Goal: Task Accomplishment & Management: Contribute content

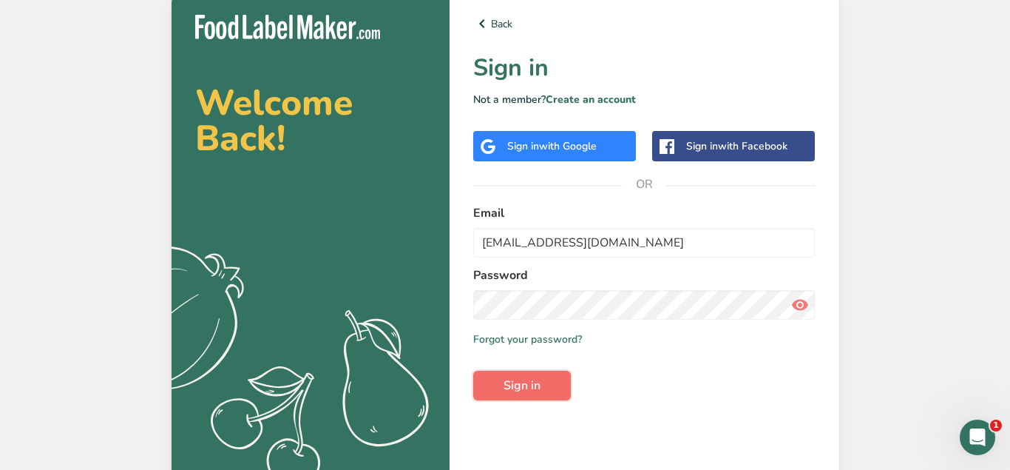
click at [547, 389] on button "Sign in" at bounding box center [522, 386] width 98 height 30
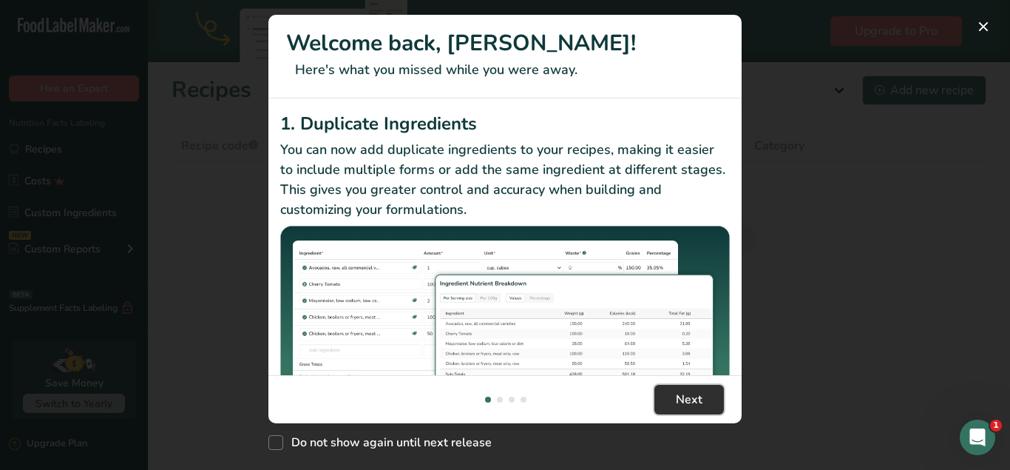
click at [688, 402] on span "Next" at bounding box center [689, 400] width 27 height 18
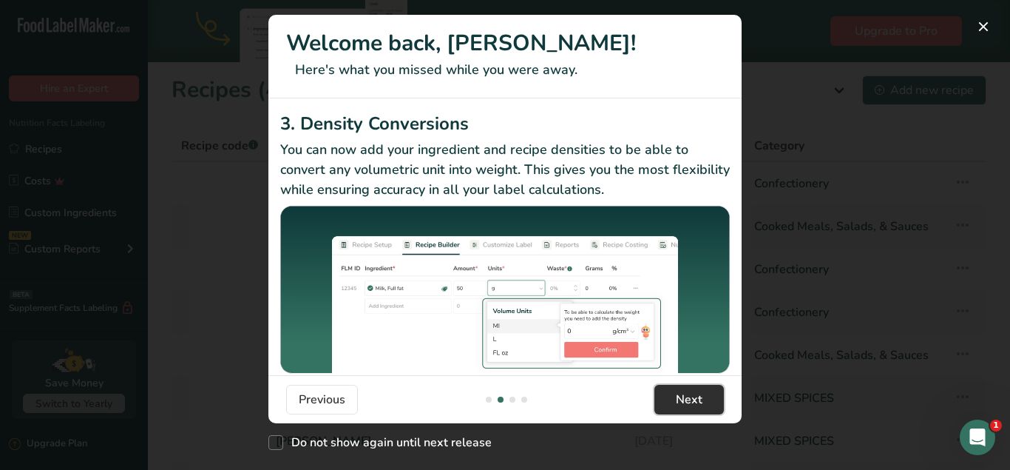
click at [688, 402] on span "Next" at bounding box center [689, 400] width 27 height 18
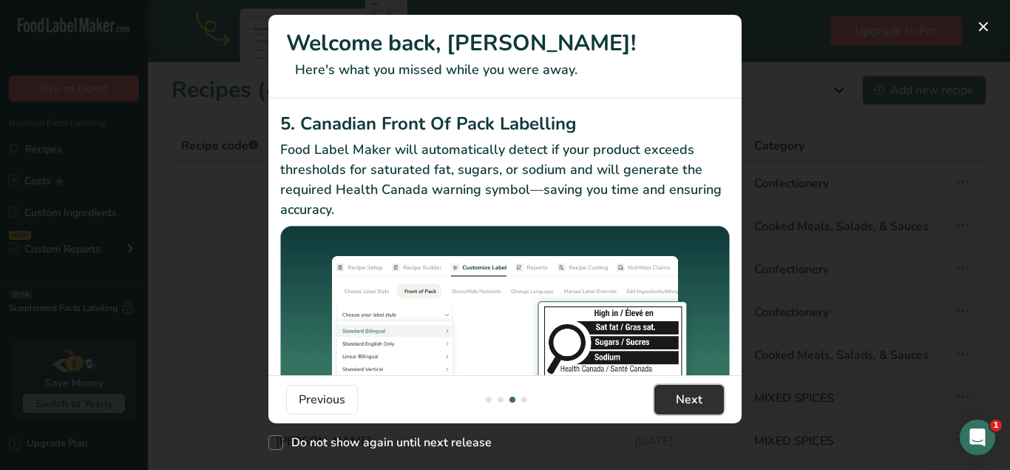
click at [688, 402] on span "Next" at bounding box center [689, 400] width 27 height 18
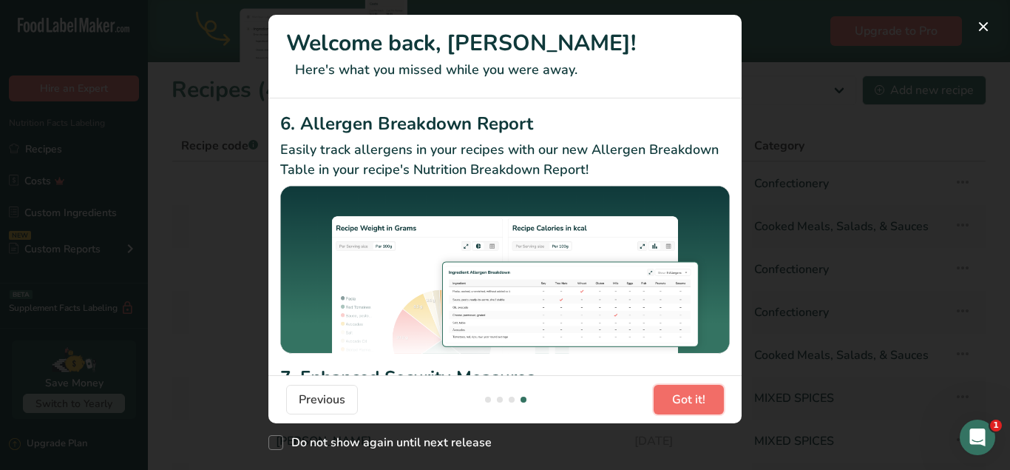
click at [688, 402] on span "Got it!" at bounding box center [688, 400] width 33 height 18
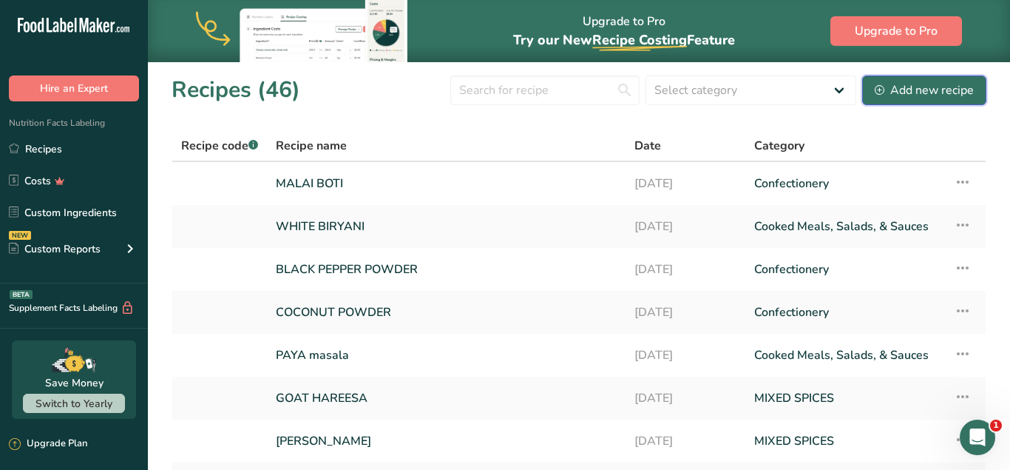
click at [876, 87] on button "Add new recipe" at bounding box center [924, 90] width 124 height 30
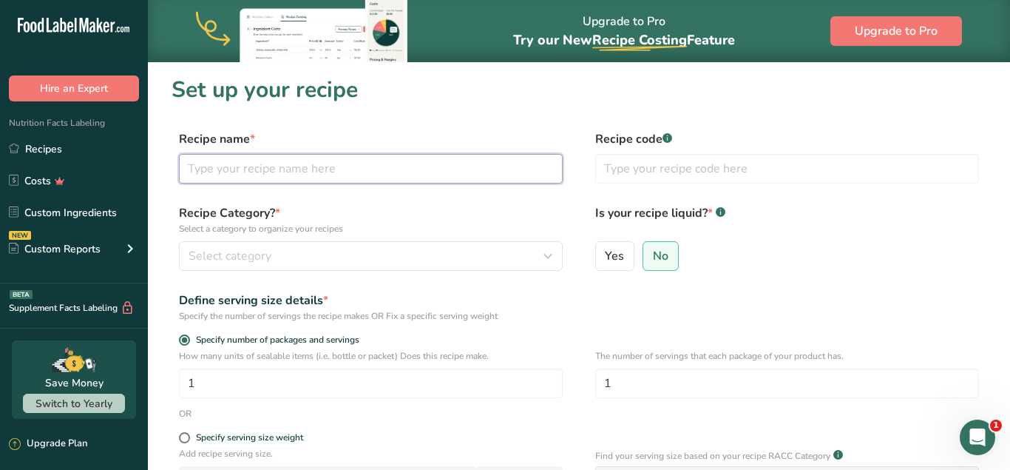
click at [367, 162] on input "text" at bounding box center [371, 169] width 384 height 30
type input "a"
type input "[PERSON_NAME]"
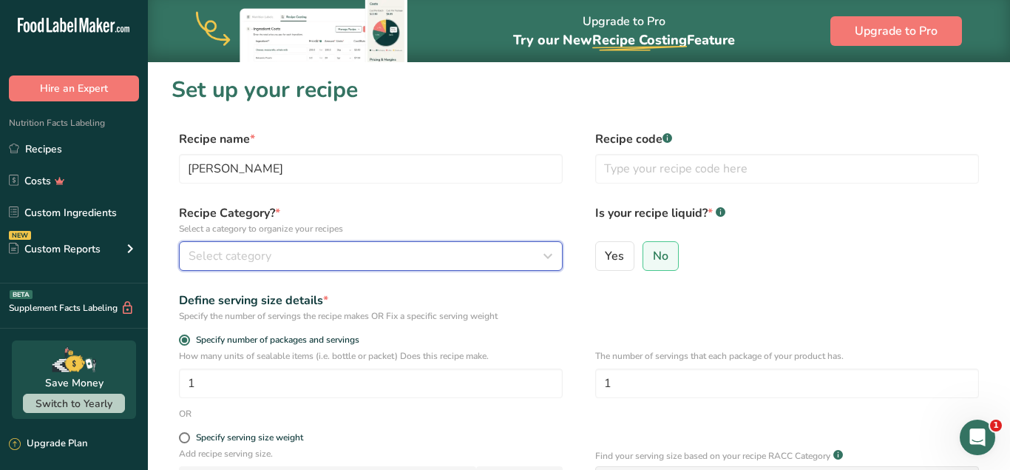
click at [277, 256] on div "Select category" at bounding box center [367, 256] width 356 height 18
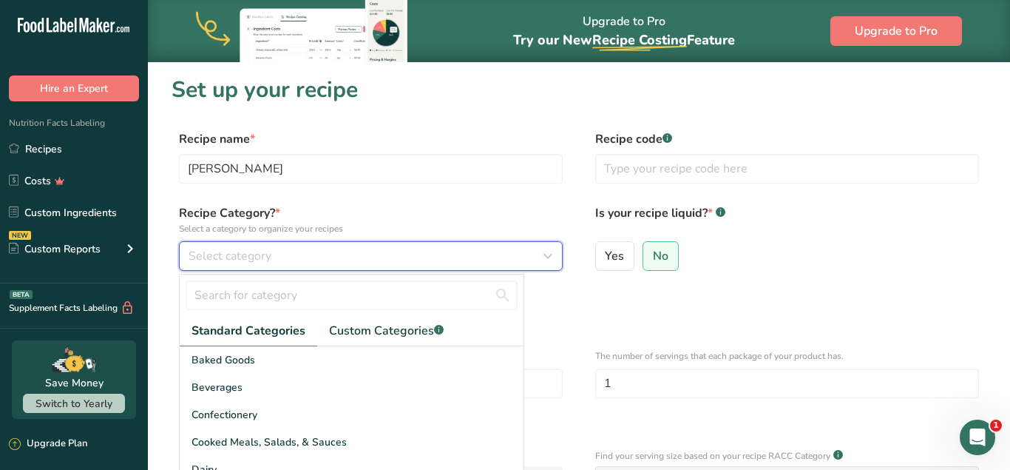
scroll to position [75, 0]
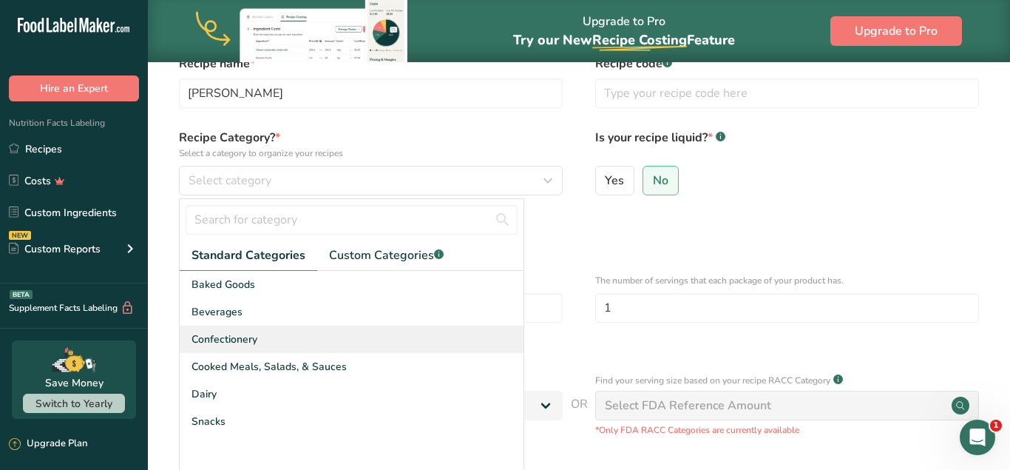
click at [288, 334] on div "Confectionery" at bounding box center [352, 338] width 344 height 27
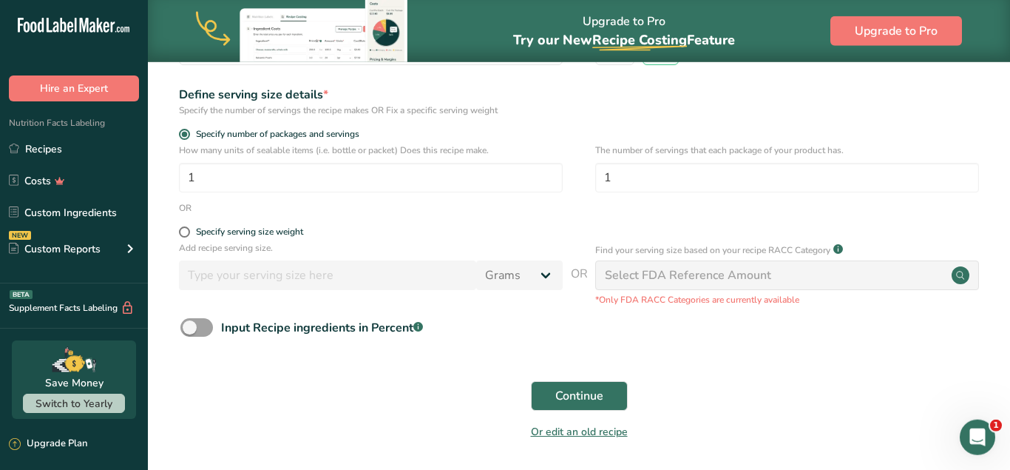
scroll to position [226, 0]
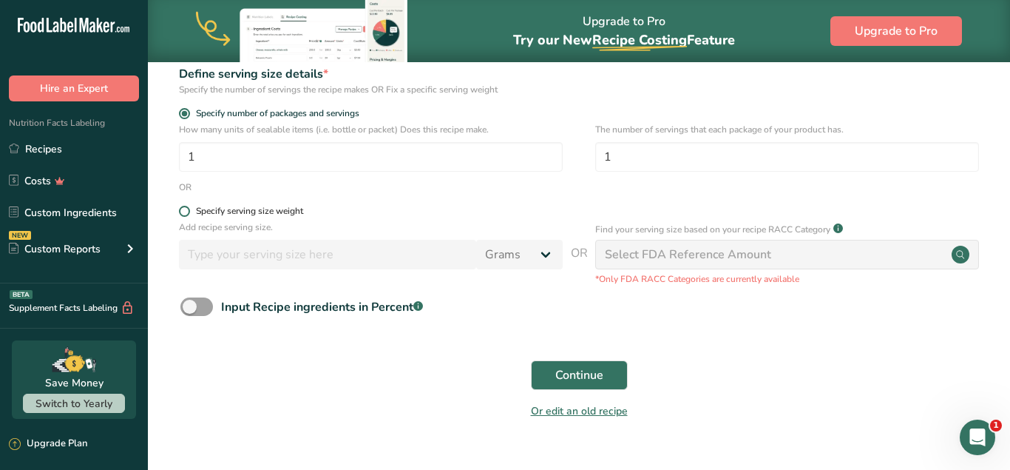
click at [186, 210] on span at bounding box center [184, 211] width 11 height 11
click at [186, 210] on input "Specify serving size weight" at bounding box center [184, 211] width 10 height 10
radio input "true"
radio input "false"
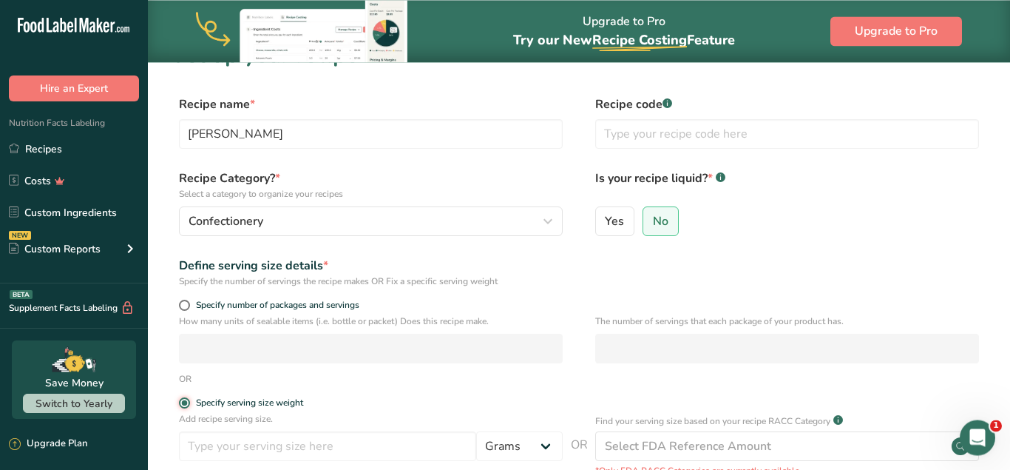
scroll to position [0, 0]
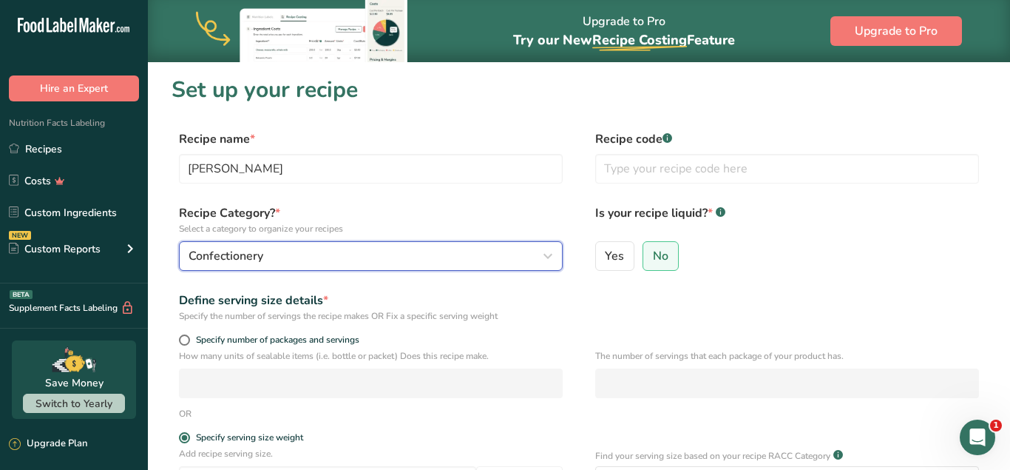
click at [547, 254] on icon "button" at bounding box center [548, 256] width 18 height 27
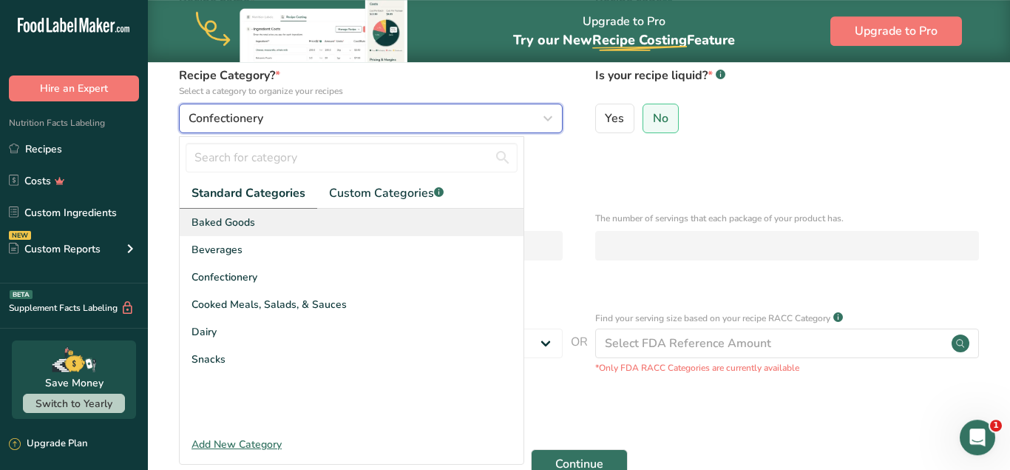
scroll to position [151, 0]
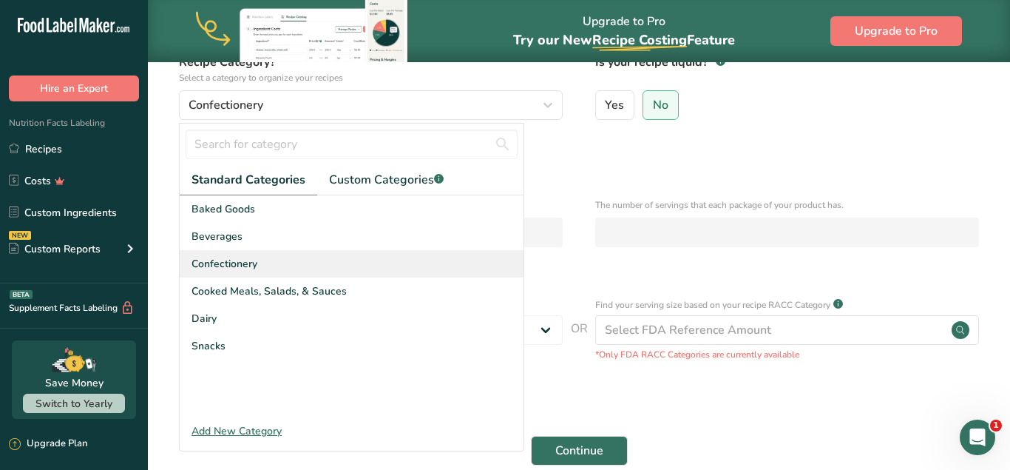
click at [257, 260] on span "Confectionery" at bounding box center [225, 264] width 66 height 16
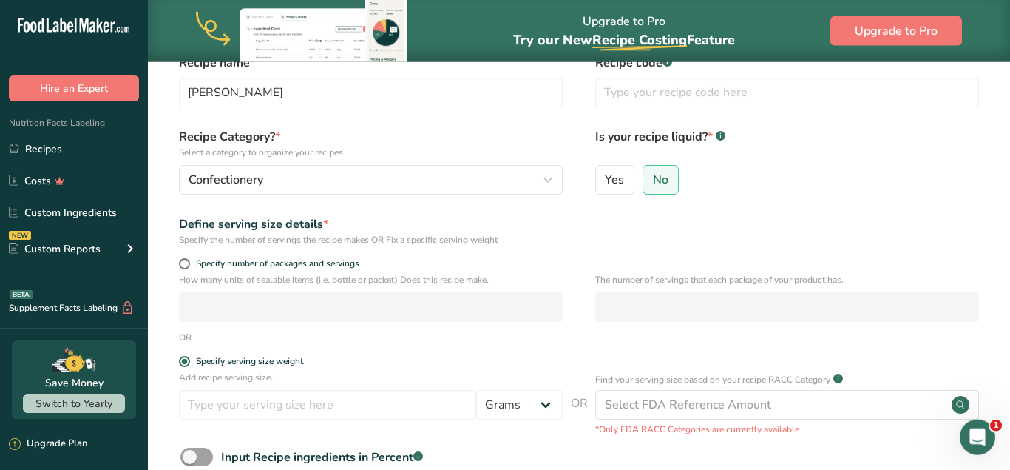
scroll to position [0, 0]
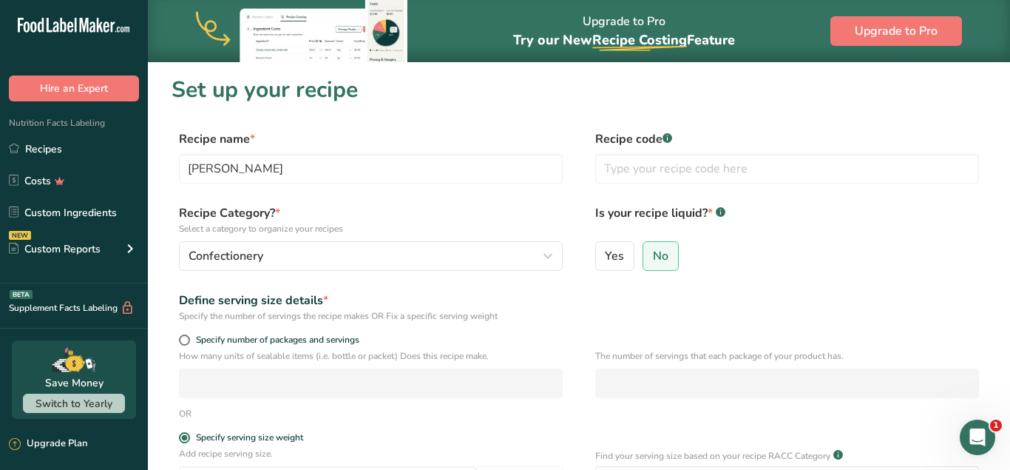
click at [255, 213] on label "Recipe Category? * Select a category to organize your recipes" at bounding box center [371, 219] width 384 height 31
click at [280, 211] on label "Recipe Category? * Select a category to organize your recipes" at bounding box center [371, 219] width 384 height 31
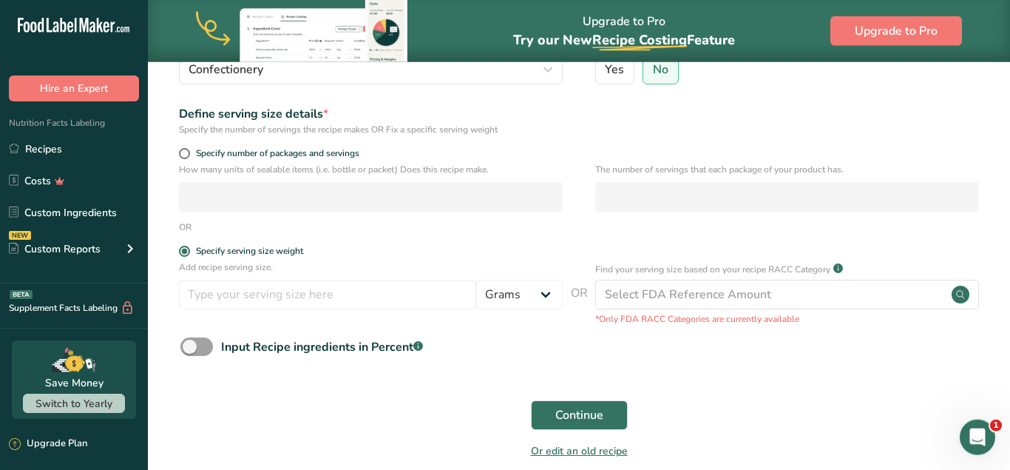
scroll to position [226, 0]
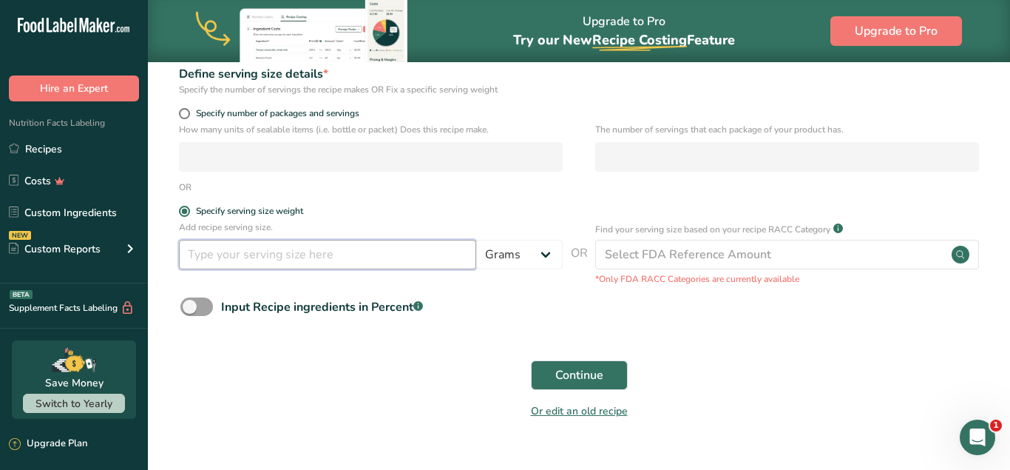
click at [262, 260] on input "number" at bounding box center [327, 255] width 297 height 30
type input "8"
click at [593, 377] on span "Continue" at bounding box center [579, 375] width 48 height 18
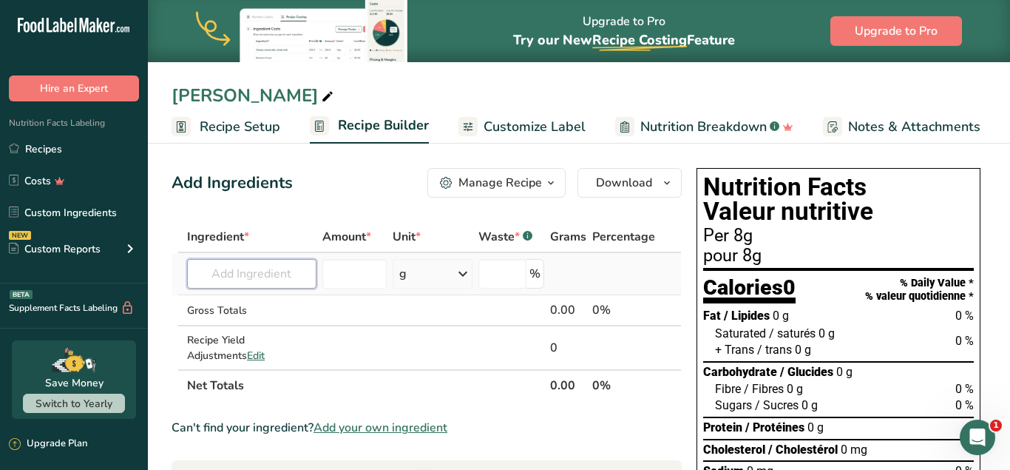
click at [264, 279] on input "text" at bounding box center [251, 274] width 129 height 30
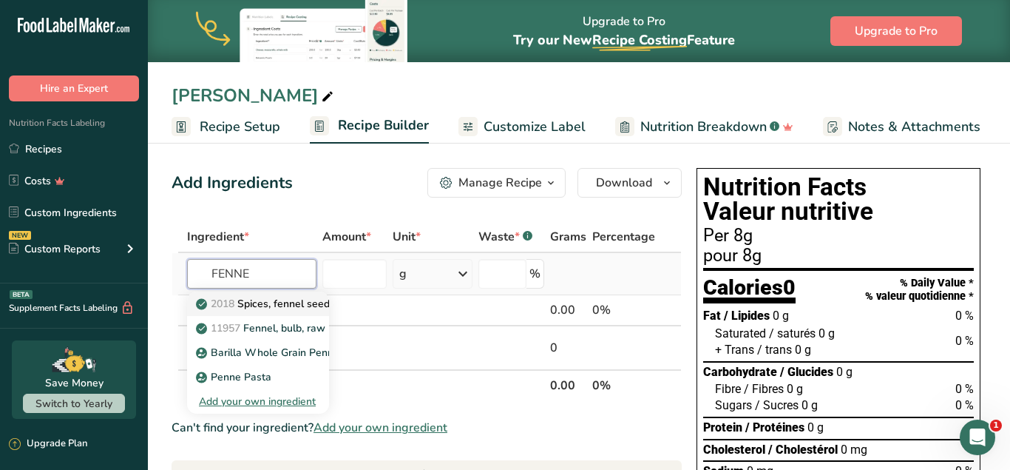
type input "FENNE"
click at [281, 302] on p "2018 Spices, fennel seed" at bounding box center [264, 304] width 131 height 16
type input "Spices, fennel seed"
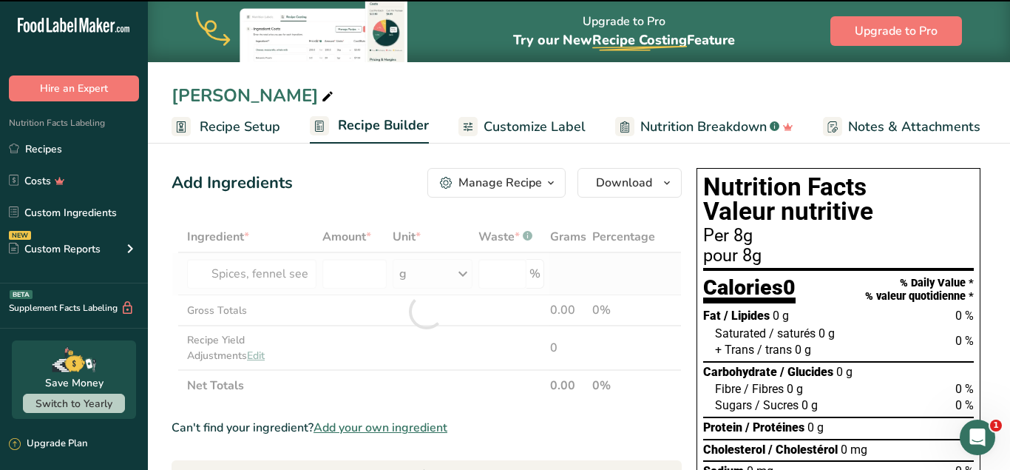
type input "0"
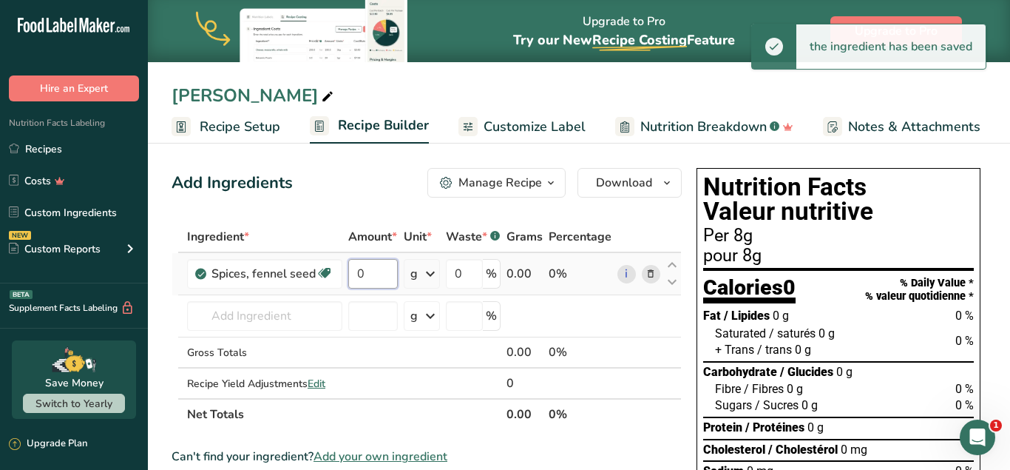
click at [371, 283] on input "0" at bounding box center [373, 274] width 50 height 30
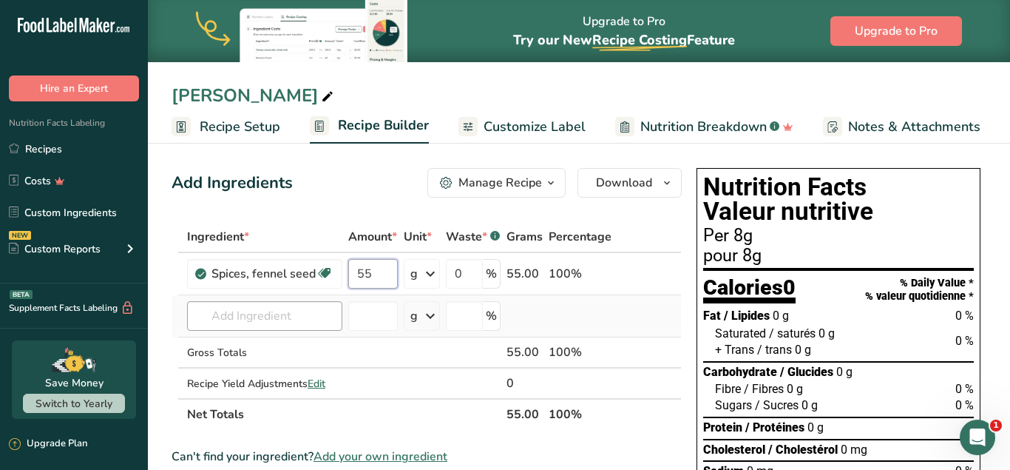
type input "55"
click at [293, 315] on input "text" at bounding box center [264, 316] width 155 height 30
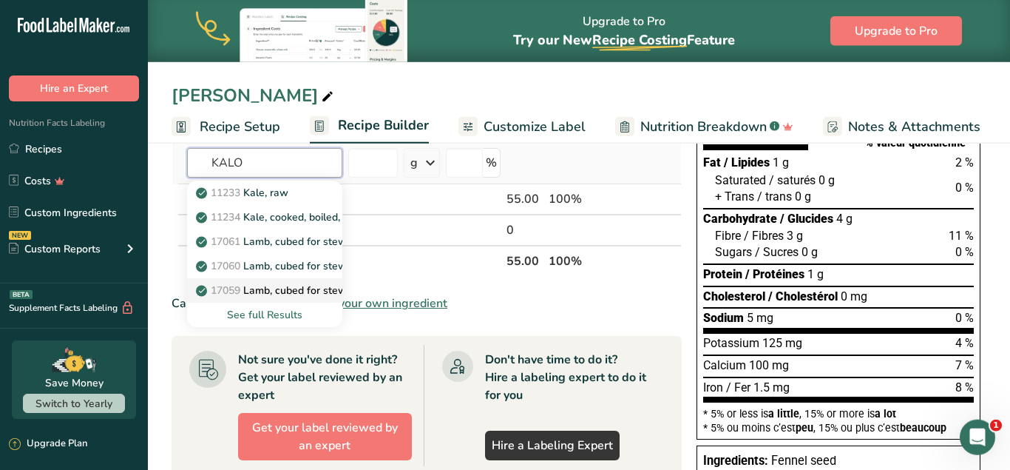
scroll to position [75, 0]
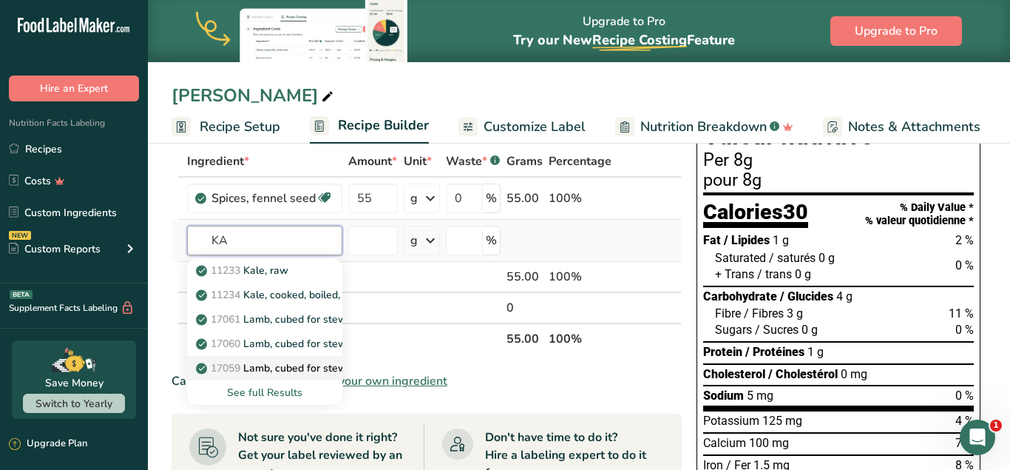
type input "K"
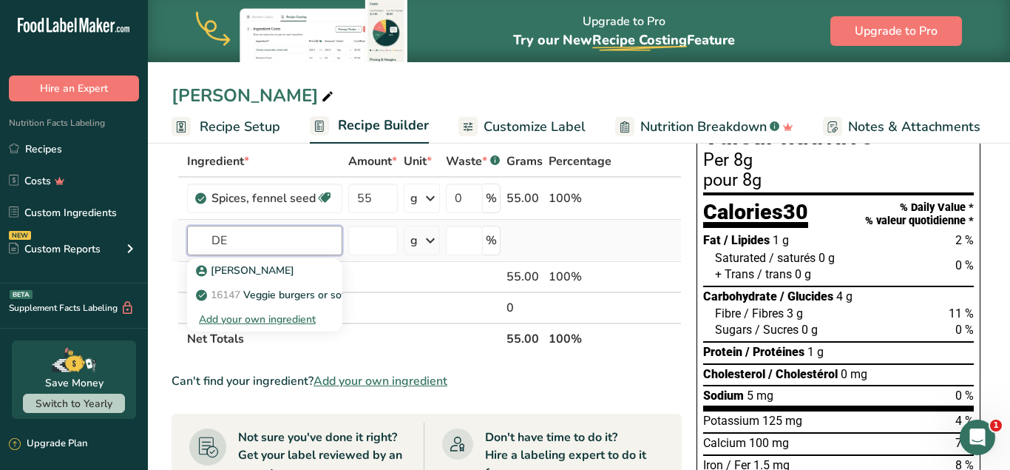
type input "D"
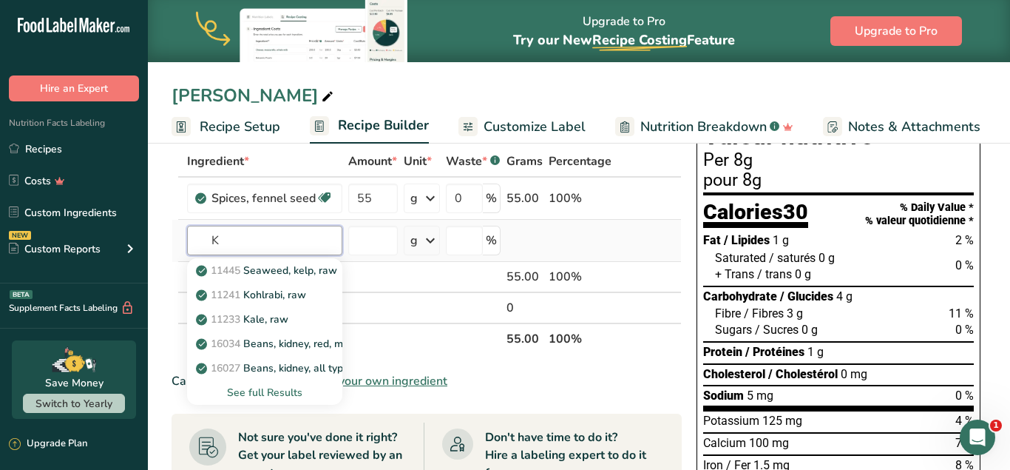
type input "K"
click at [279, 391] on div "See full Results" at bounding box center [265, 393] width 132 height 16
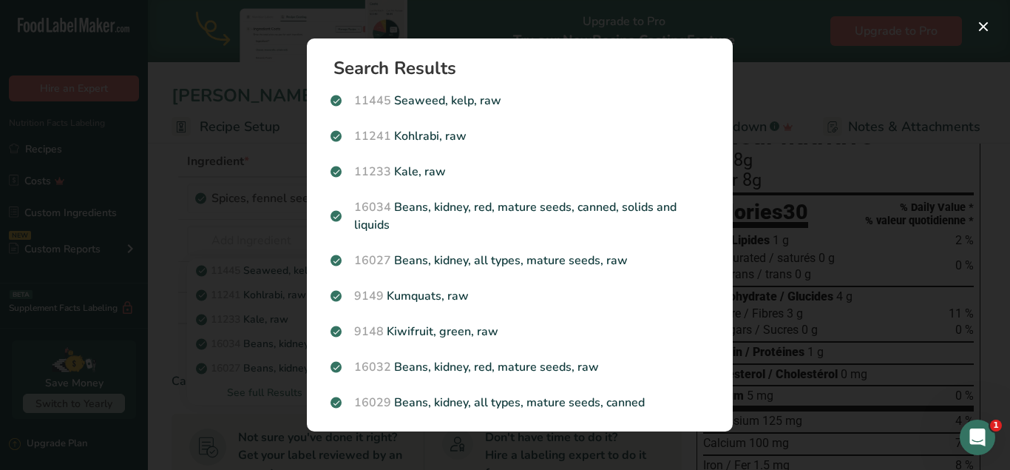
click at [845, 107] on div "Search results modal" at bounding box center [505, 235] width 1010 height 470
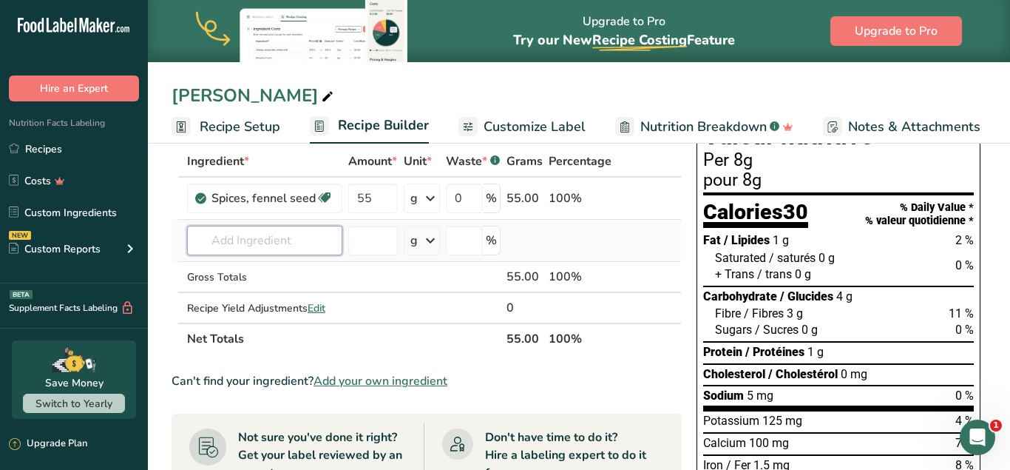
click at [292, 243] on input "text" at bounding box center [264, 241] width 155 height 30
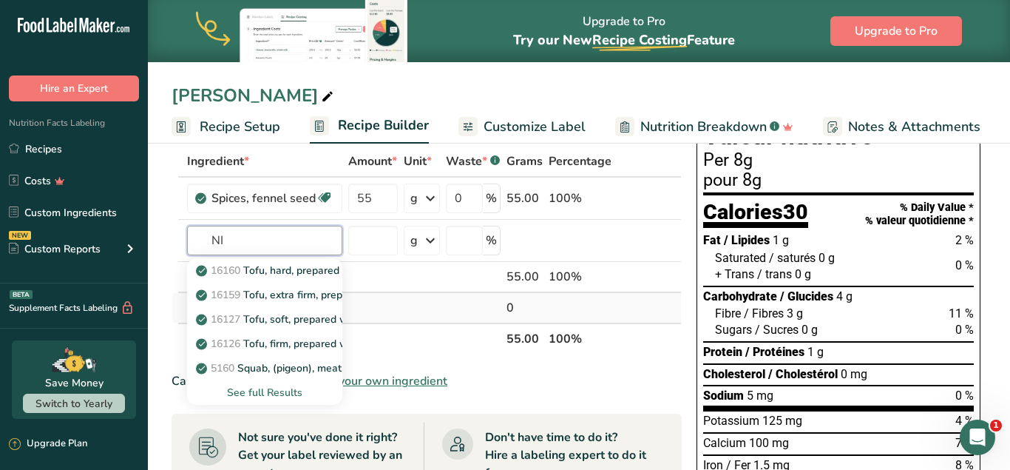
type input "N"
type input "B"
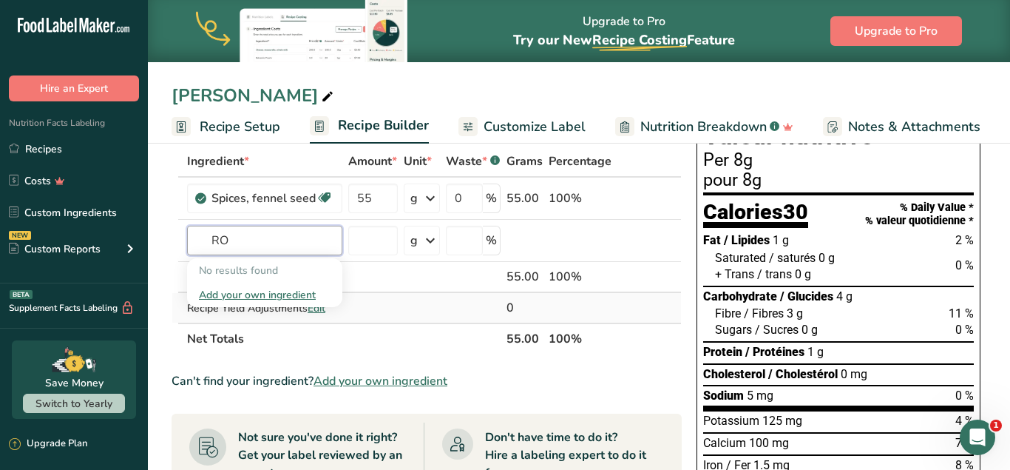
type input "R"
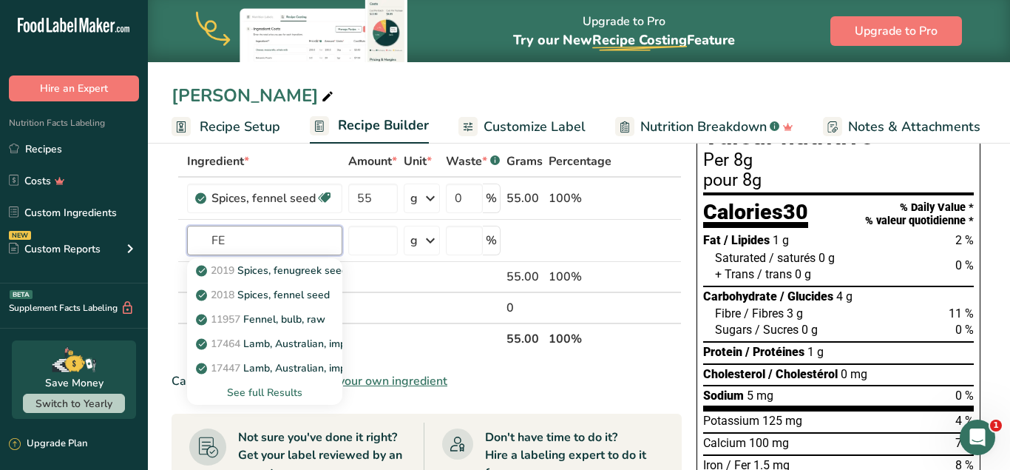
type input "F"
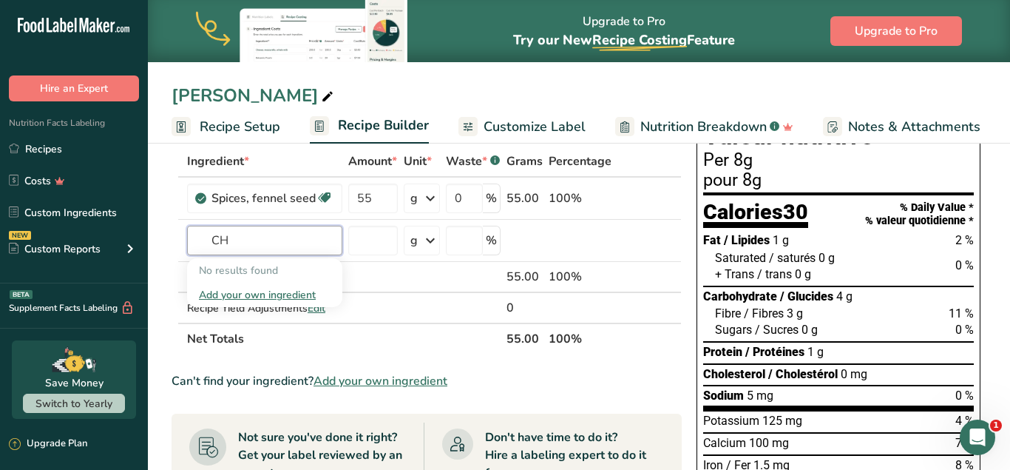
type input "C"
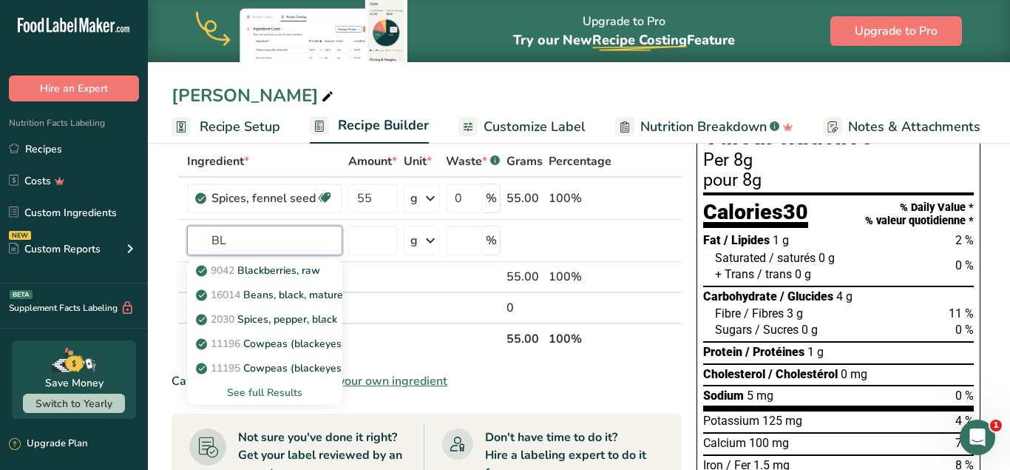
type input "B"
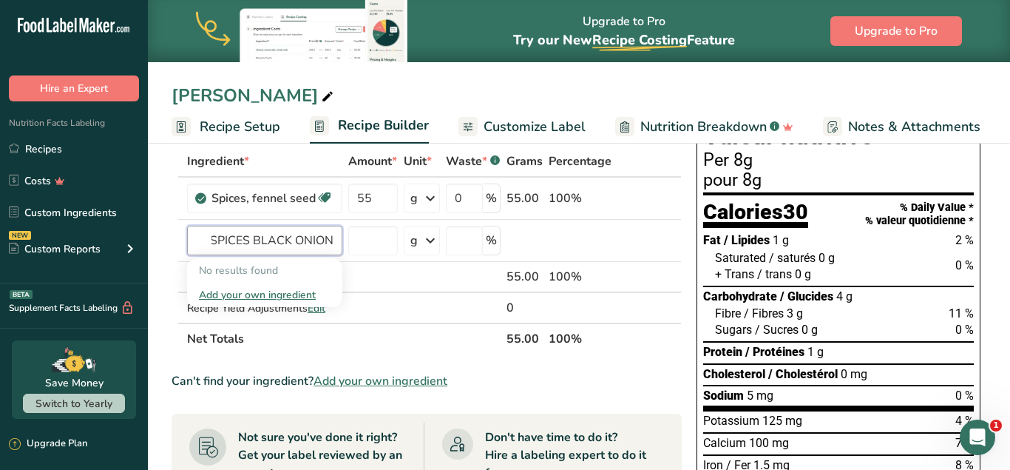
scroll to position [0, 0]
type input "S"
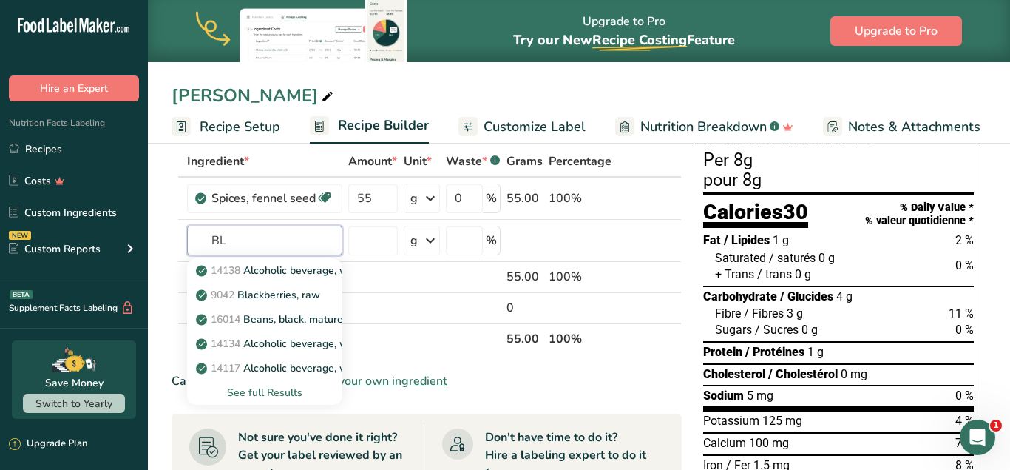
type input "B"
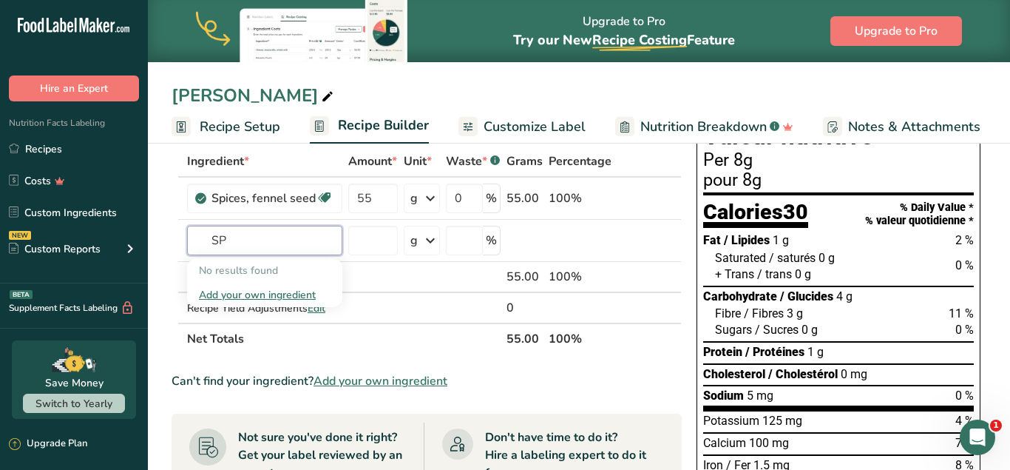
type input "S"
type input "B"
type input "N"
type input "B"
type input "N"
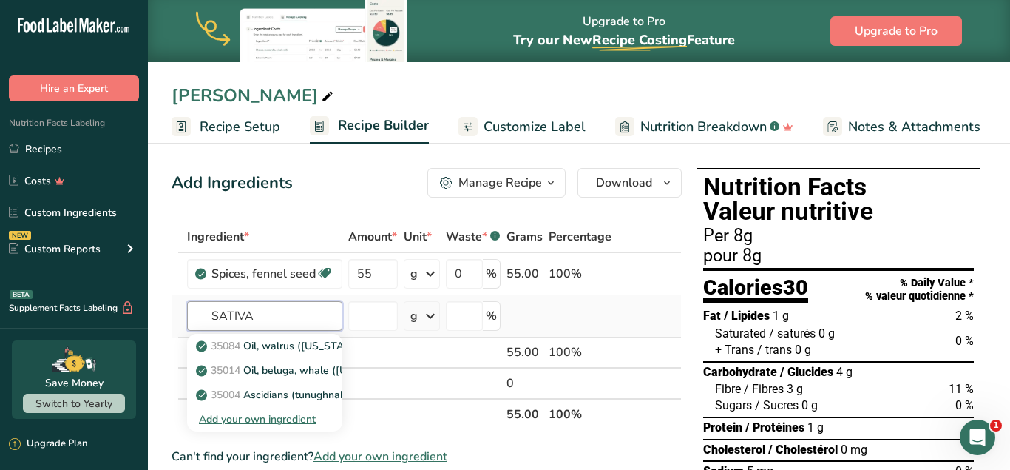
type input "SATIVA"
click at [266, 419] on div "Add your own ingredient" at bounding box center [265, 419] width 132 height 16
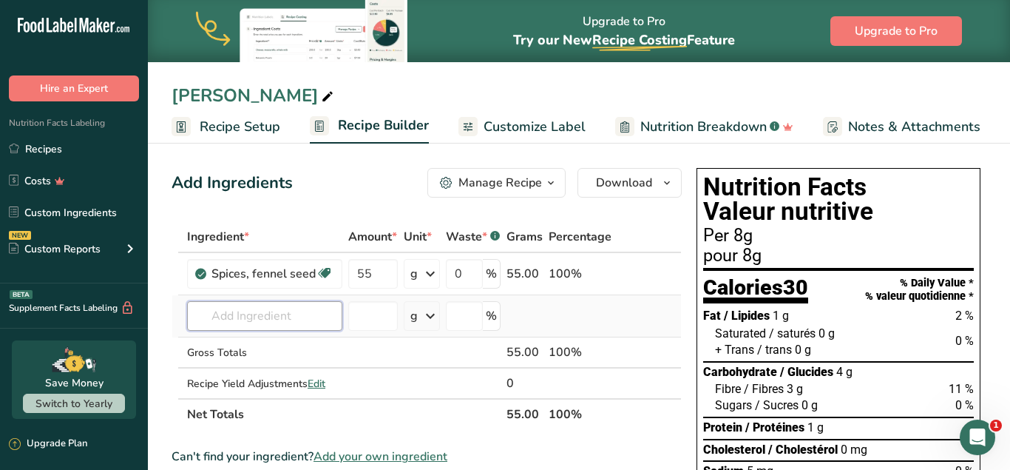
click at [291, 315] on input "text" at bounding box center [264, 316] width 155 height 30
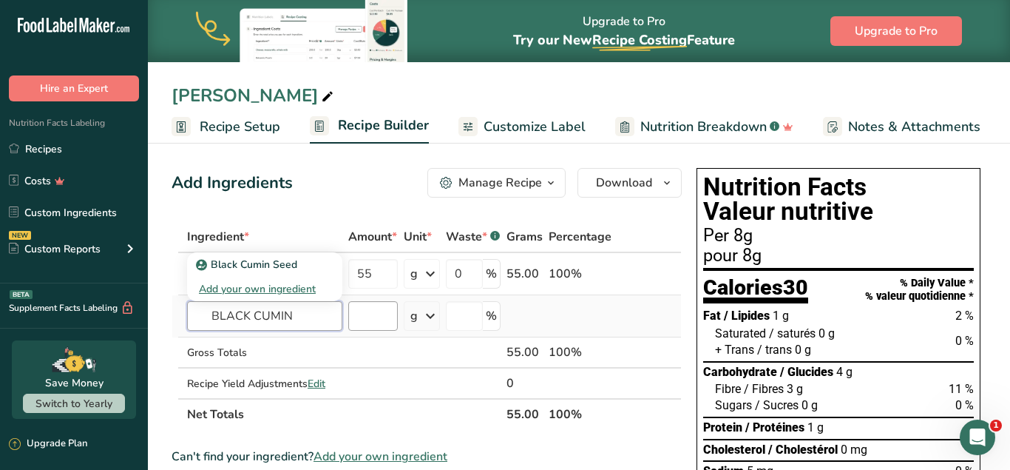
type input "BLACK CUMIN"
click at [378, 316] on input "number" at bounding box center [373, 316] width 50 height 30
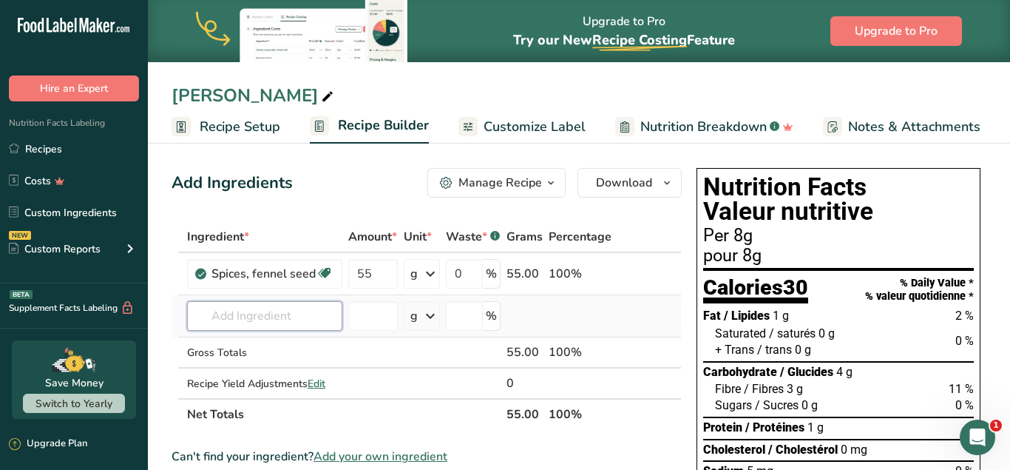
click at [314, 320] on input "text" at bounding box center [264, 316] width 155 height 30
type input "BLACK CUMIN"
click at [303, 349] on div "Black Cumin Seed" at bounding box center [253, 346] width 108 height 16
type input "Black Cumin Seed"
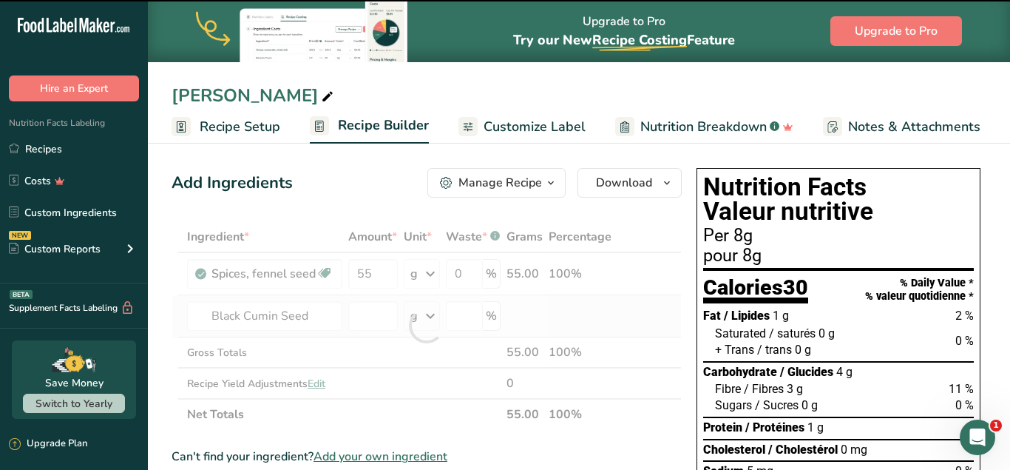
type input "0"
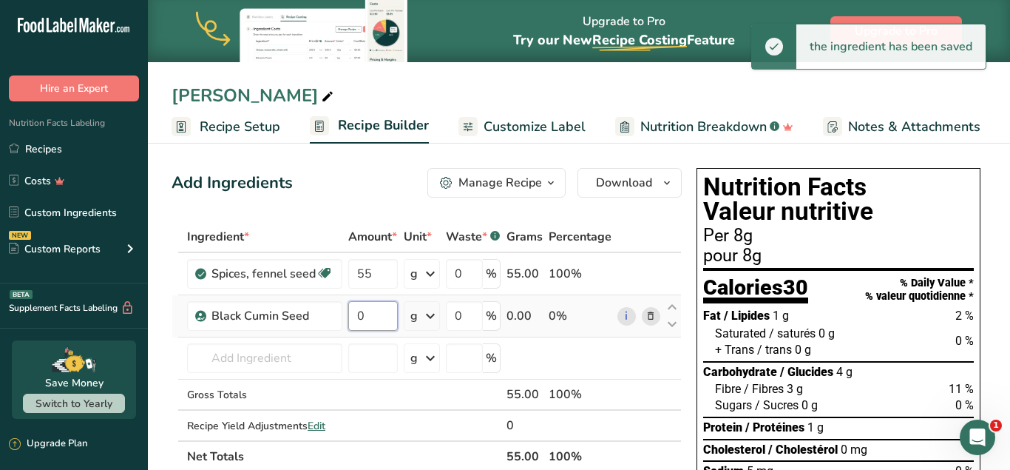
click at [359, 312] on input "0" at bounding box center [373, 316] width 50 height 30
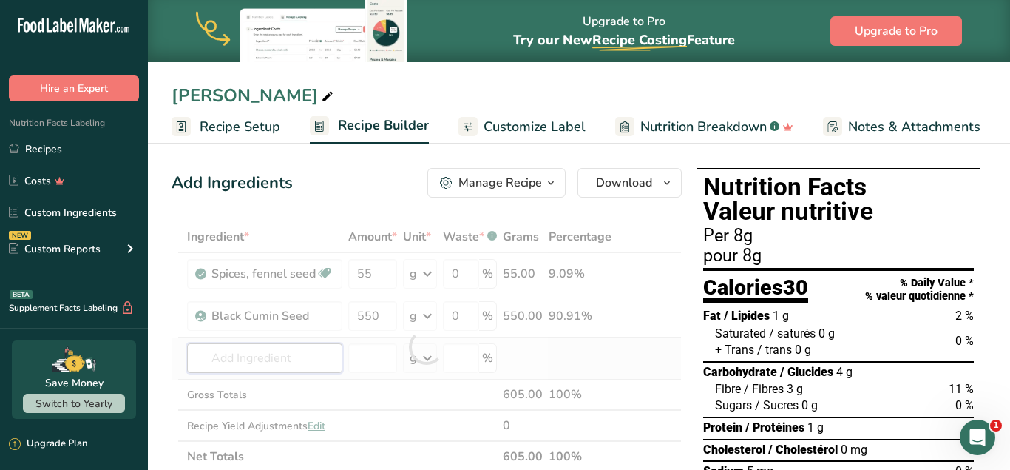
click at [277, 361] on input "text" at bounding box center [264, 358] width 155 height 30
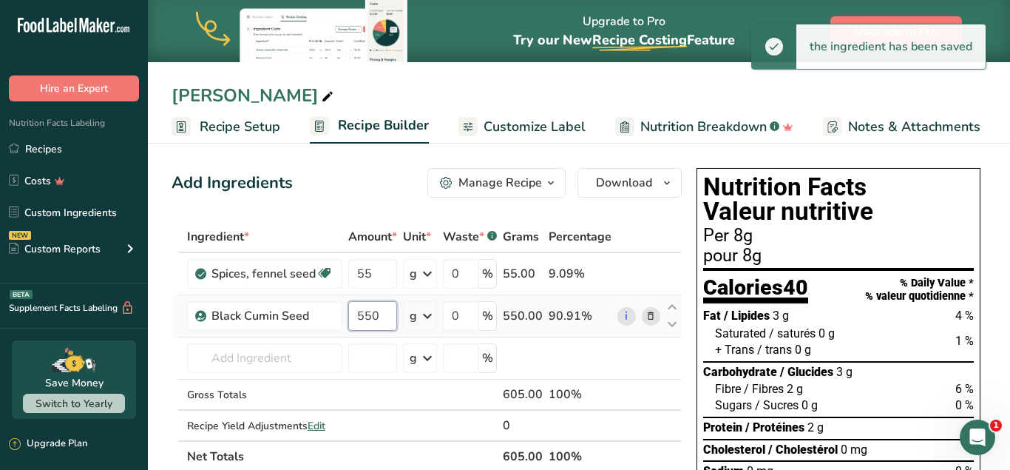
click at [378, 318] on input "550" at bounding box center [372, 316] width 49 height 30
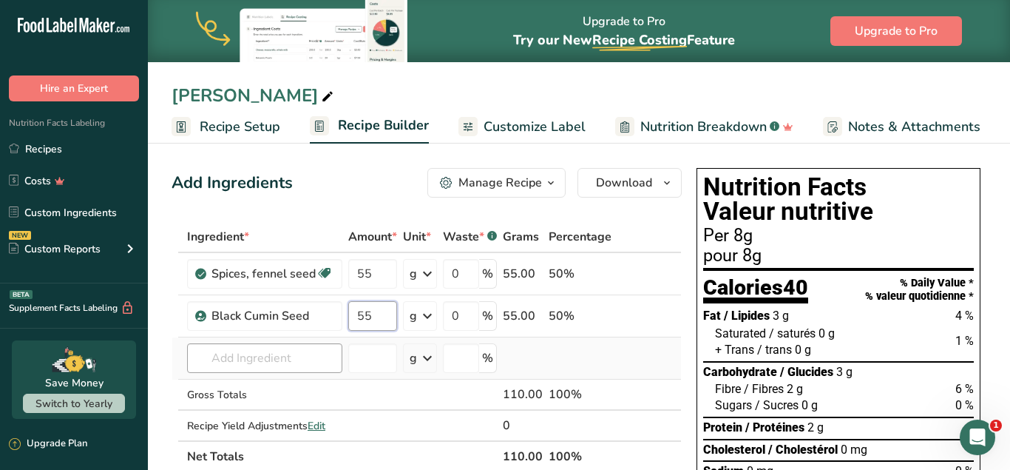
type input "55"
click at [240, 362] on input "text" at bounding box center [264, 358] width 155 height 30
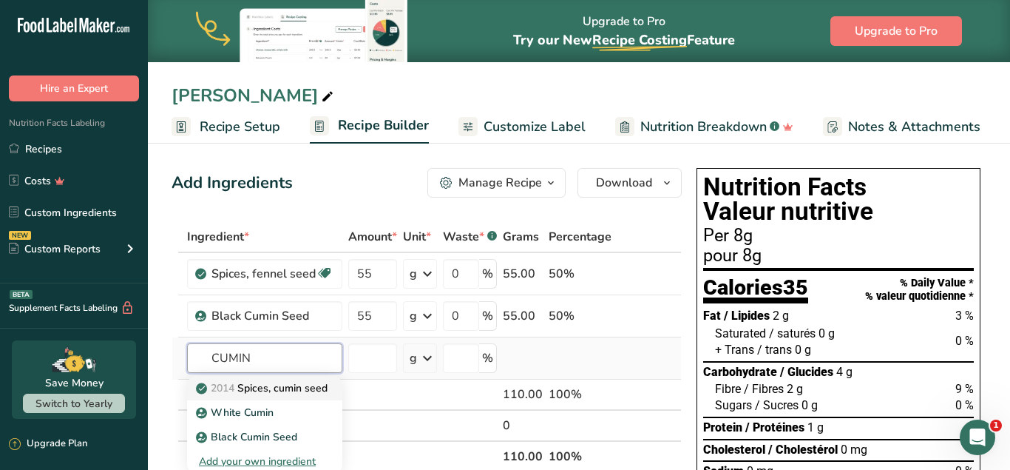
type input "CUMIN"
click at [253, 387] on p "2014 Spices, cumin seed" at bounding box center [263, 388] width 129 height 16
type input "Spices, cumin seed"
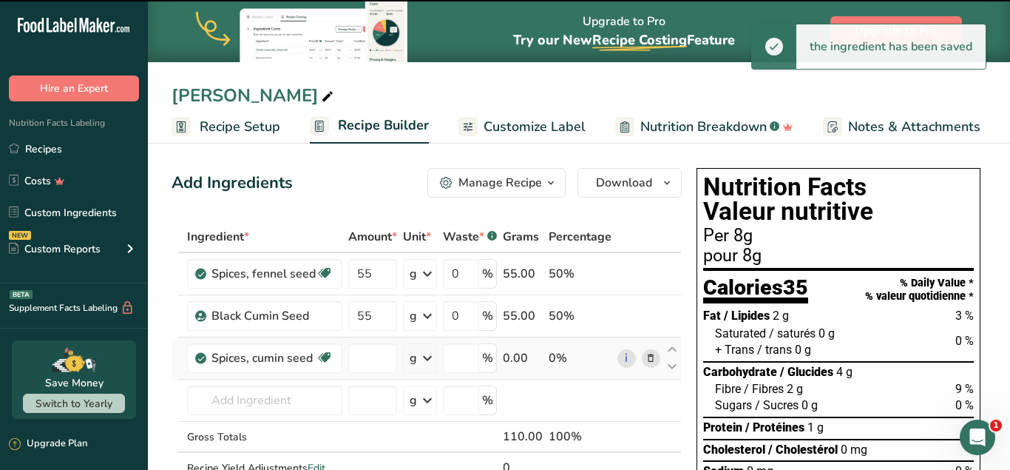
type input "0"
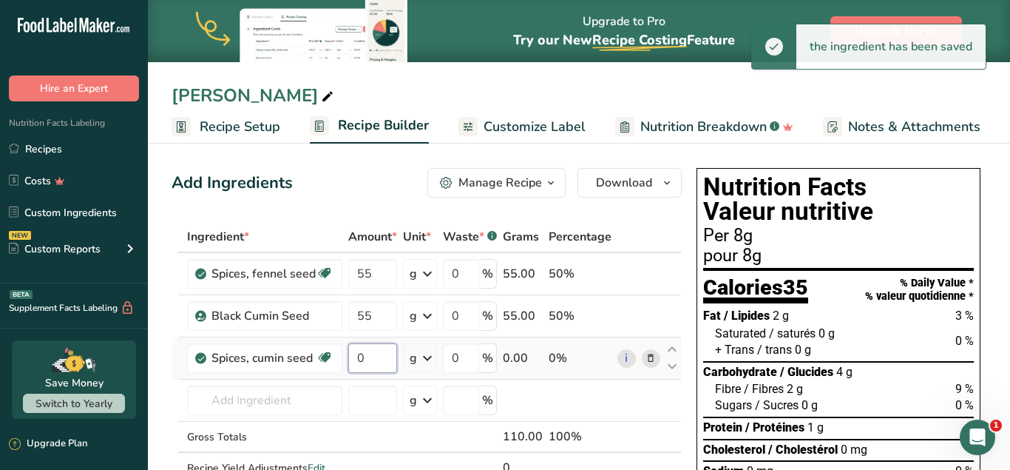
click at [371, 363] on input "0" at bounding box center [372, 358] width 49 height 30
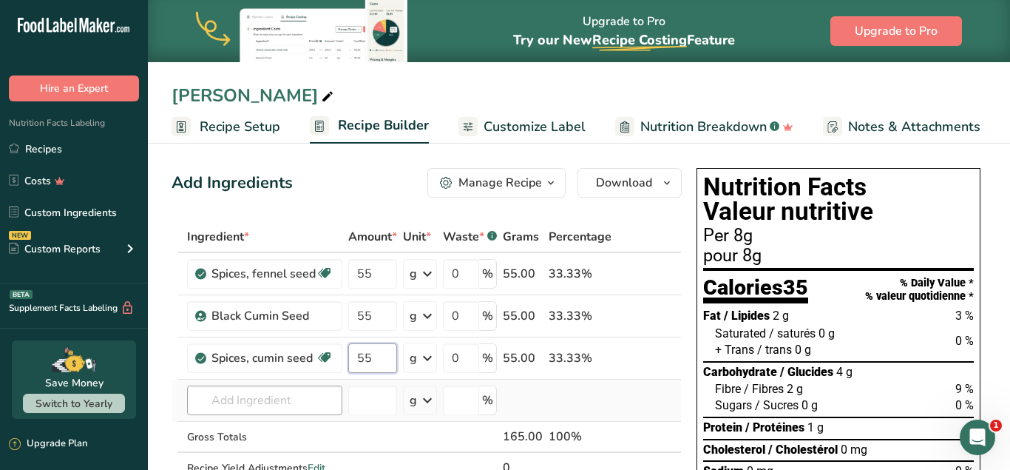
type input "55"
click at [253, 400] on input "text" at bounding box center [264, 400] width 155 height 30
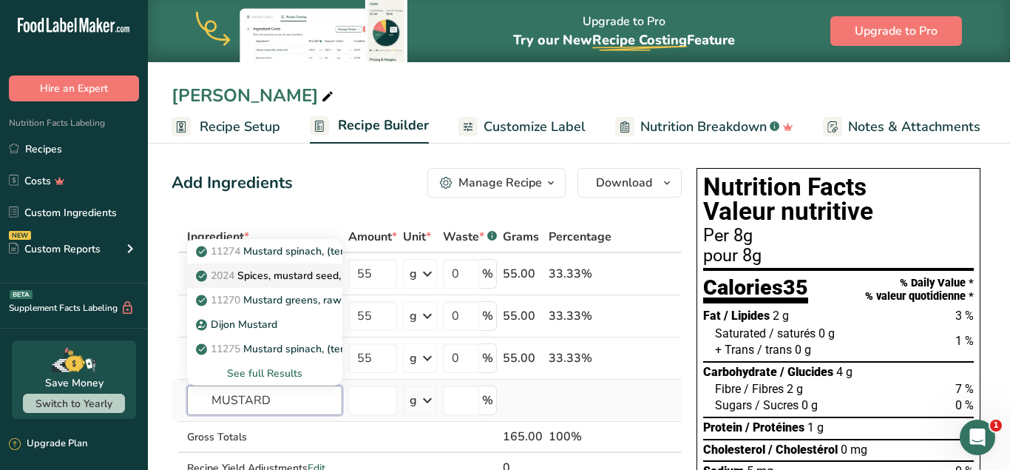
type input "MUSTARD"
click at [291, 279] on p "2024 Spices, mustard seed, ground" at bounding box center [288, 276] width 178 height 16
type input "Spices, mustard seed, ground"
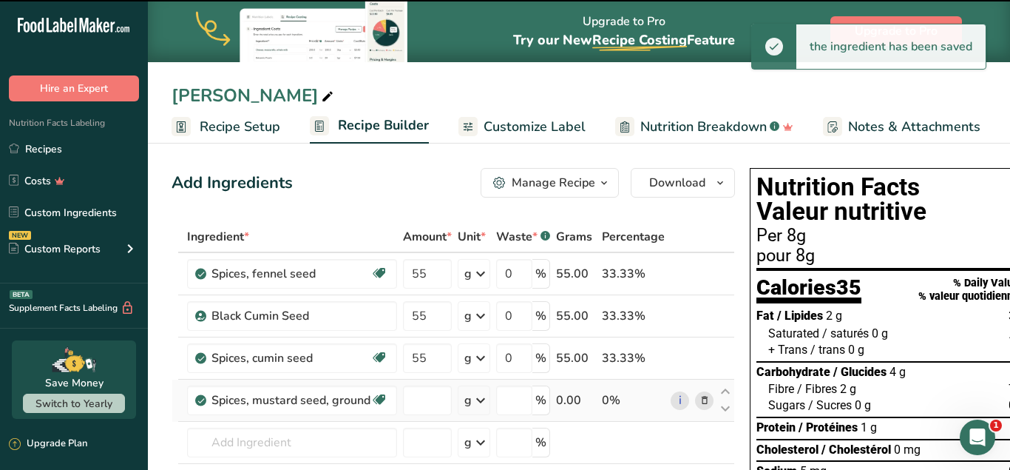
type input "0"
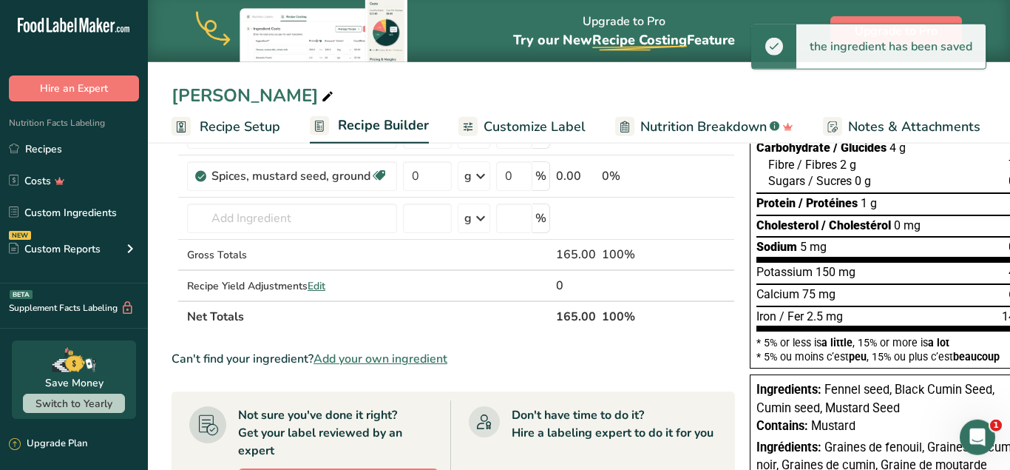
scroll to position [226, 0]
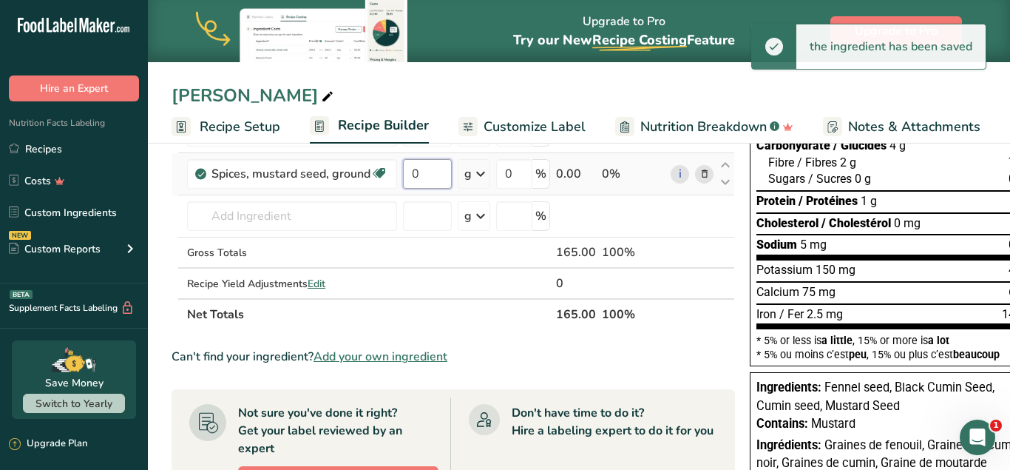
click at [424, 179] on input "0" at bounding box center [427, 174] width 49 height 30
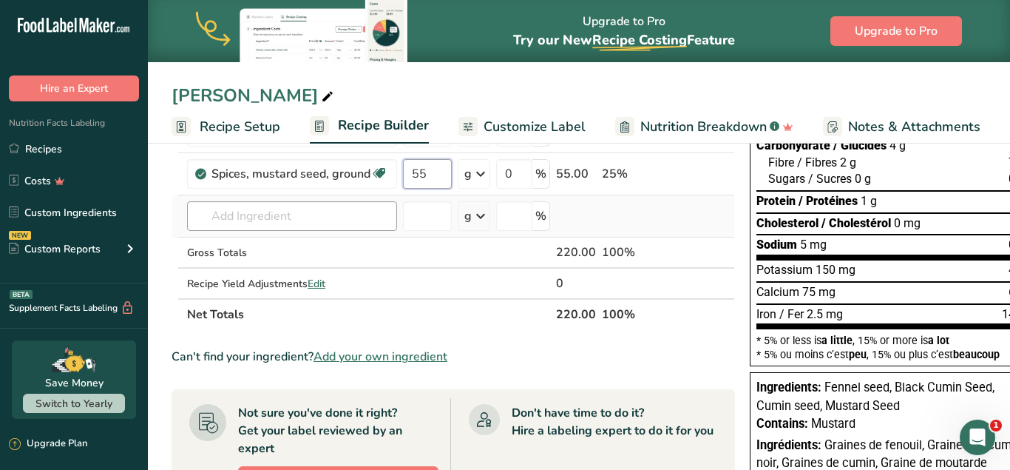
type input "55"
click at [320, 220] on input "text" at bounding box center [292, 216] width 210 height 30
click at [318, 223] on input "text" at bounding box center [292, 216] width 210 height 30
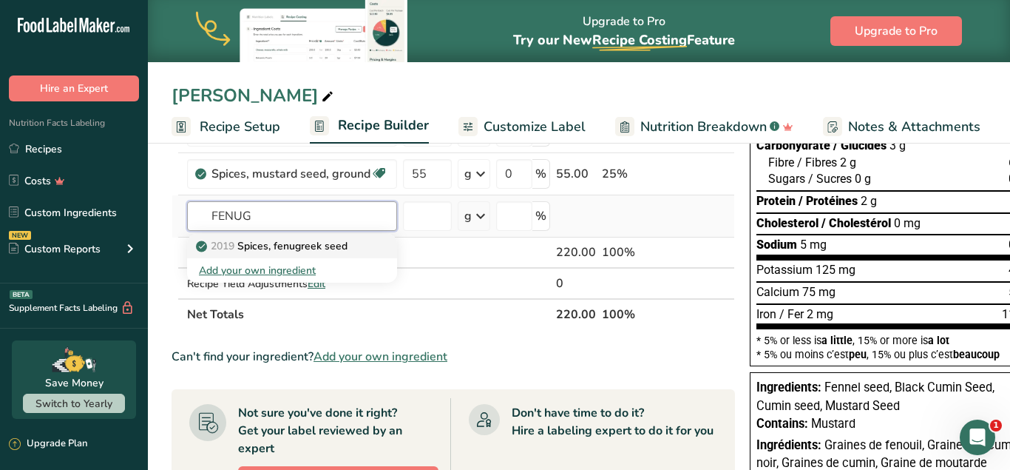
type input "FENUG"
click at [345, 245] on p "2019 Spices, fenugreek seed" at bounding box center [273, 246] width 149 height 16
type input "Spices, fenugreek seed"
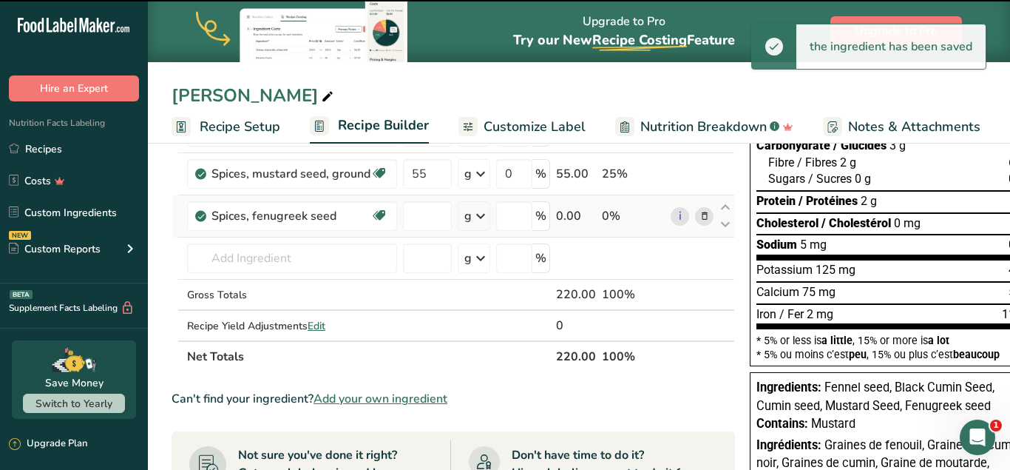
type input "0"
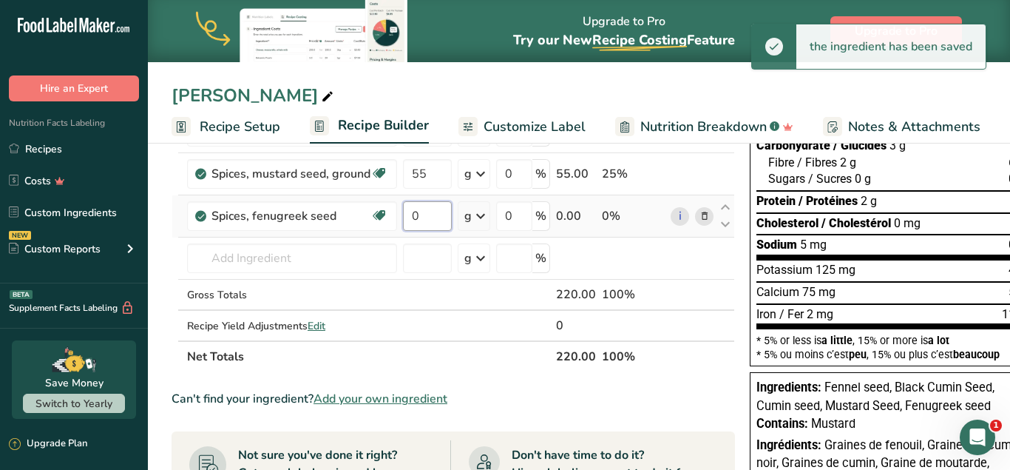
click at [430, 218] on input "0" at bounding box center [427, 216] width 49 height 30
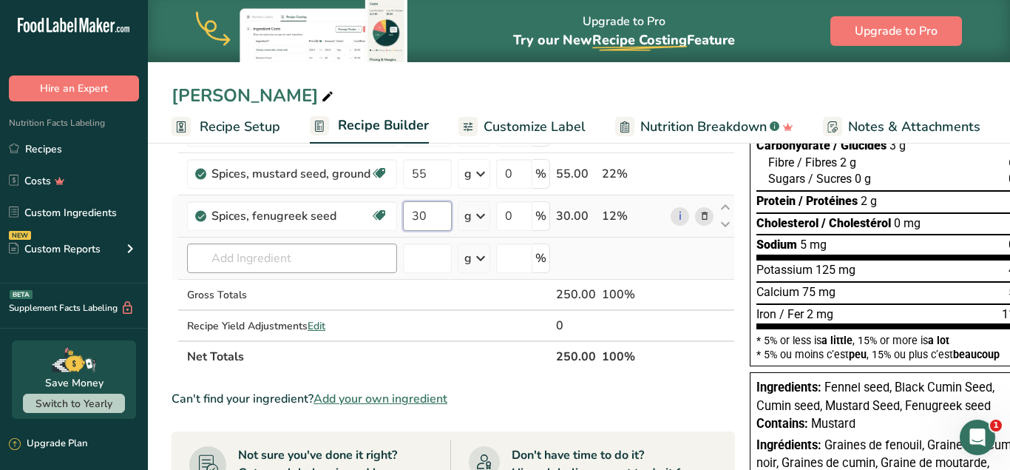
type input "30"
click at [325, 263] on input "text" at bounding box center [292, 258] width 210 height 30
type input "L"
type input "S"
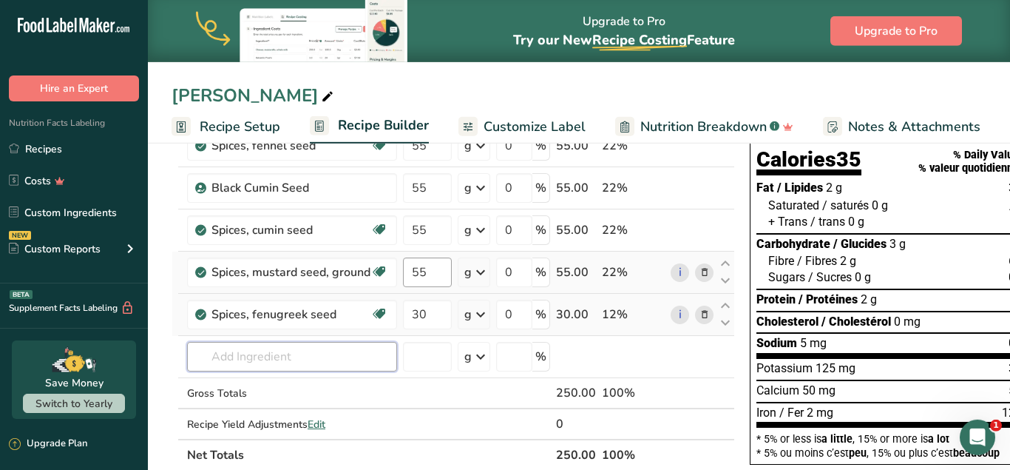
scroll to position [151, 0]
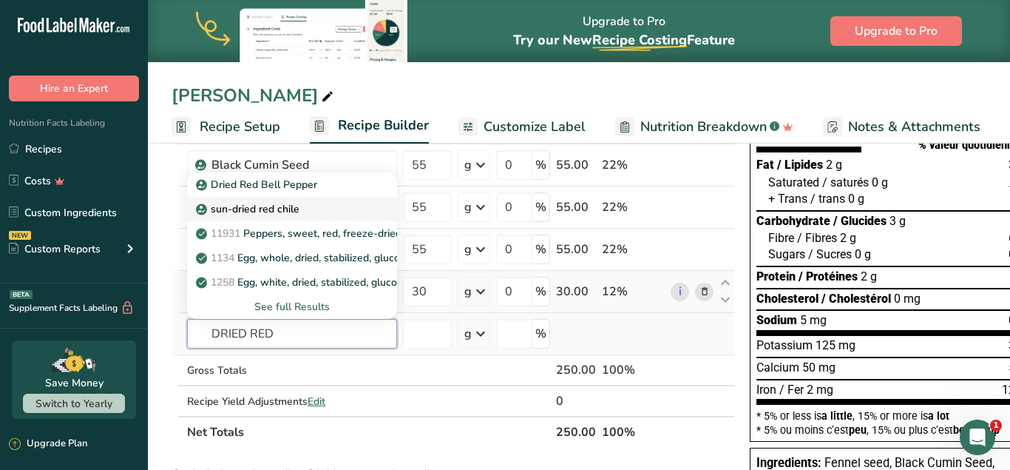
type input "DRIED RED"
click at [334, 207] on div "sun-dried red chile" at bounding box center [280, 209] width 163 height 16
type input "sun-dried red chile"
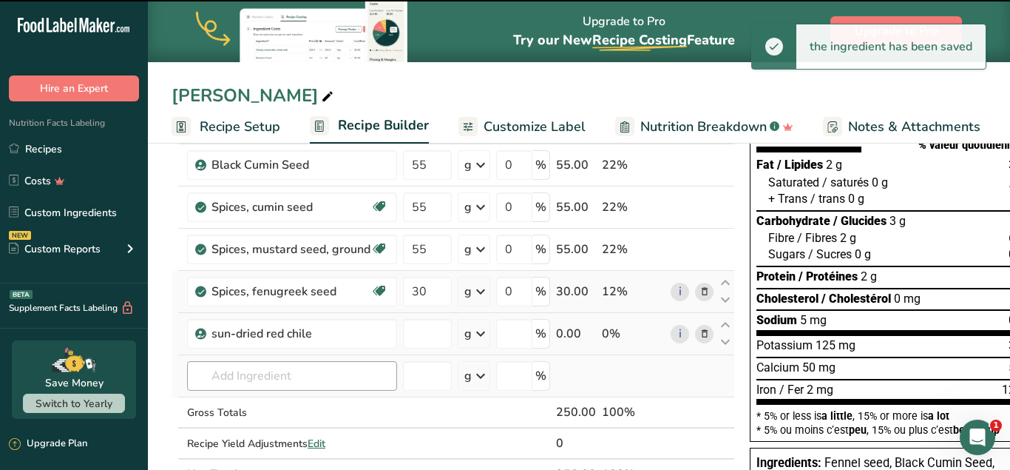
type input "0"
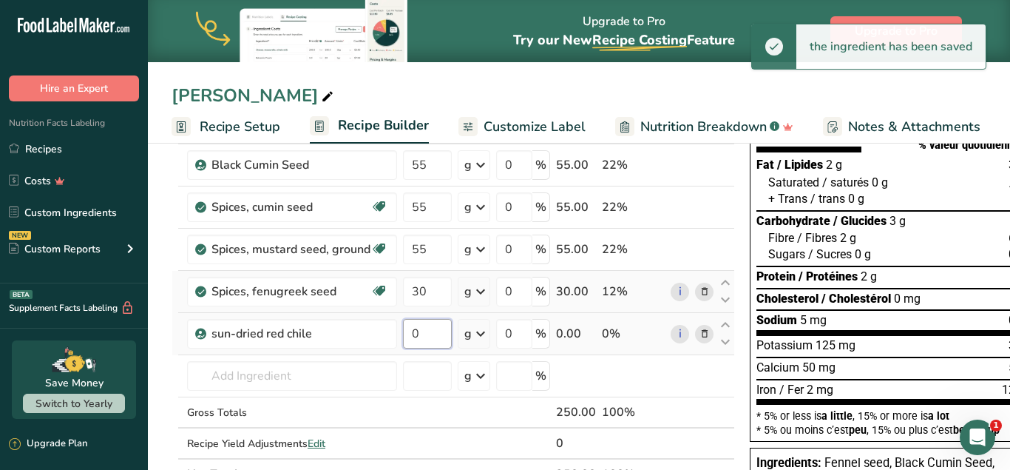
click at [421, 328] on input "0" at bounding box center [427, 334] width 49 height 30
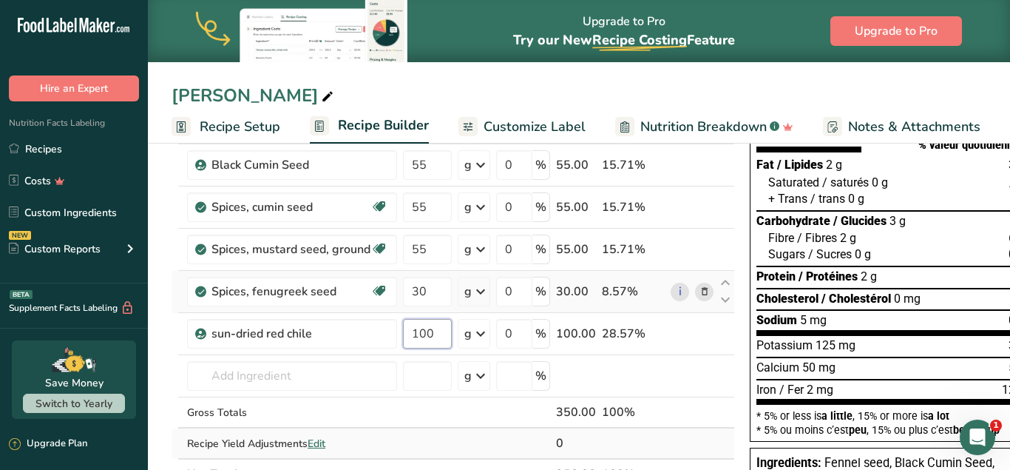
type input "100"
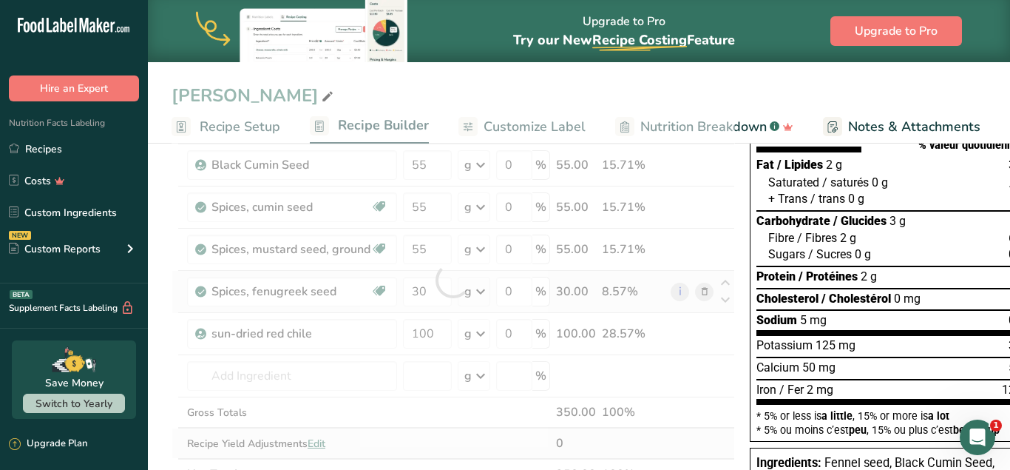
click at [706, 450] on div "Ingredient * Amount * Unit * Waste * .a-a{fill:#347362;}.b-a{fill:#fff;} Grams …" at bounding box center [454, 279] width 564 height 419
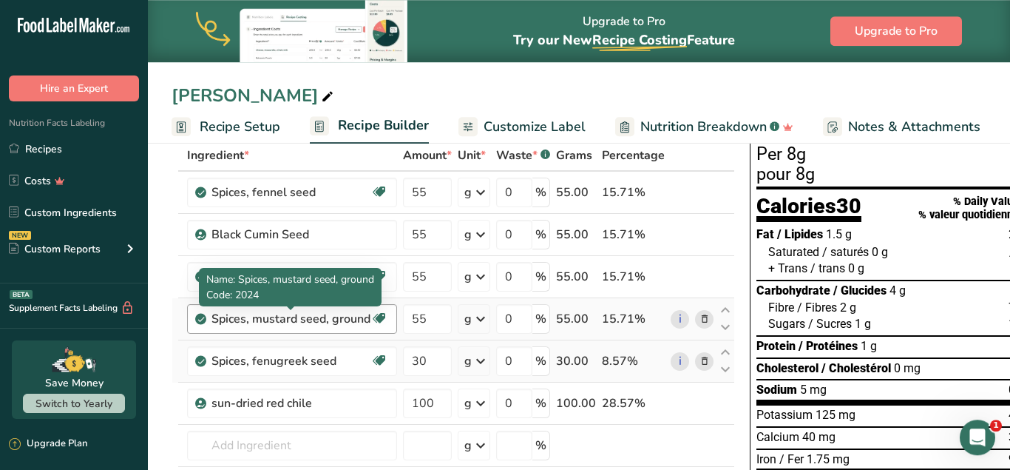
scroll to position [0, 0]
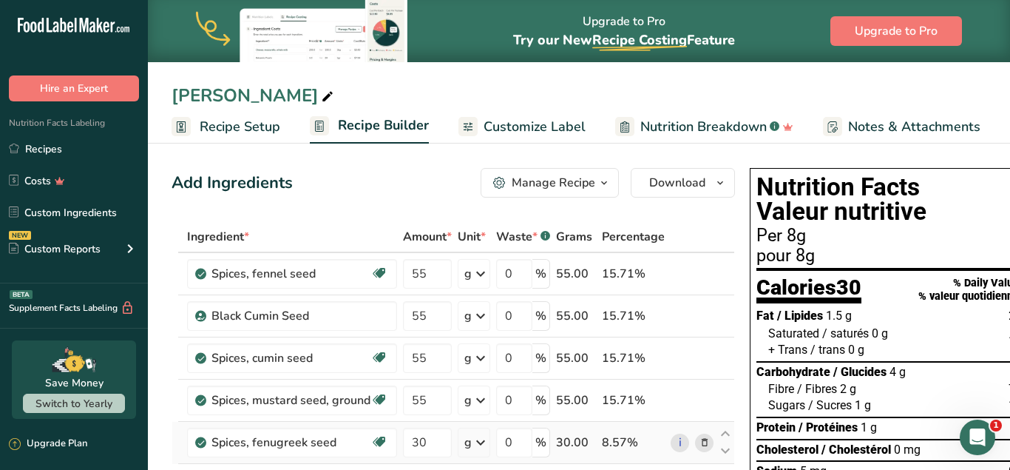
click at [563, 185] on div "Manage Recipe" at bounding box center [554, 183] width 84 height 18
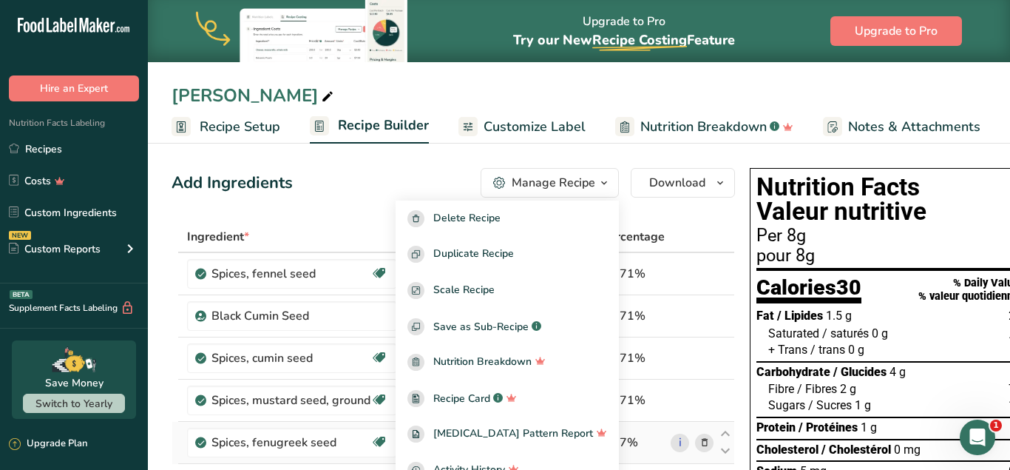
click at [321, 195] on div "Add Ingredients Manage Recipe Delete Recipe Duplicate Recipe Scale Recipe Save …" at bounding box center [454, 183] width 564 height 30
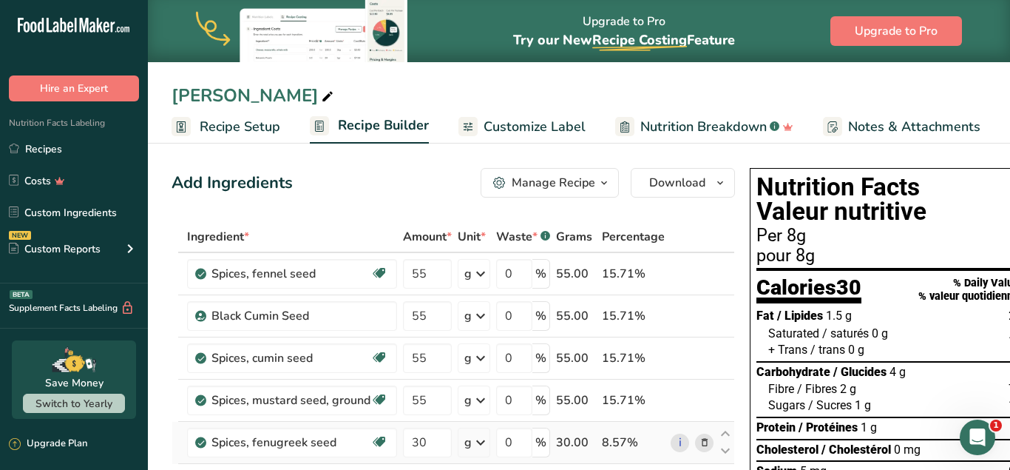
click at [513, 123] on span "Customize Label" at bounding box center [535, 127] width 102 height 20
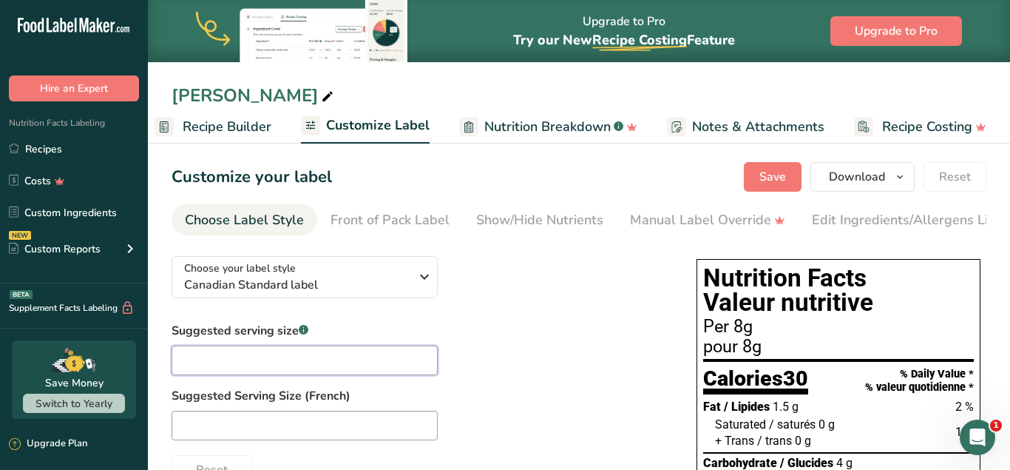
click at [298, 368] on input "text" at bounding box center [305, 360] width 266 height 30
type input "T"
type input "tablespoon"
click at [782, 178] on span "Save" at bounding box center [773, 177] width 27 height 18
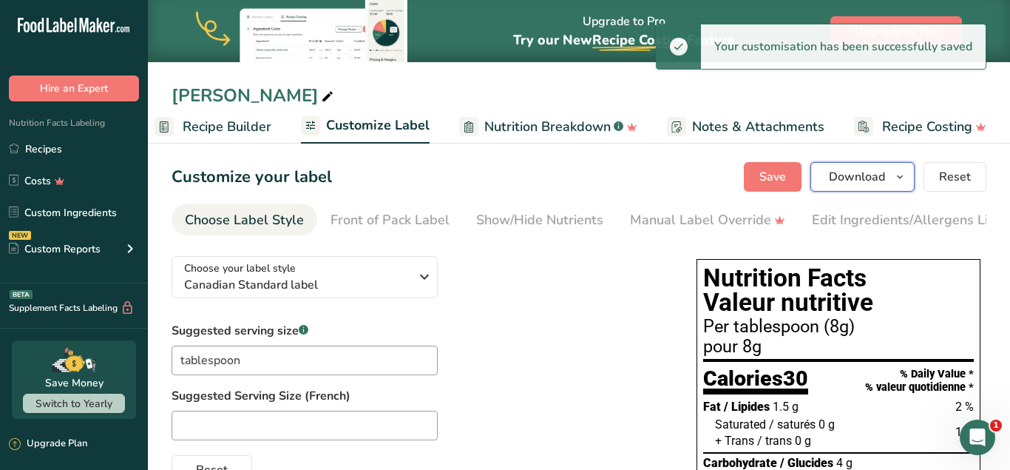
click at [848, 175] on span "Download" at bounding box center [857, 177] width 56 height 18
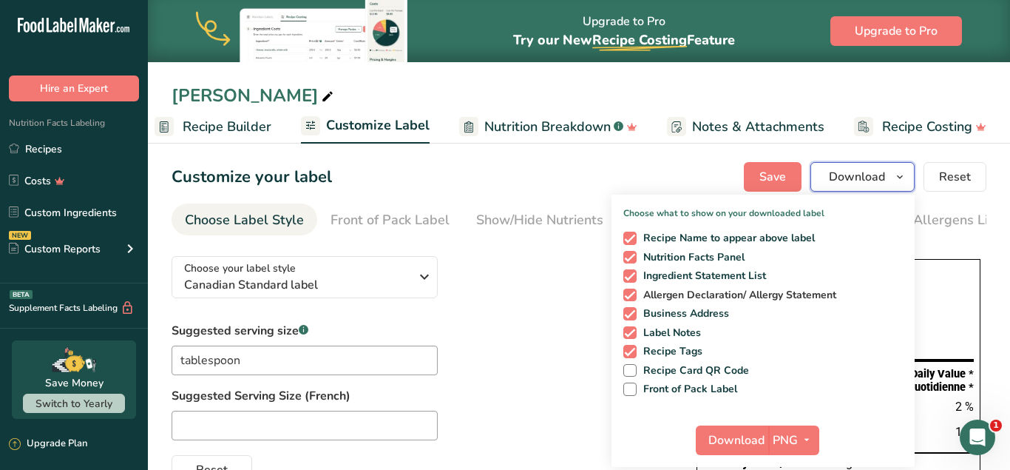
scroll to position [226, 0]
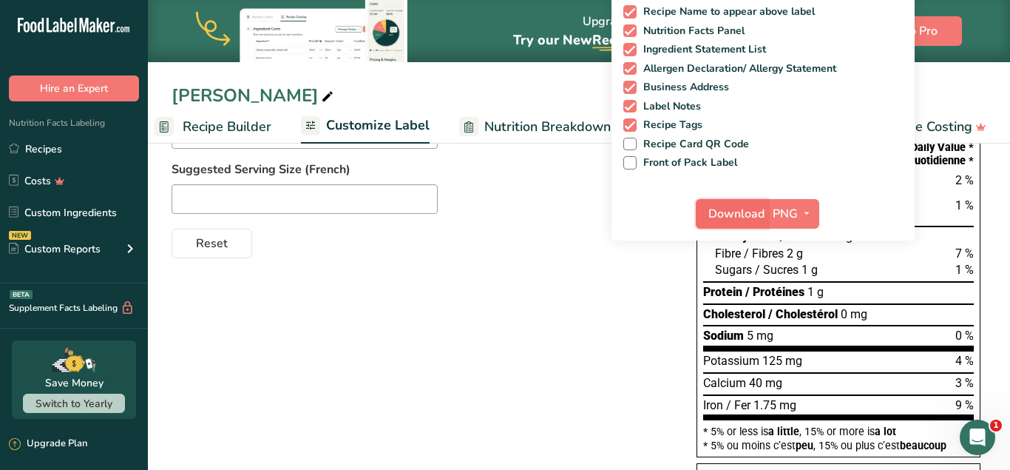
click at [731, 209] on span "Download" at bounding box center [737, 214] width 56 height 18
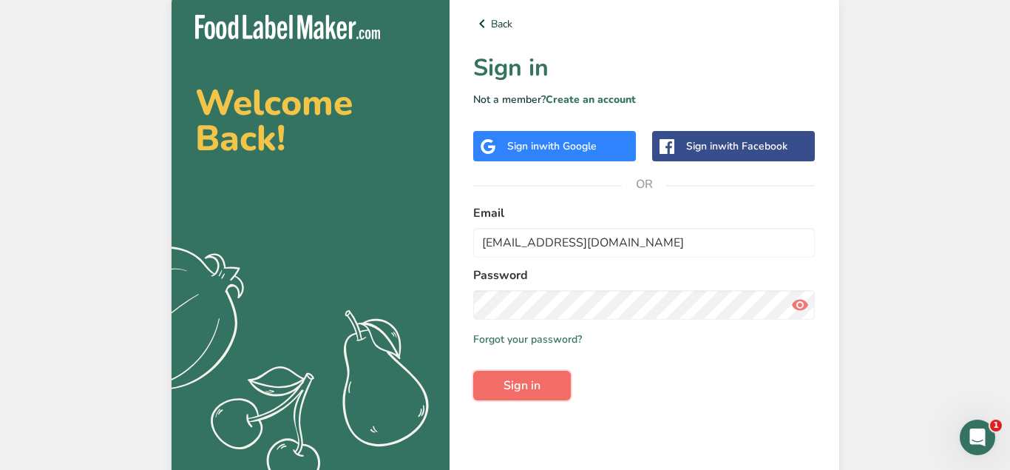
click at [557, 389] on button "Sign in" at bounding box center [522, 386] width 98 height 30
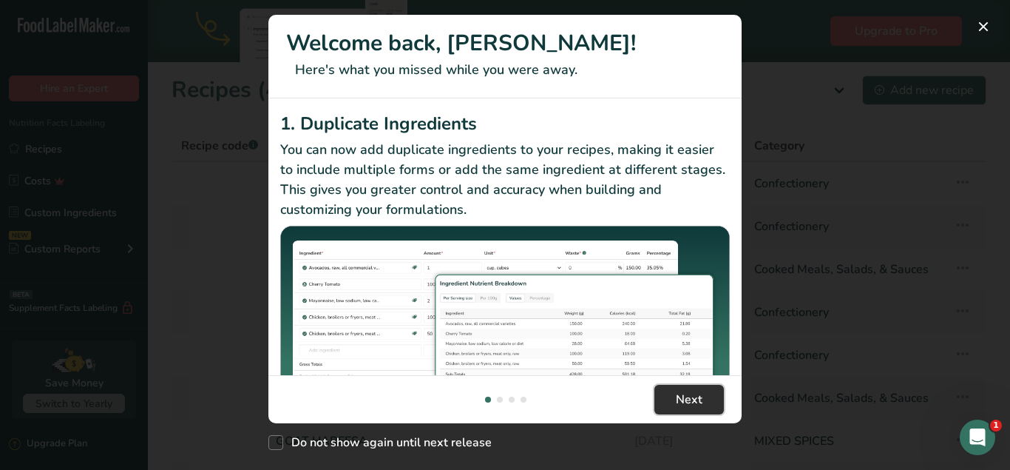
click at [675, 402] on button "Next" at bounding box center [690, 400] width 70 height 30
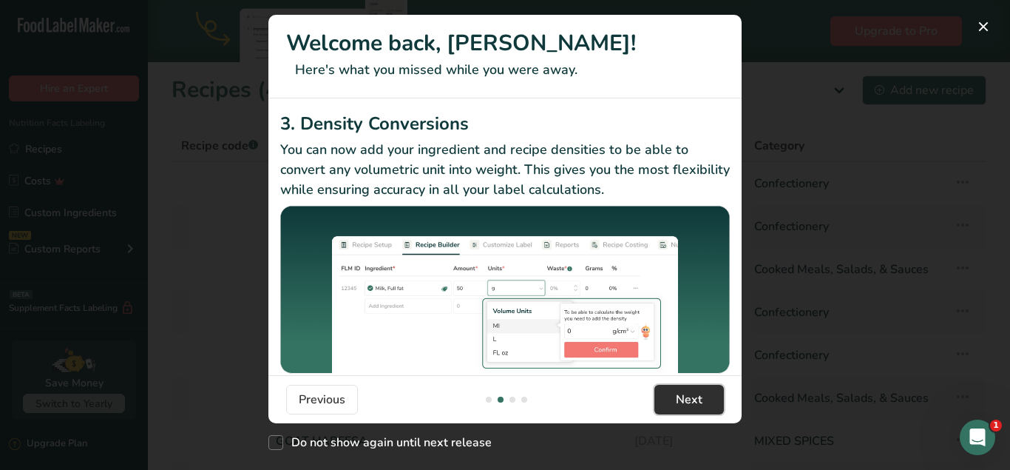
click at [675, 402] on button "Next" at bounding box center [690, 400] width 70 height 30
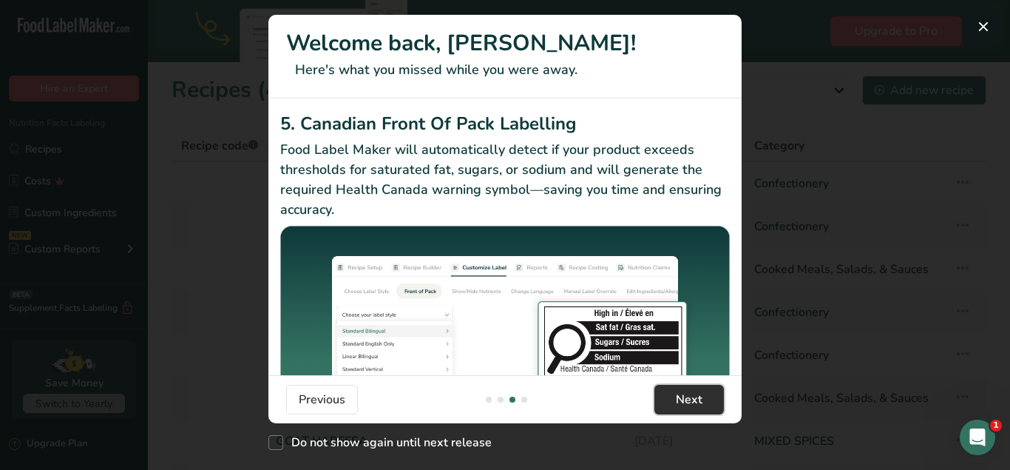
click at [675, 402] on button "Next" at bounding box center [690, 400] width 70 height 30
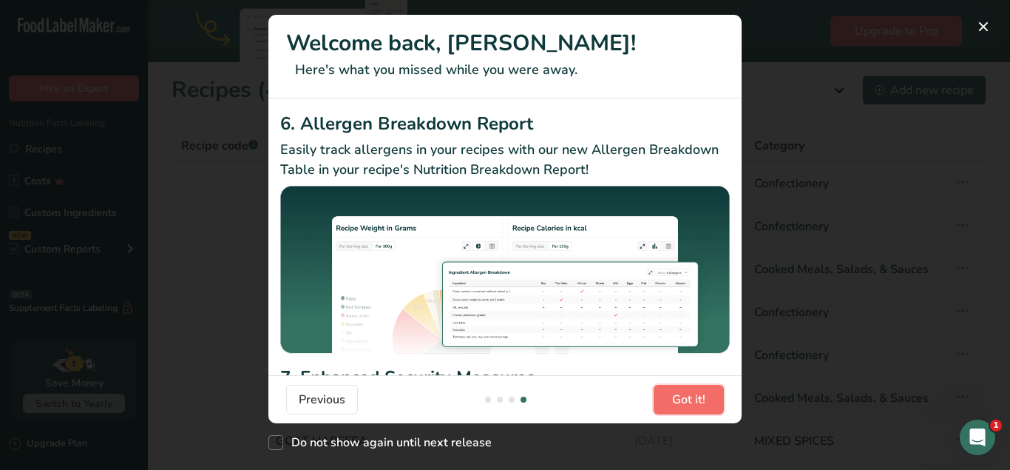
click at [675, 402] on span "Got it!" at bounding box center [688, 400] width 33 height 18
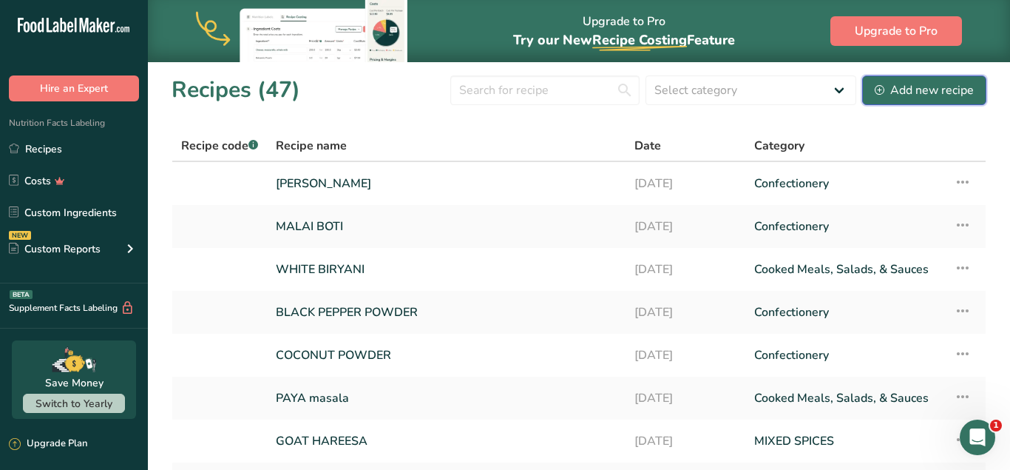
click at [909, 92] on div "Add new recipe" at bounding box center [924, 90] width 99 height 18
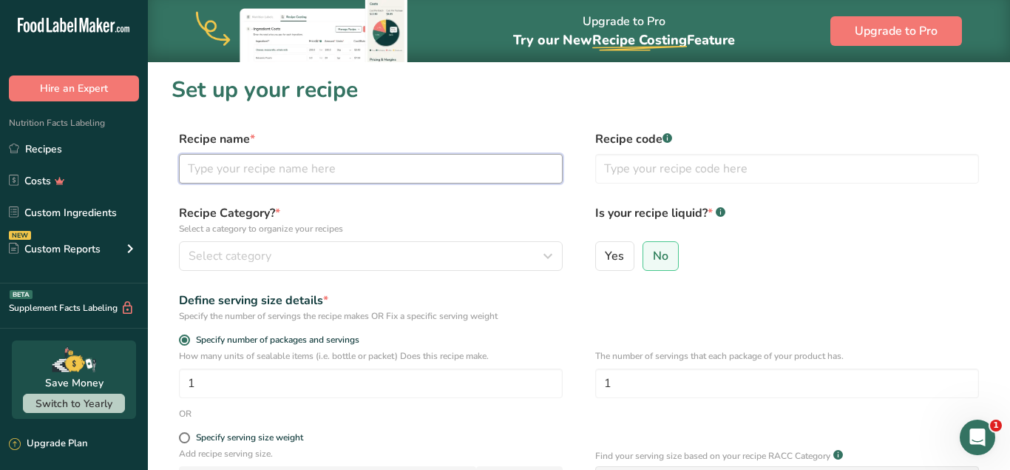
click at [313, 173] on input "text" at bounding box center [371, 169] width 384 height 30
type input "d"
type input "DAAL [PERSON_NAME]"
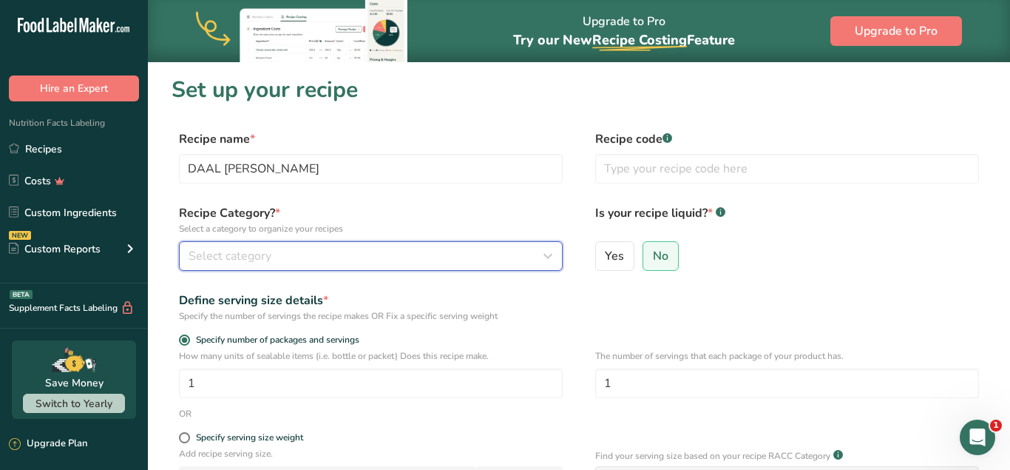
click at [262, 254] on span "Select category" at bounding box center [230, 256] width 83 height 18
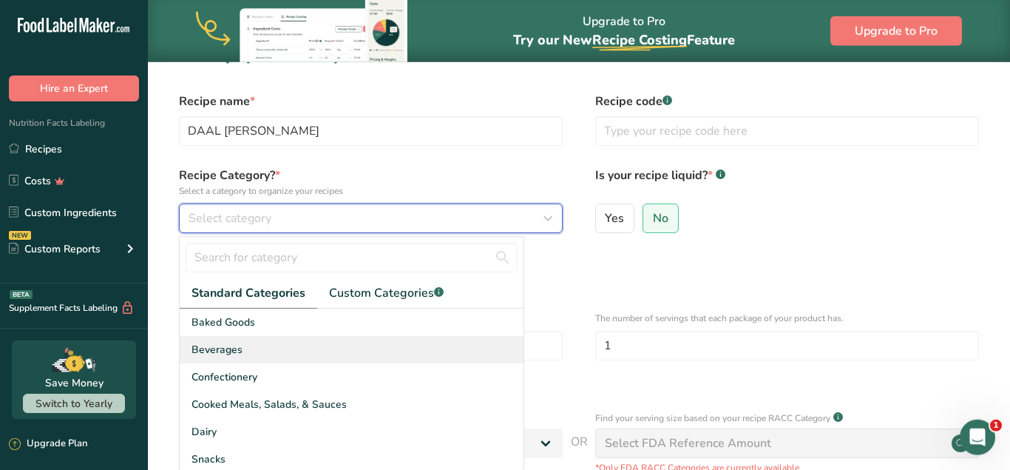
scroll to position [75, 0]
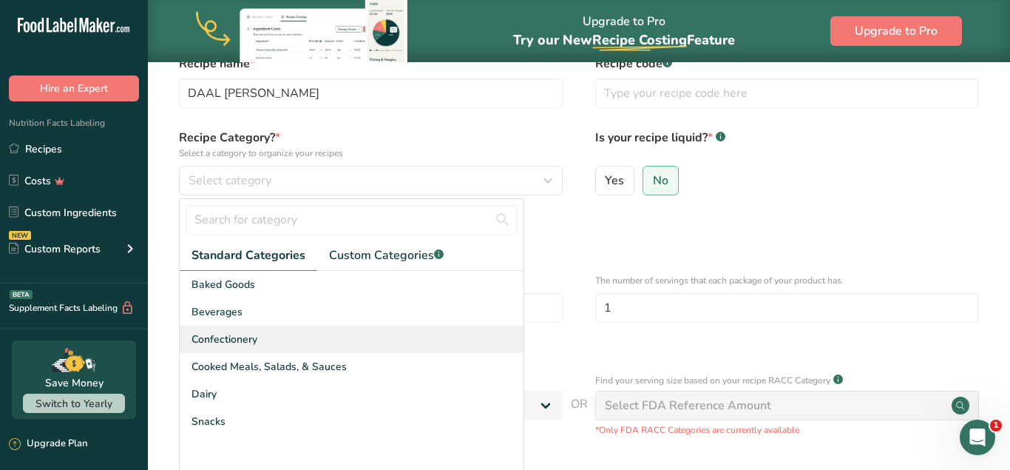
click at [296, 341] on div "Confectionery" at bounding box center [352, 338] width 344 height 27
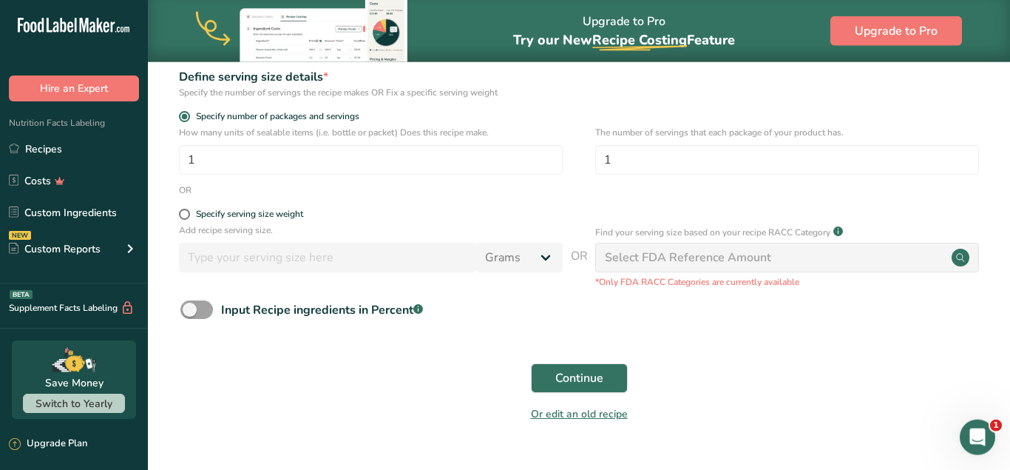
scroll to position [226, 0]
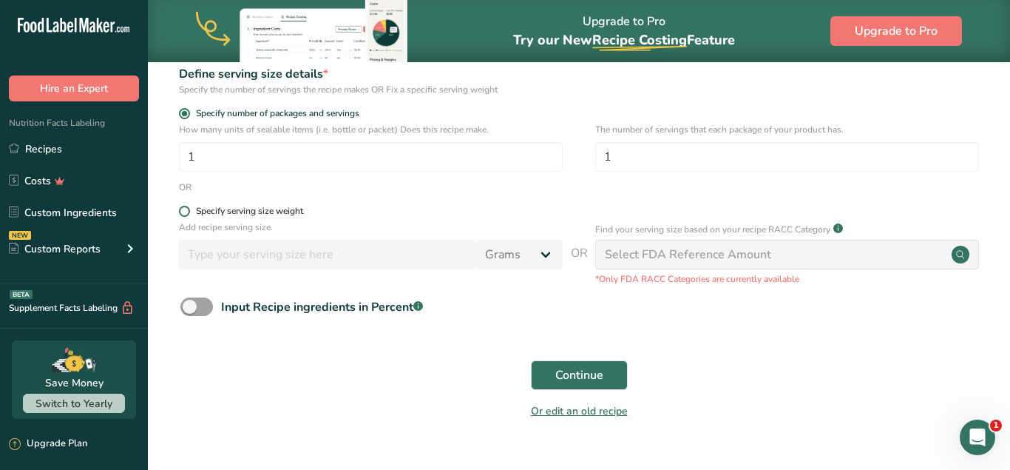
click at [183, 211] on span at bounding box center [184, 211] width 11 height 11
click at [183, 211] on input "Specify serving size weight" at bounding box center [184, 211] width 10 height 10
radio input "true"
radio input "false"
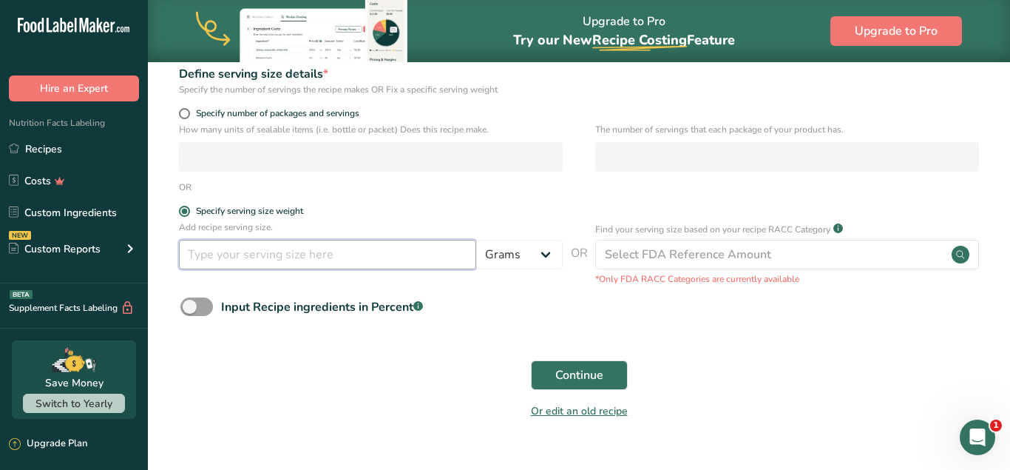
click at [268, 260] on input "number" at bounding box center [327, 255] width 297 height 30
type input "8"
click at [585, 376] on span "Continue" at bounding box center [579, 375] width 48 height 18
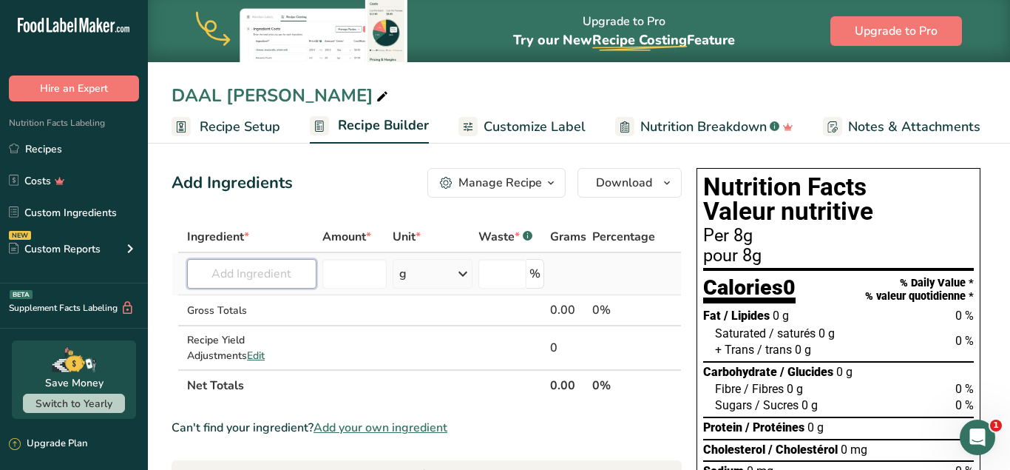
click at [274, 279] on input "text" at bounding box center [251, 274] width 129 height 30
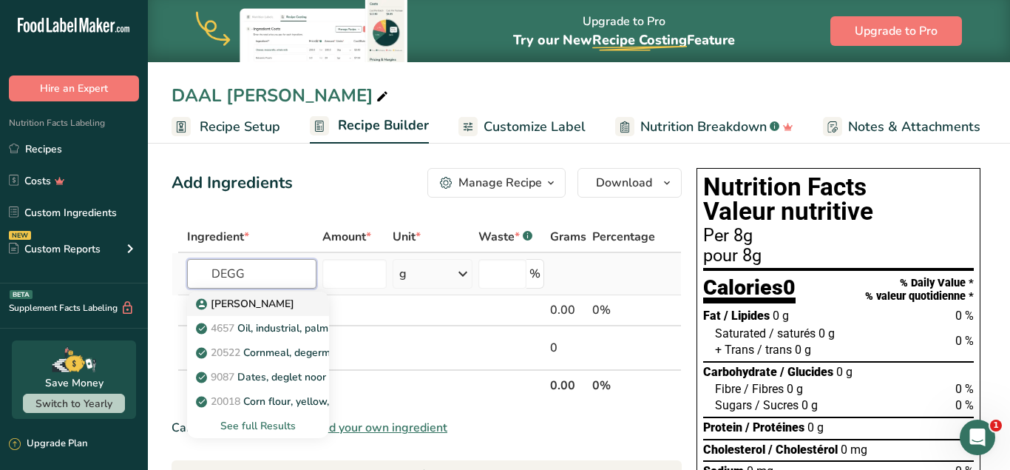
type input "DEGG"
click at [287, 302] on div "Deggi Mirch" at bounding box center [246, 304] width 95 height 16
type input "Deggi Mirch"
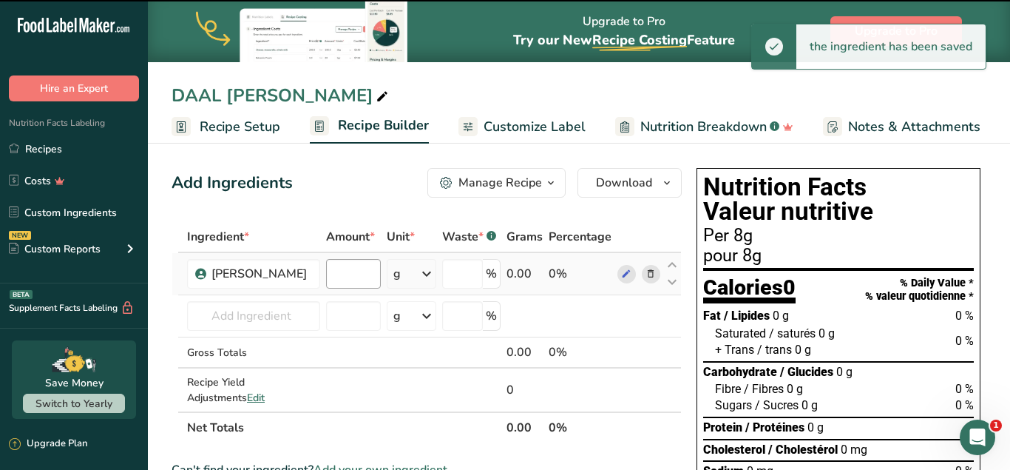
type input "0"
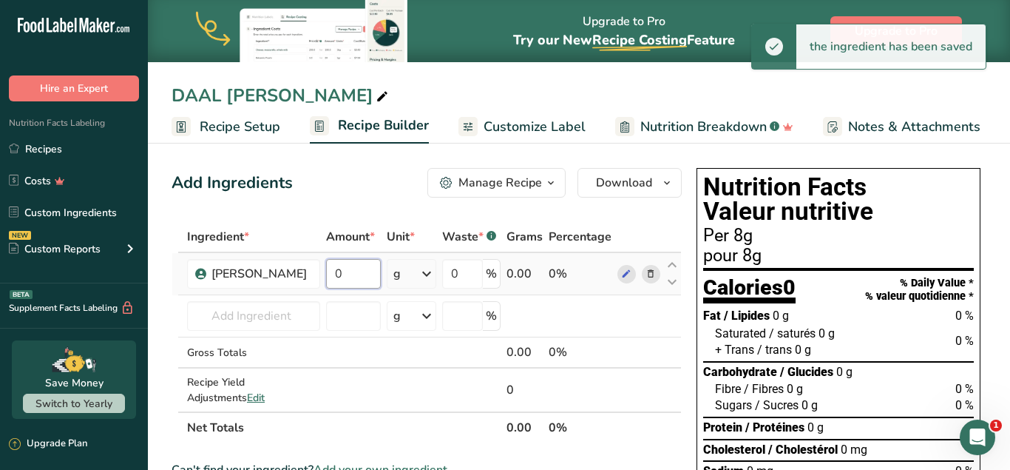
click at [355, 279] on input "0" at bounding box center [353, 274] width 55 height 30
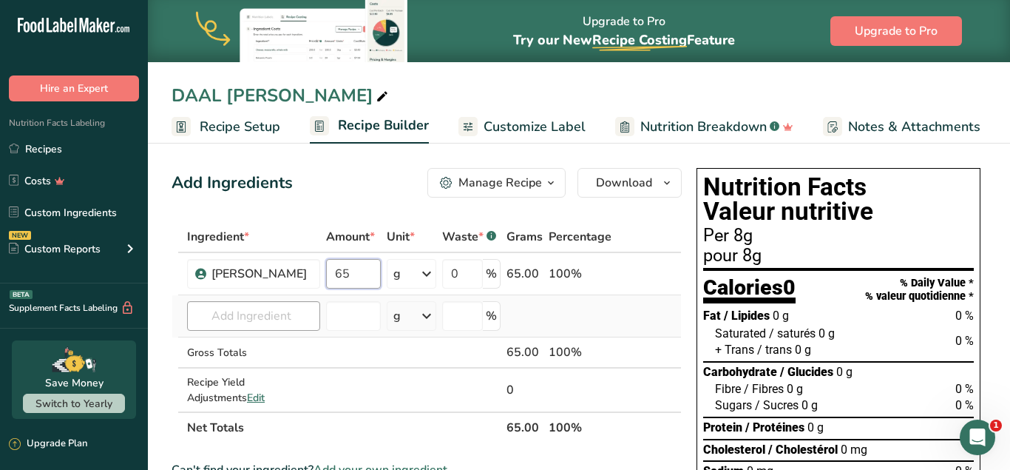
type input "65"
click at [259, 315] on input "text" at bounding box center [253, 316] width 133 height 30
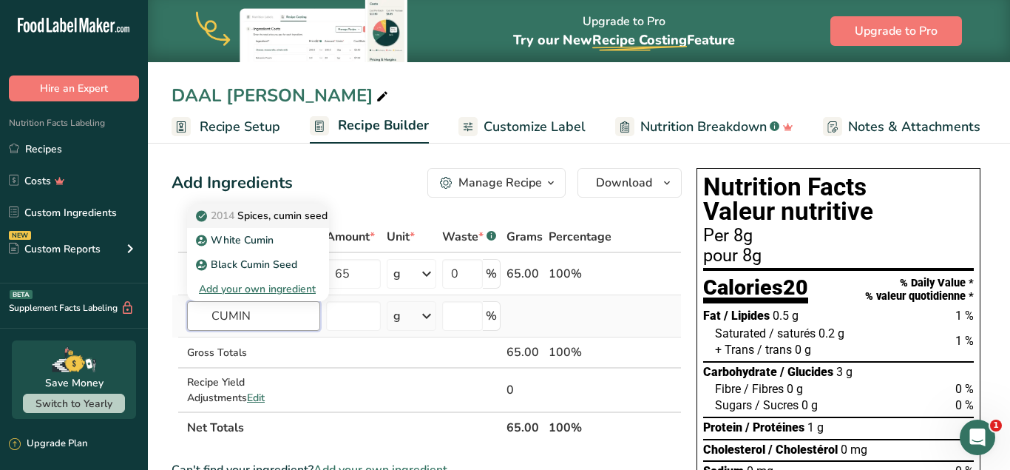
type input "CUMIN"
click at [297, 214] on p "2014 Spices, cumin seed" at bounding box center [263, 216] width 129 height 16
type input "Spices, cumin seed"
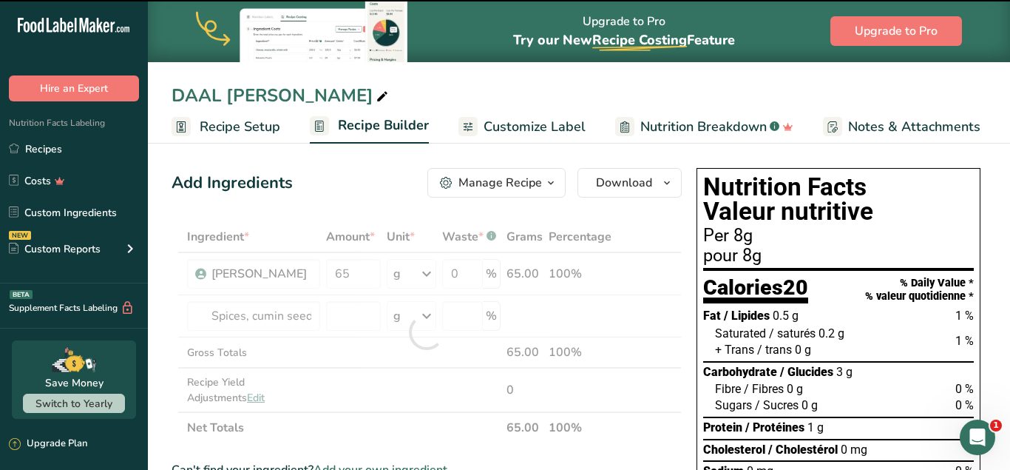
type input "0"
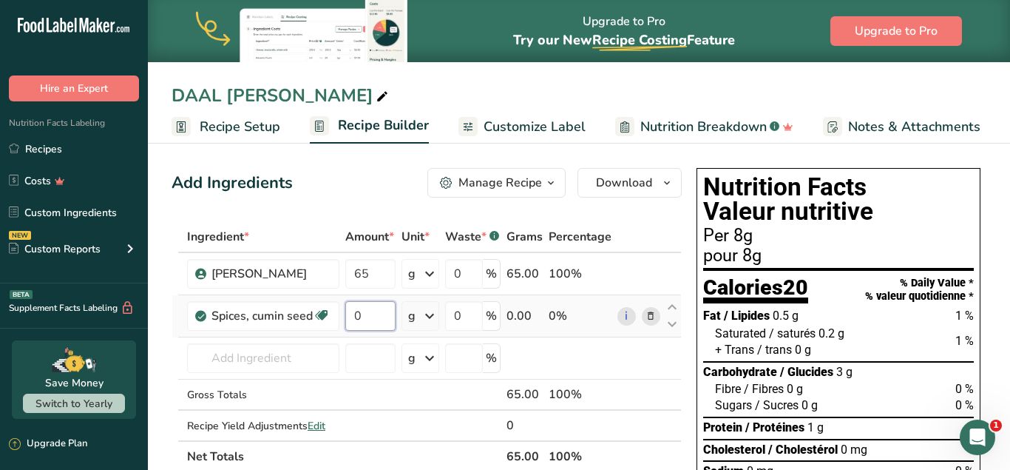
click at [361, 314] on input "0" at bounding box center [370, 316] width 50 height 30
type input "10"
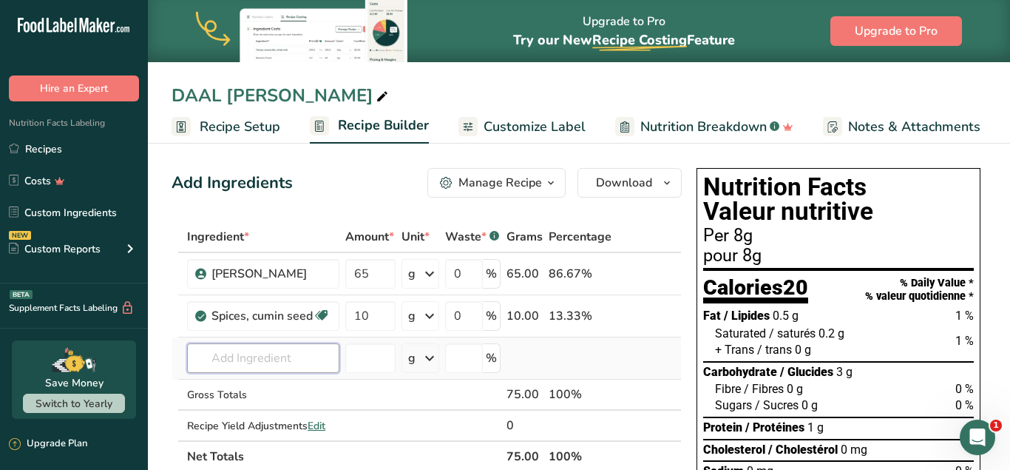
click at [256, 356] on input "text" at bounding box center [263, 358] width 152 height 30
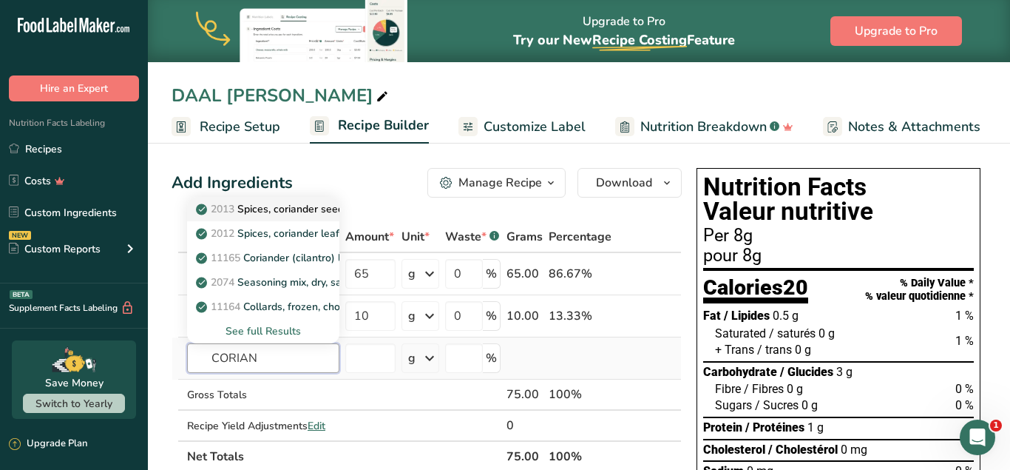
type input "CORIAN"
click at [283, 205] on p "2013 Spices, coriander seed" at bounding box center [271, 209] width 145 height 16
type input "Spices, coriander seed"
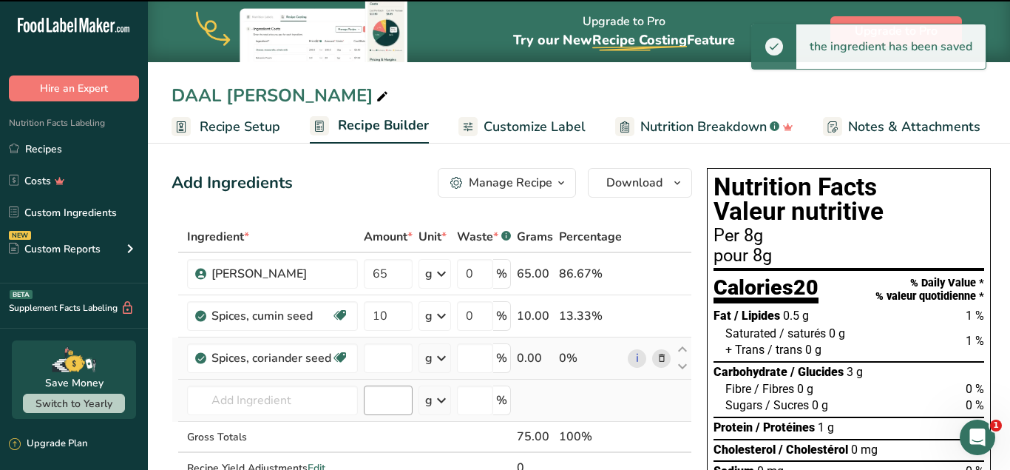
type input "0"
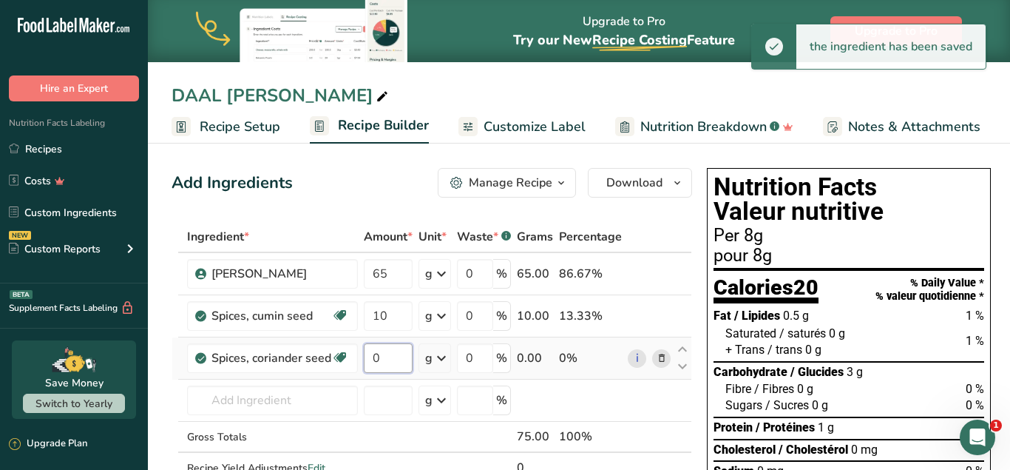
click at [397, 363] on input "0" at bounding box center [388, 358] width 49 height 30
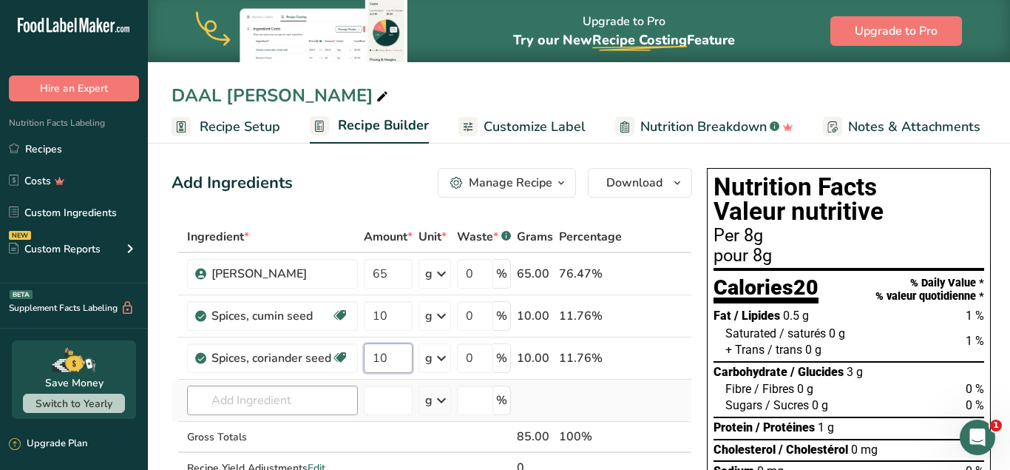
type input "10"
click at [298, 404] on input "text" at bounding box center [272, 400] width 171 height 30
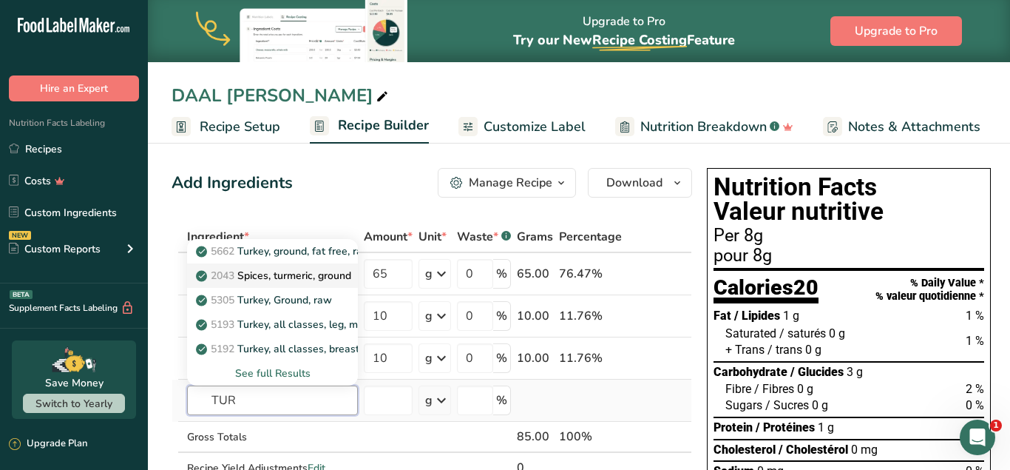
type input "TUR"
click at [270, 272] on p "2043 Spices, turmeric, ground" at bounding box center [275, 276] width 152 height 16
type input "Spices, turmeric, ground"
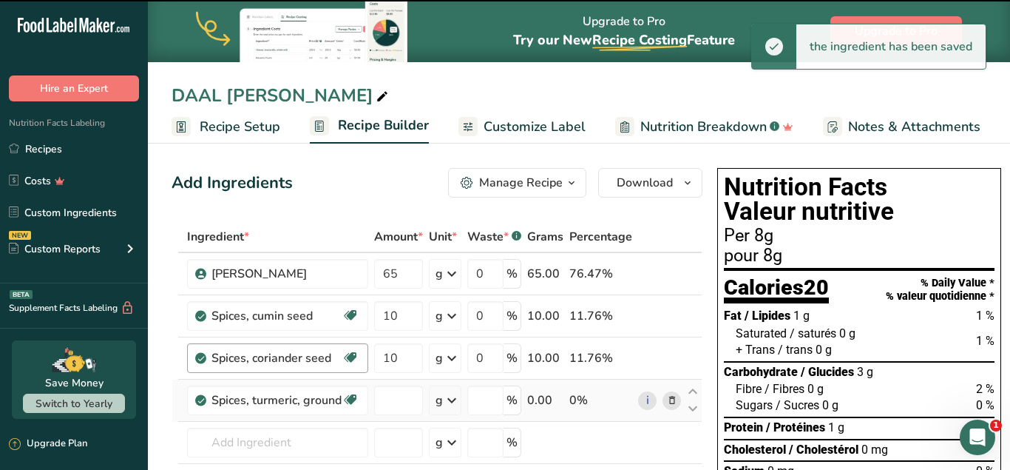
type input "0"
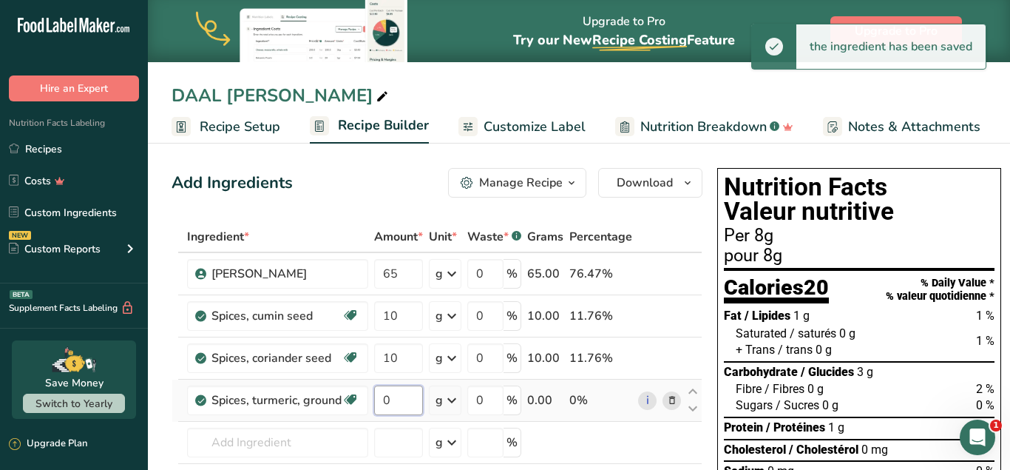
click at [399, 399] on input "0" at bounding box center [398, 400] width 49 height 30
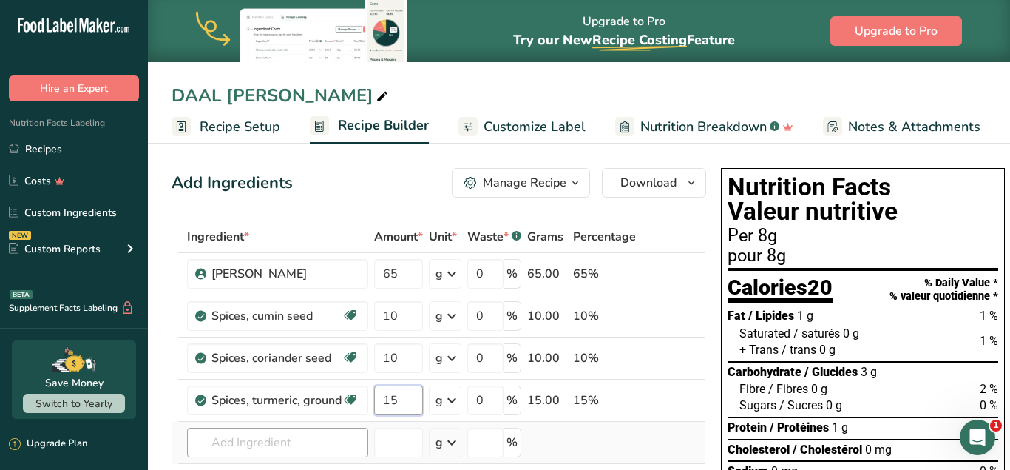
type input "15"
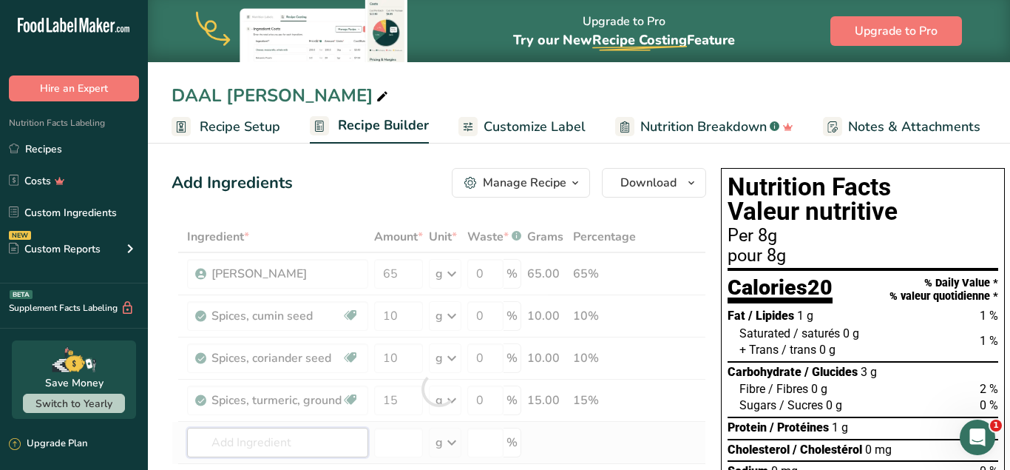
click at [344, 440] on input "text" at bounding box center [277, 442] width 181 height 30
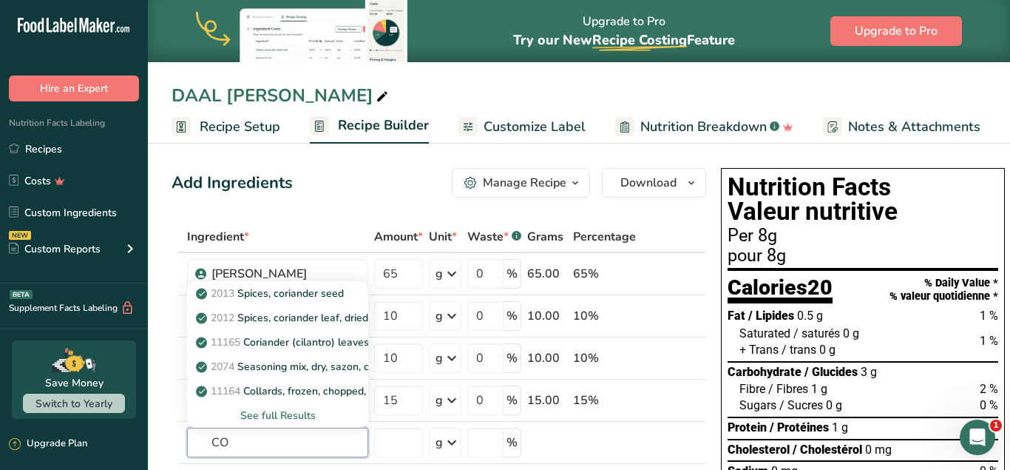
type input "C"
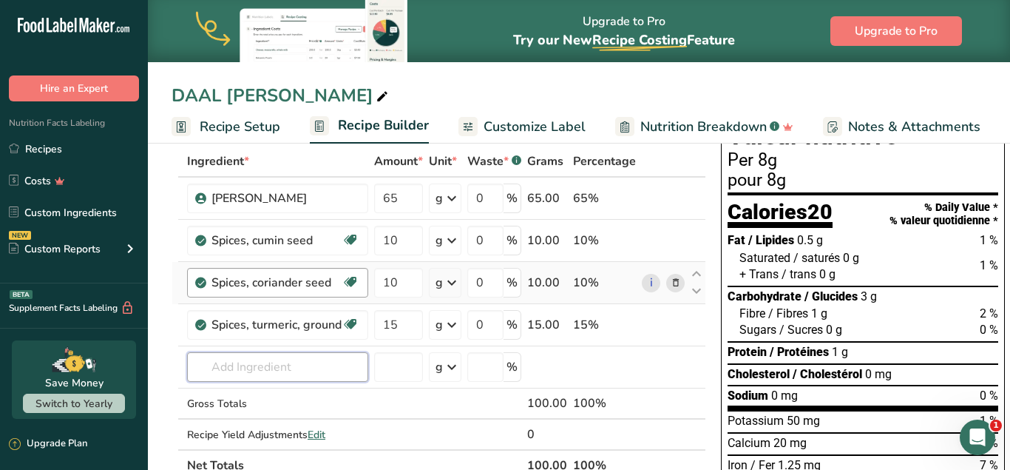
scroll to position [151, 0]
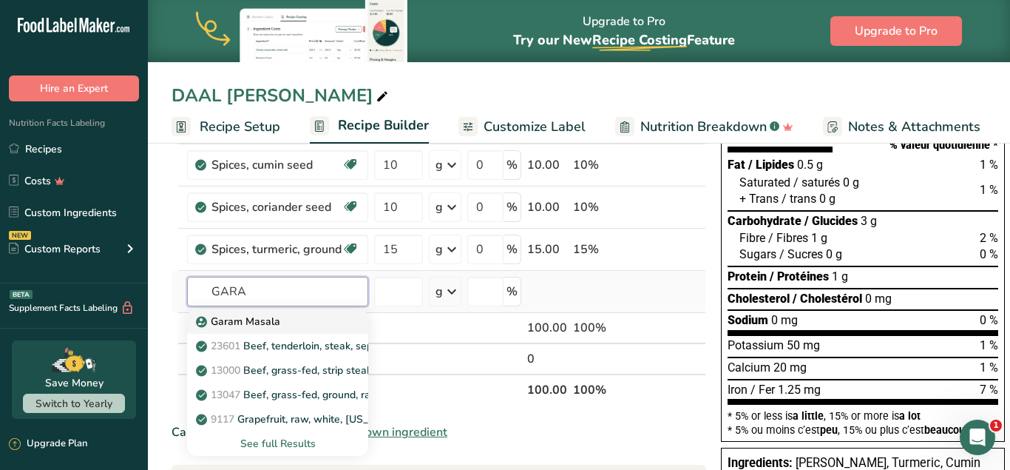
type input "GARA"
click at [299, 318] on div "Garam Masala" at bounding box center [266, 322] width 134 height 16
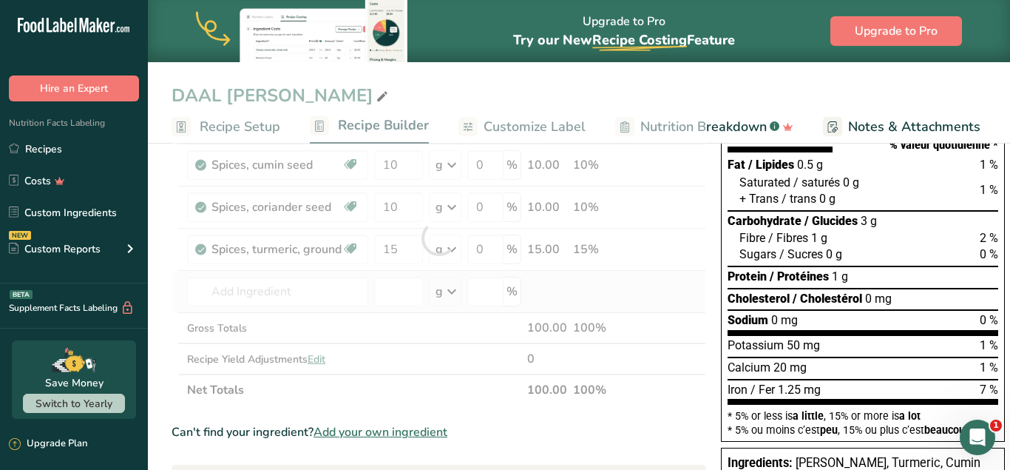
type input "Garam Masala"
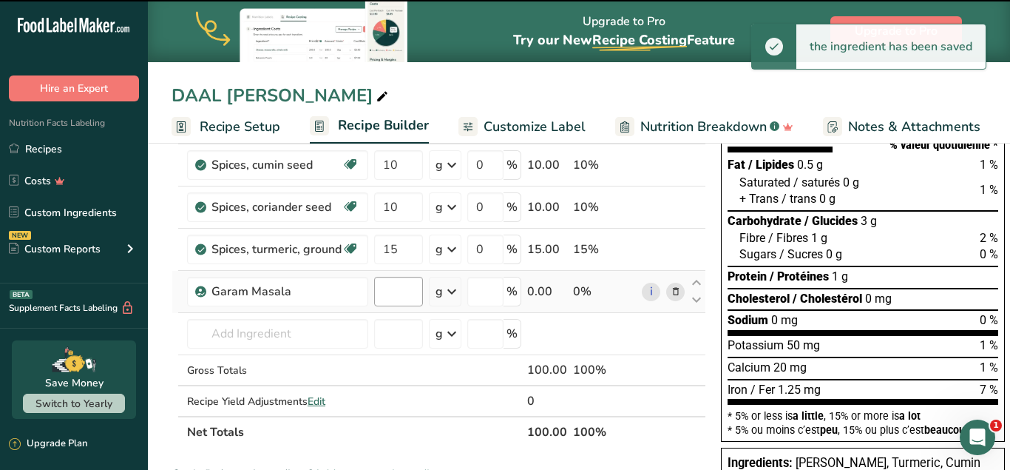
type input "0"
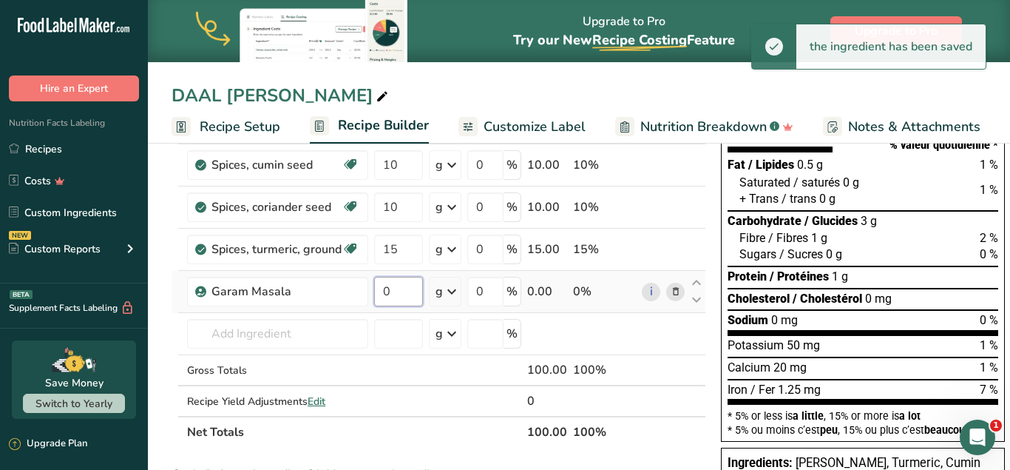
click at [399, 294] on input "0" at bounding box center [398, 292] width 49 height 30
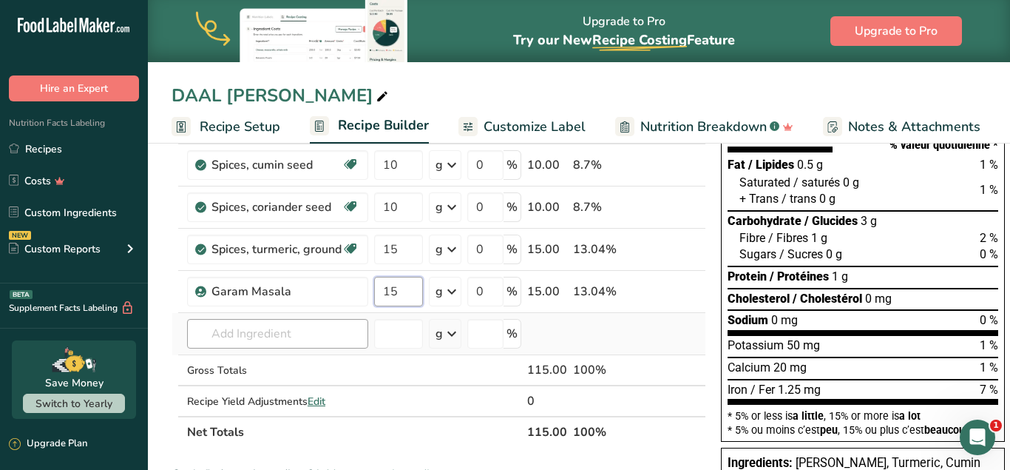
type input "15"
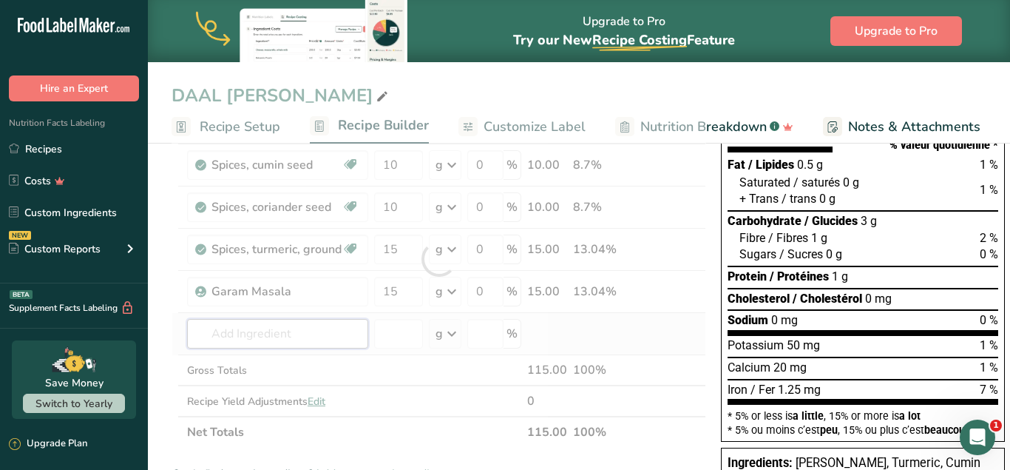
click at [299, 337] on input "text" at bounding box center [277, 334] width 181 height 30
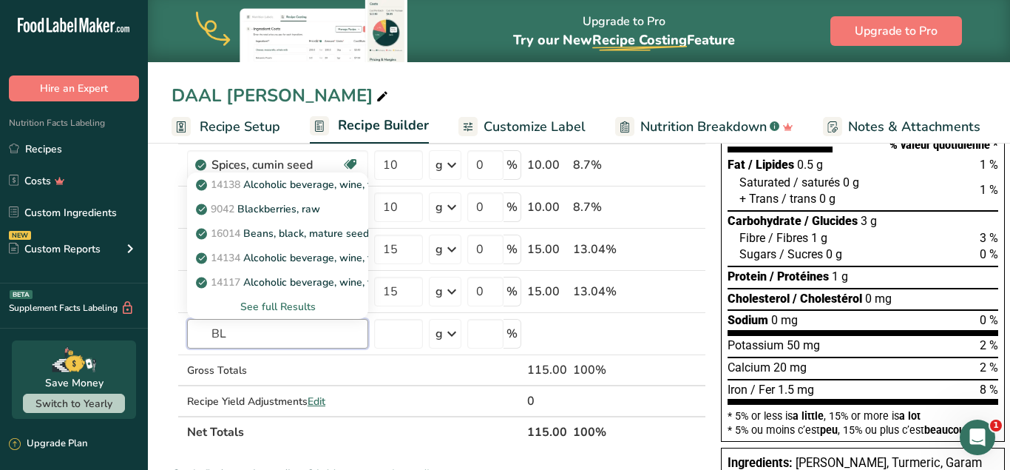
type input "B"
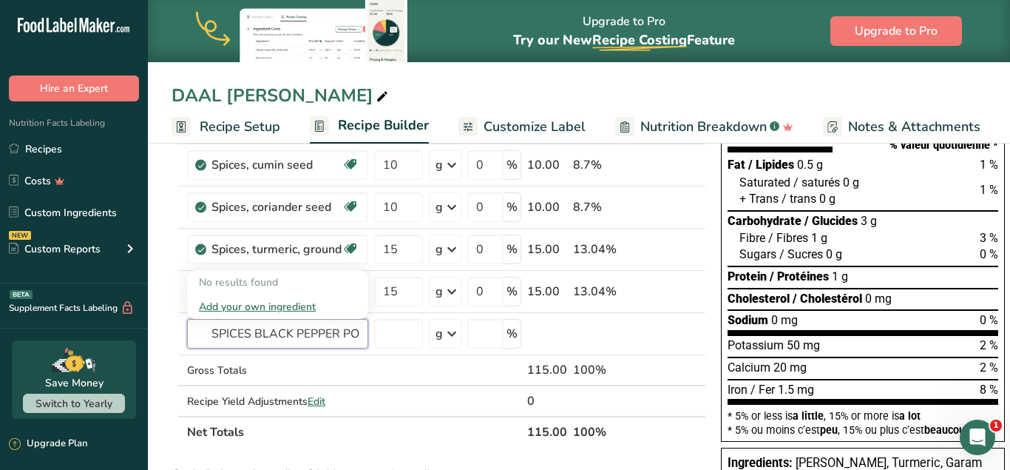
scroll to position [0, 0]
type input "SPICES BLACK PEPPER"
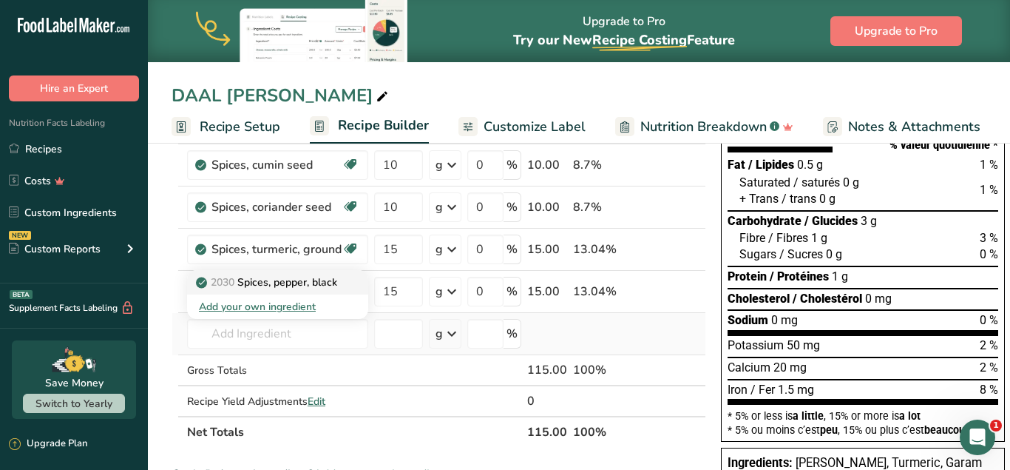
click at [329, 278] on p "2030 Spices, pepper, black" at bounding box center [268, 282] width 138 height 16
type input "Spices, pepper, black"
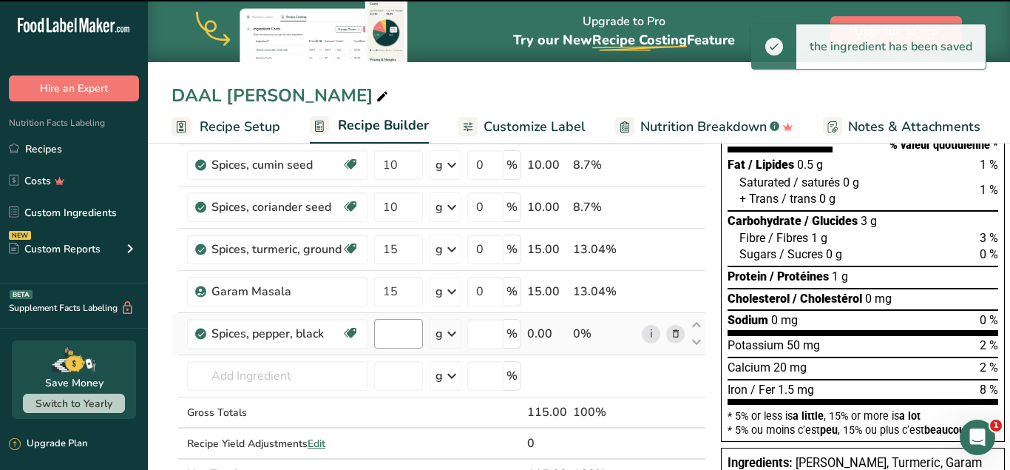
type input "0"
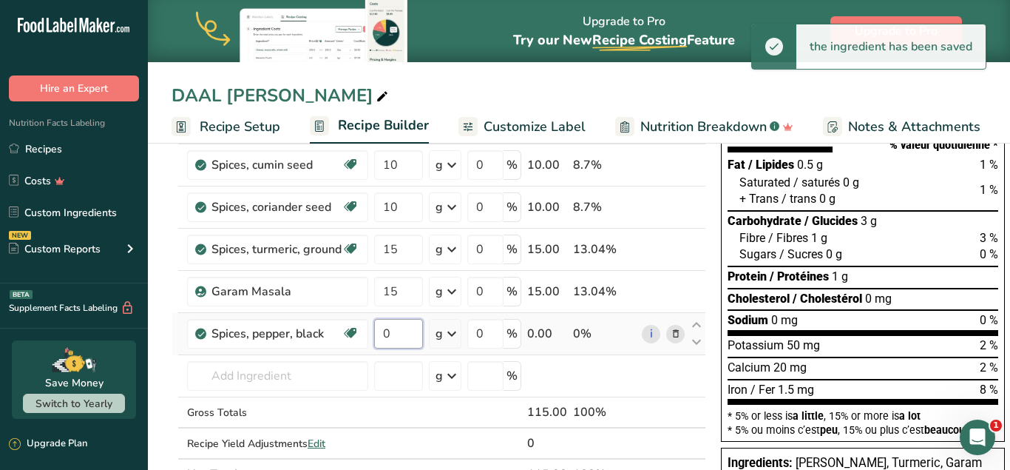
click at [399, 337] on input "0" at bounding box center [398, 334] width 49 height 30
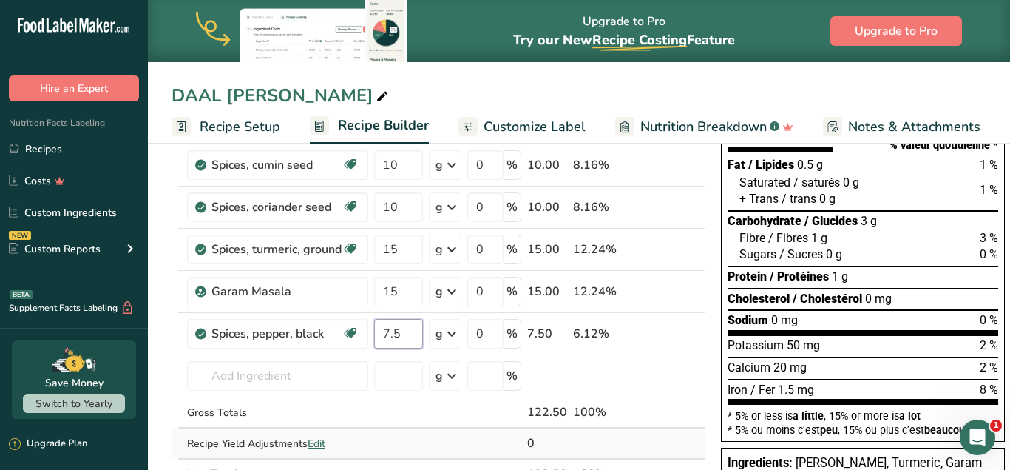
type input "7.5"
click at [659, 441] on div "Ingredient * Amount * Unit * Waste * .a-a{fill:#347362;}.b-a{fill:#fff;} Grams …" at bounding box center [439, 279] width 535 height 419
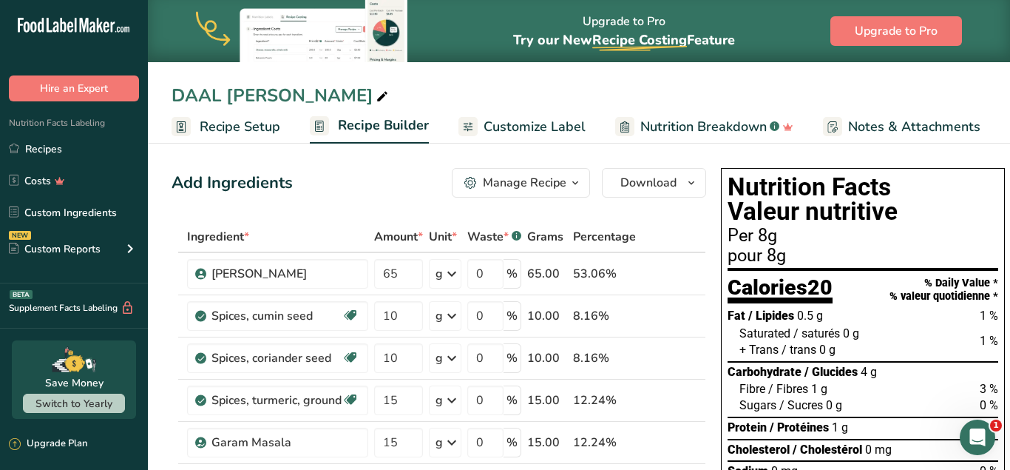
click at [541, 124] on span "Customize Label" at bounding box center [535, 127] width 102 height 20
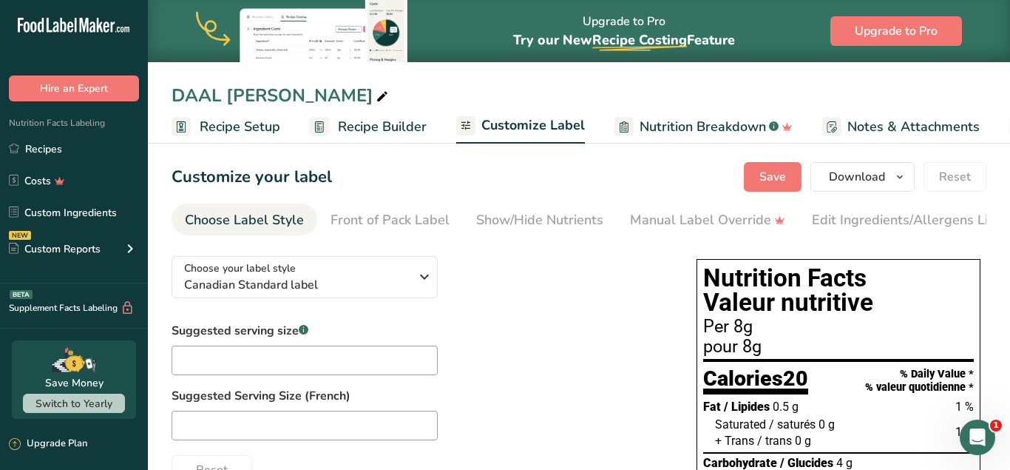
scroll to position [0, 155]
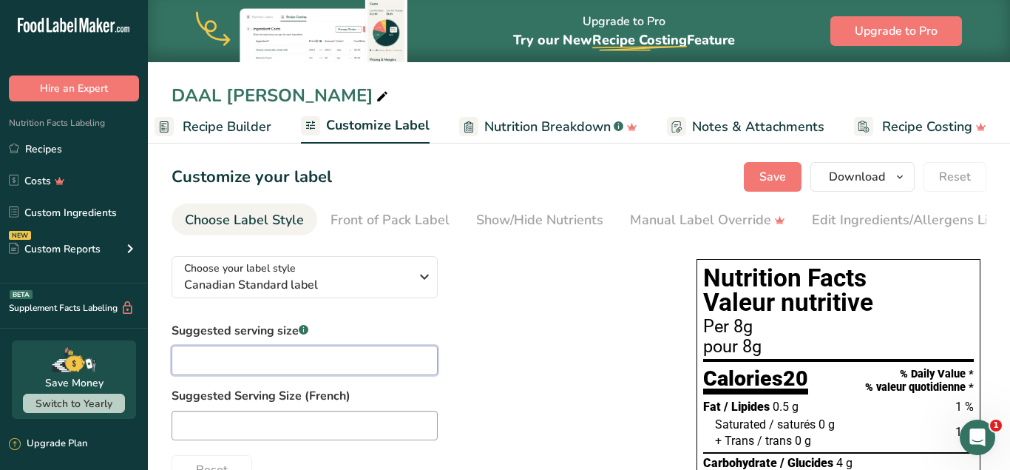
click at [339, 357] on input "text" at bounding box center [305, 360] width 266 height 30
type input "T"
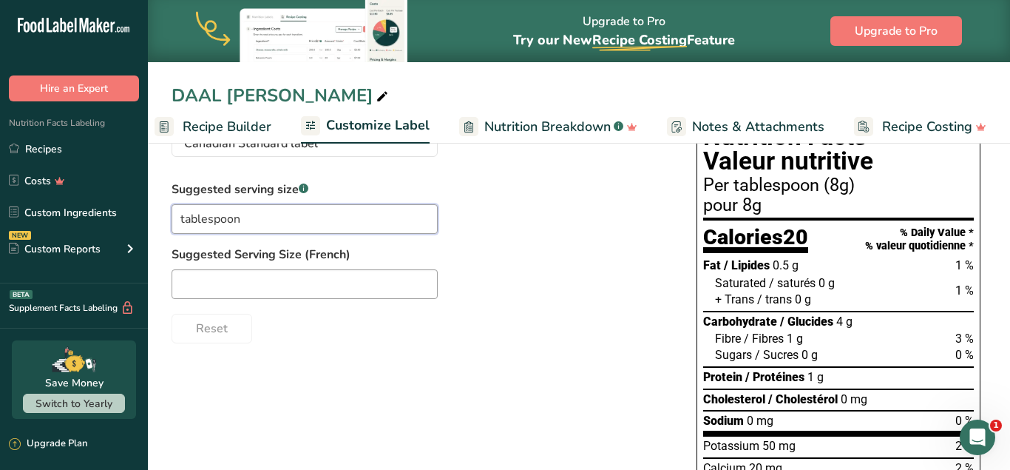
scroll to position [0, 0]
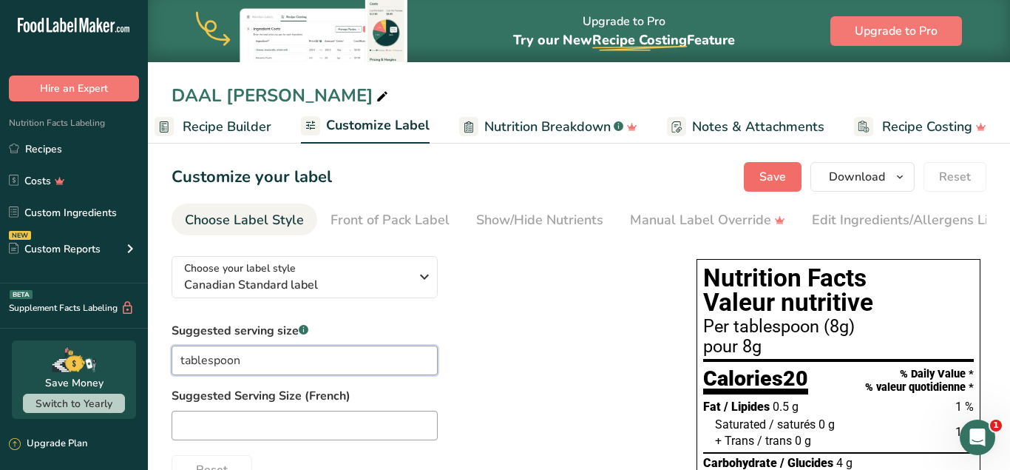
type input "tablespoon"
click at [780, 177] on span "Save" at bounding box center [773, 177] width 27 height 18
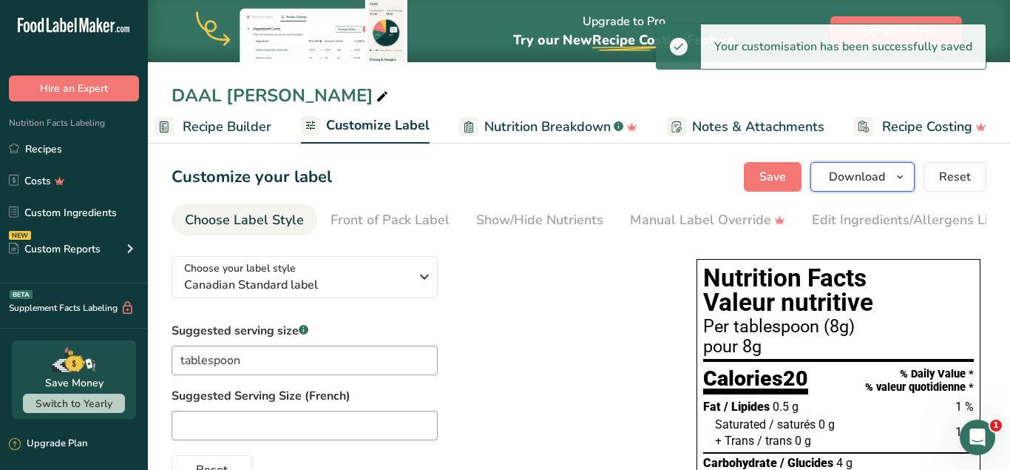
click at [854, 178] on span "Download" at bounding box center [857, 177] width 56 height 18
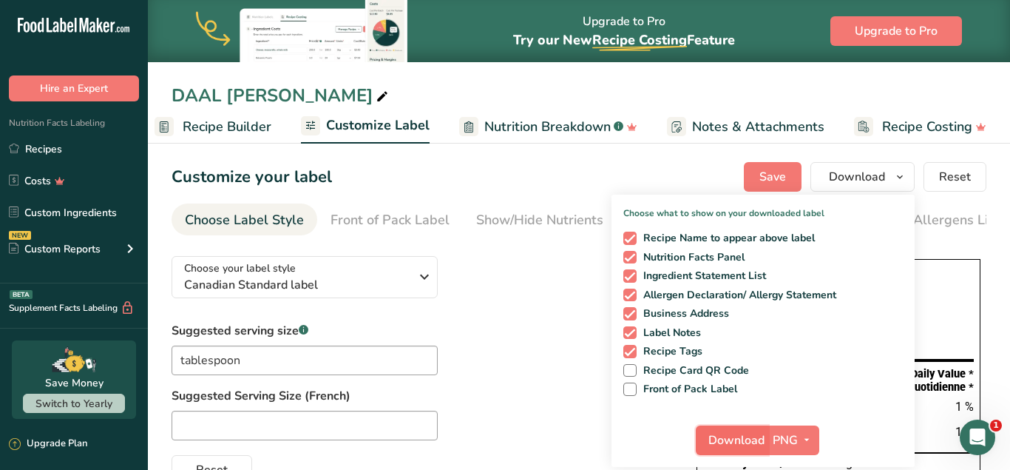
click at [740, 441] on span "Download" at bounding box center [737, 440] width 56 height 18
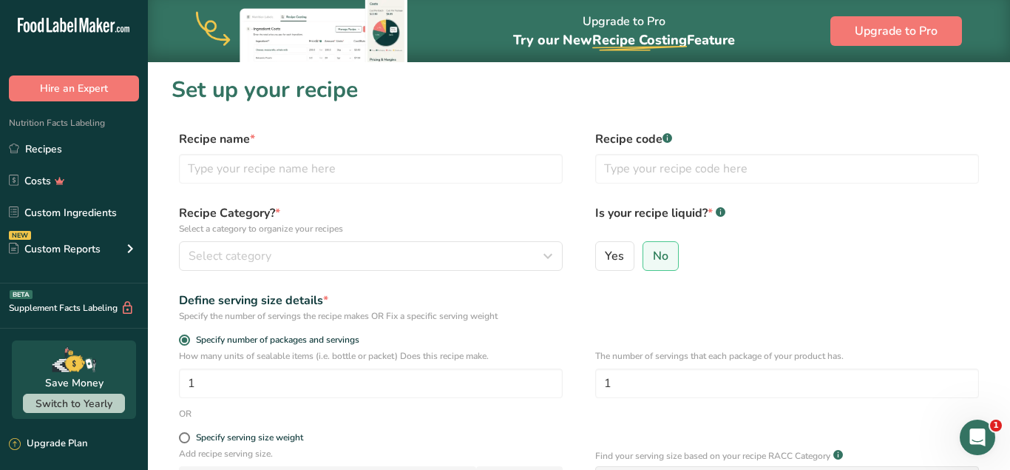
scroll to position [226, 0]
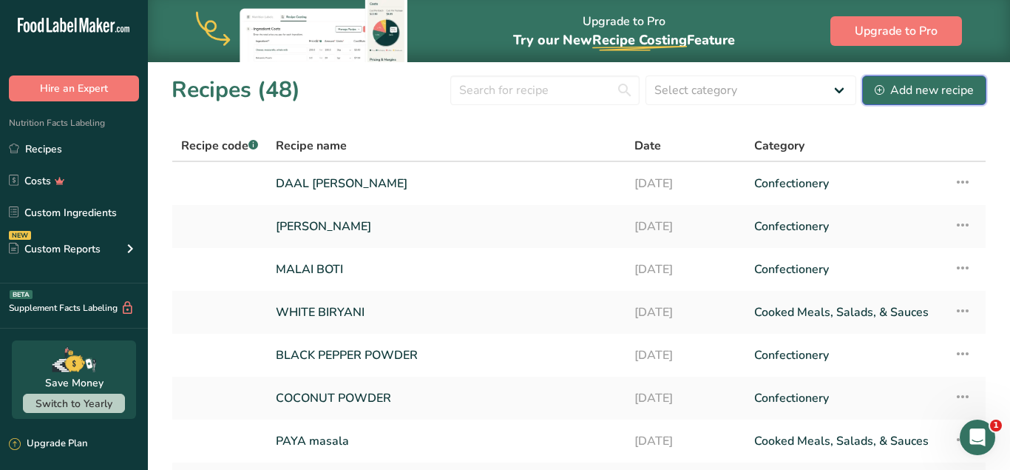
click at [902, 91] on div "Add new recipe" at bounding box center [924, 90] width 99 height 18
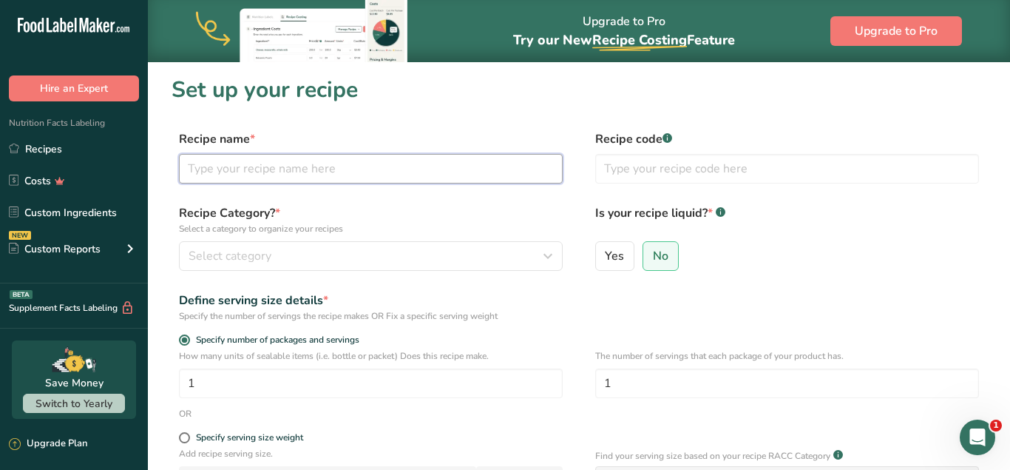
click at [308, 170] on input "text" at bounding box center [371, 169] width 384 height 30
type input "c"
type input "CREAMY SOYA CHAAP TIKKA MASALA"
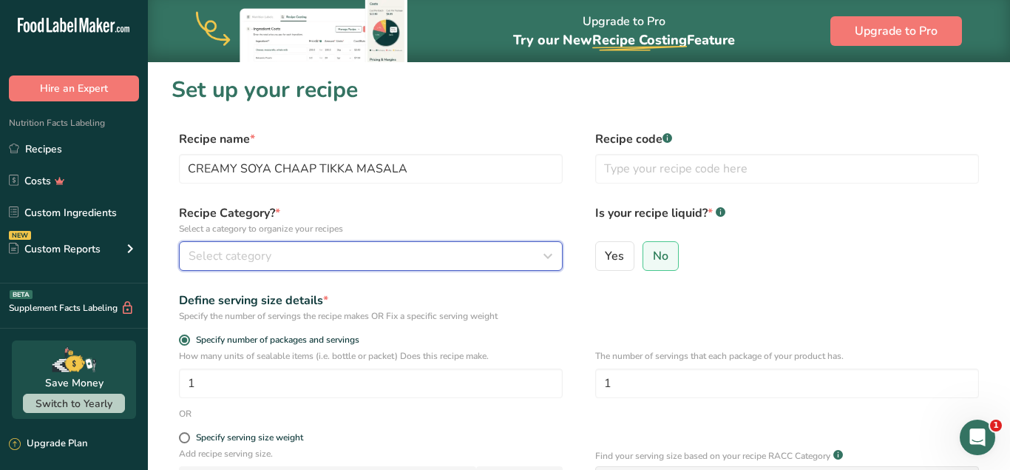
click at [271, 253] on div "Select category" at bounding box center [367, 256] width 356 height 18
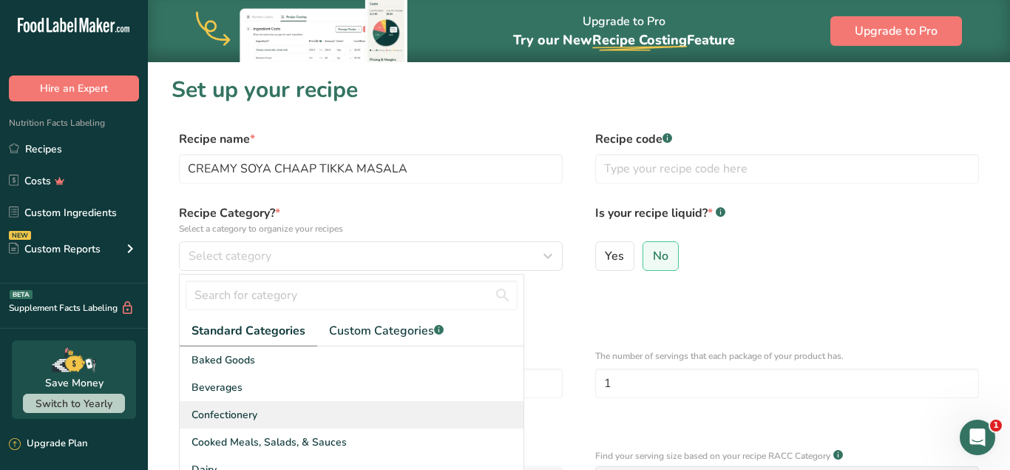
click at [257, 410] on div "Confectionery" at bounding box center [352, 414] width 344 height 27
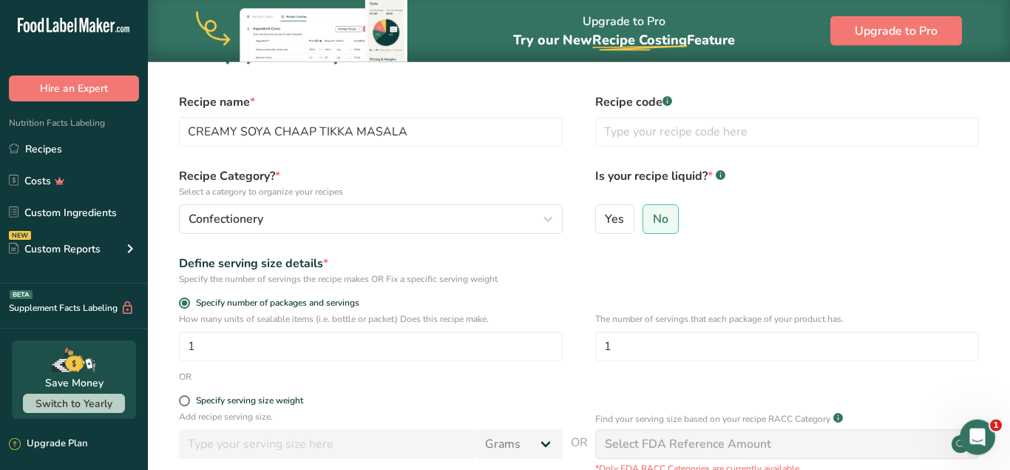
scroll to position [75, 0]
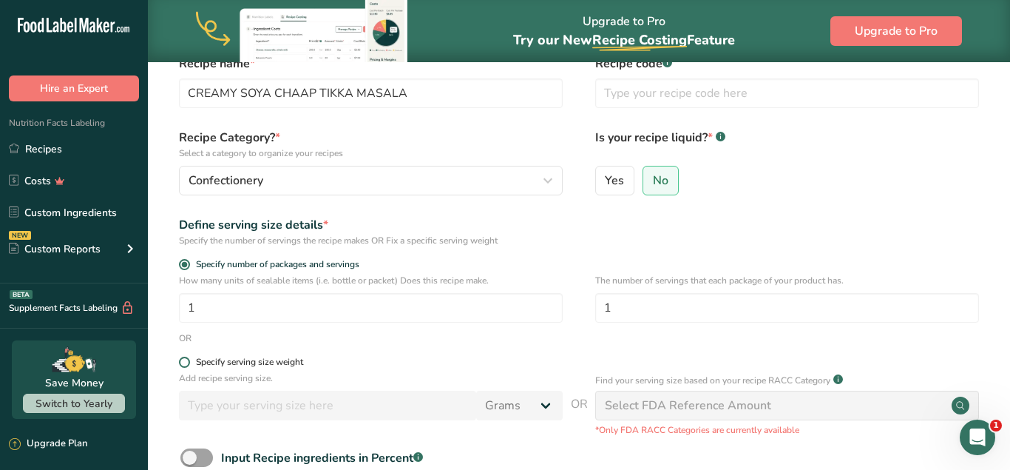
click at [185, 365] on span at bounding box center [184, 361] width 11 height 11
click at [185, 365] on input "Specify serving size weight" at bounding box center [184, 362] width 10 height 10
radio input "true"
radio input "false"
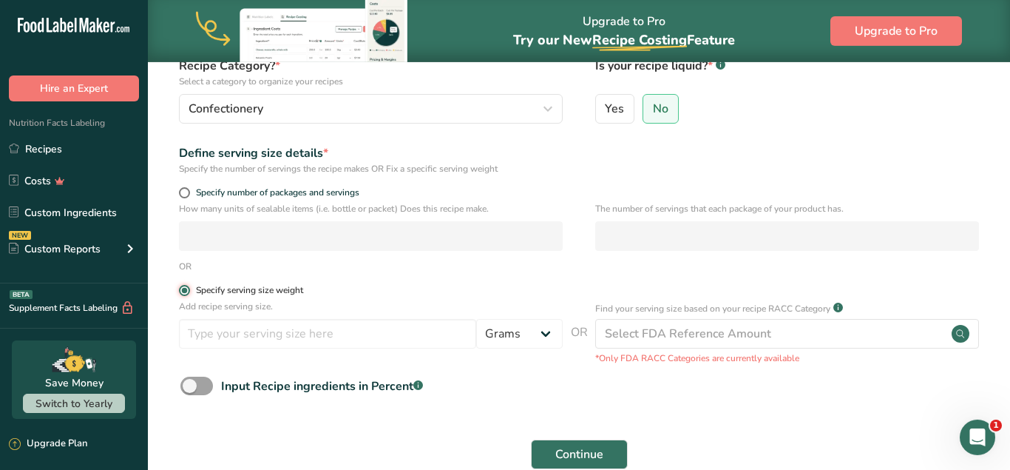
scroll to position [151, 0]
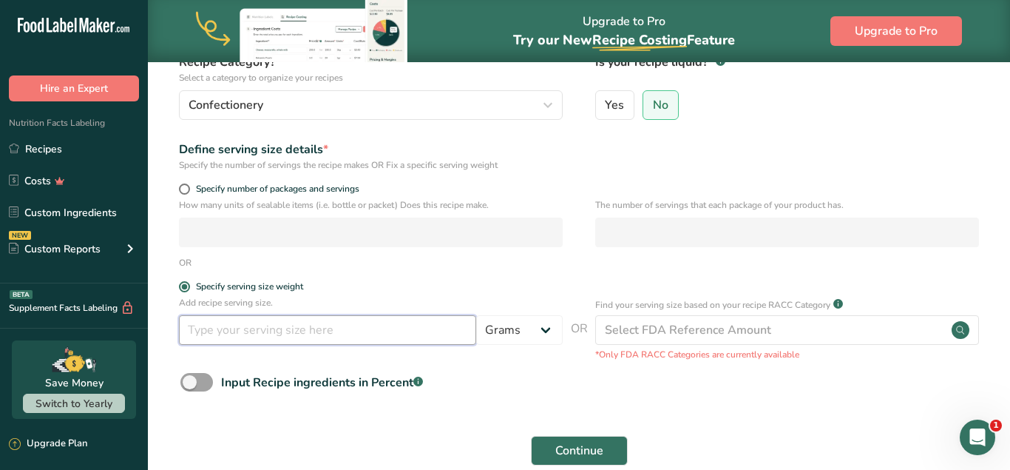
click at [280, 329] on input "number" at bounding box center [327, 330] width 297 height 30
type input "8"
click at [604, 447] on button "Continue" at bounding box center [579, 451] width 97 height 30
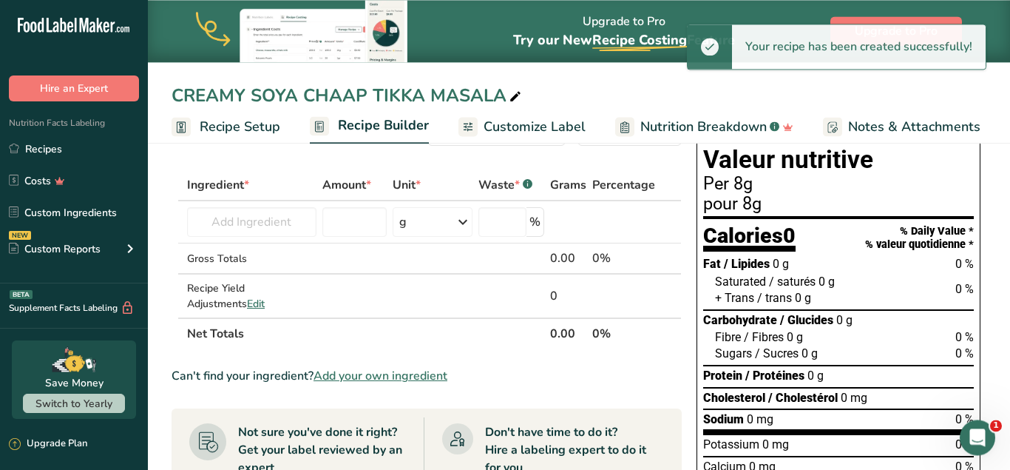
scroll to position [75, 0]
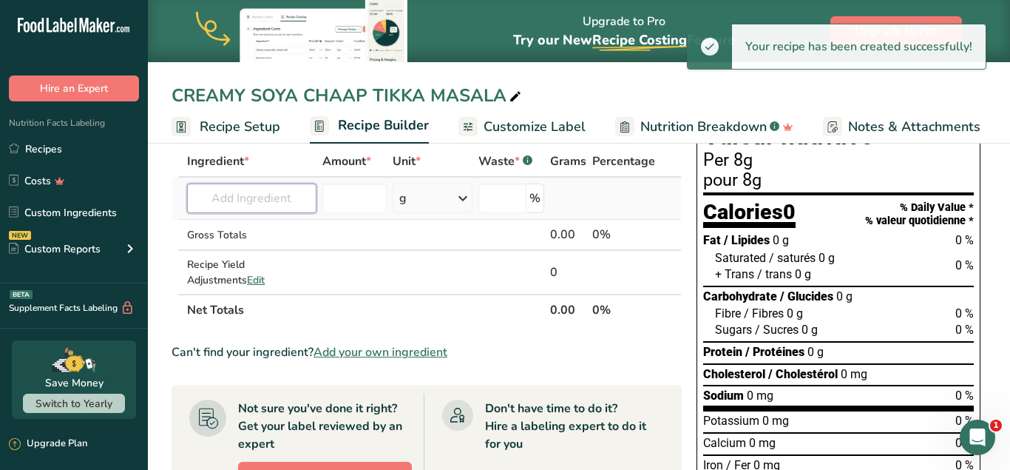
click at [227, 197] on input "text" at bounding box center [251, 198] width 129 height 30
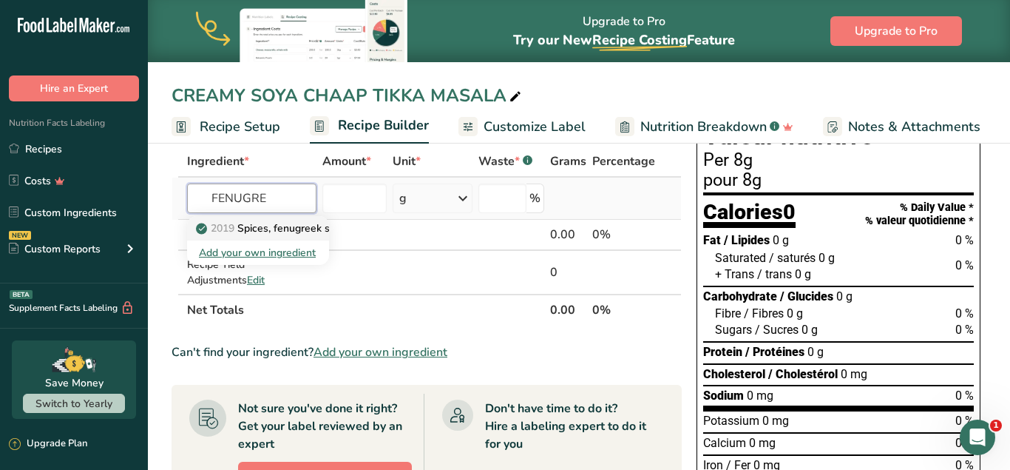
type input "FENUGRE"
click at [311, 227] on p "2019 Spices, fenugreek seed" at bounding box center [273, 228] width 149 height 16
type input "Spices, fenugreek seed"
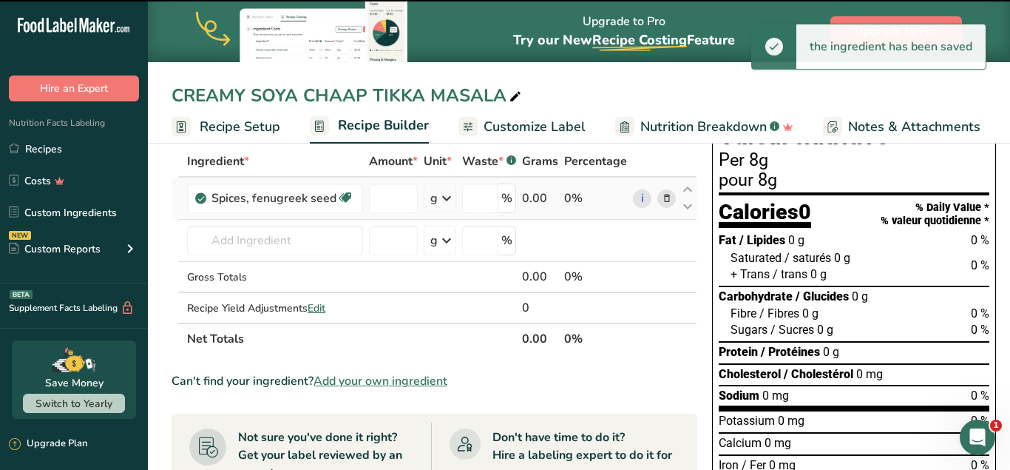
type input "0"
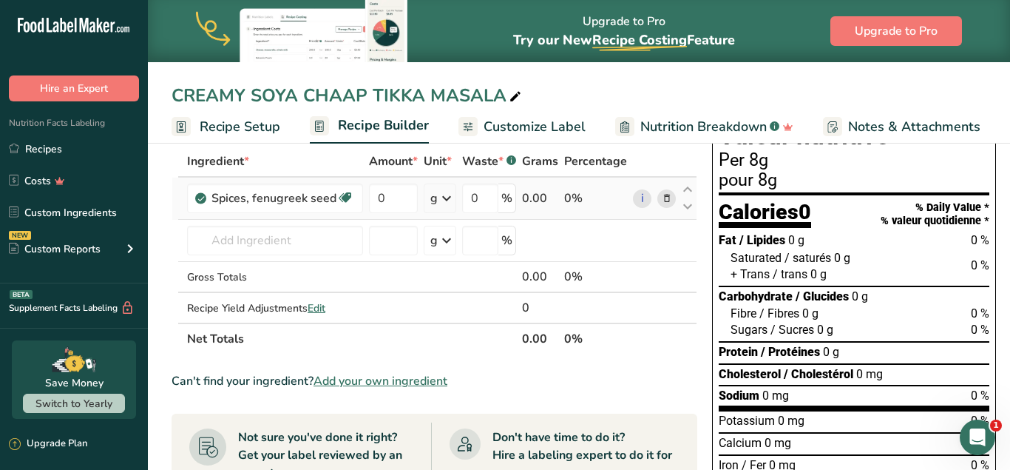
click at [662, 198] on icon at bounding box center [667, 199] width 10 height 16
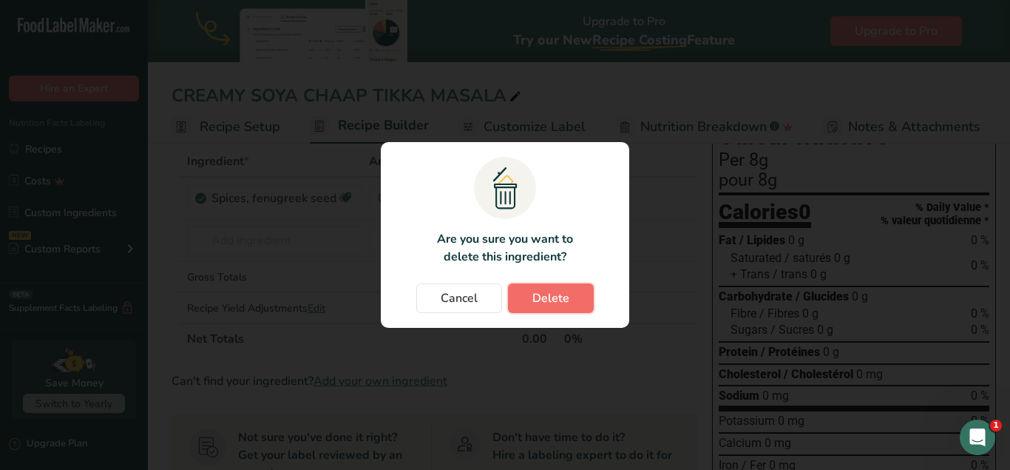
click at [539, 304] on span "Delete" at bounding box center [551, 298] width 37 height 18
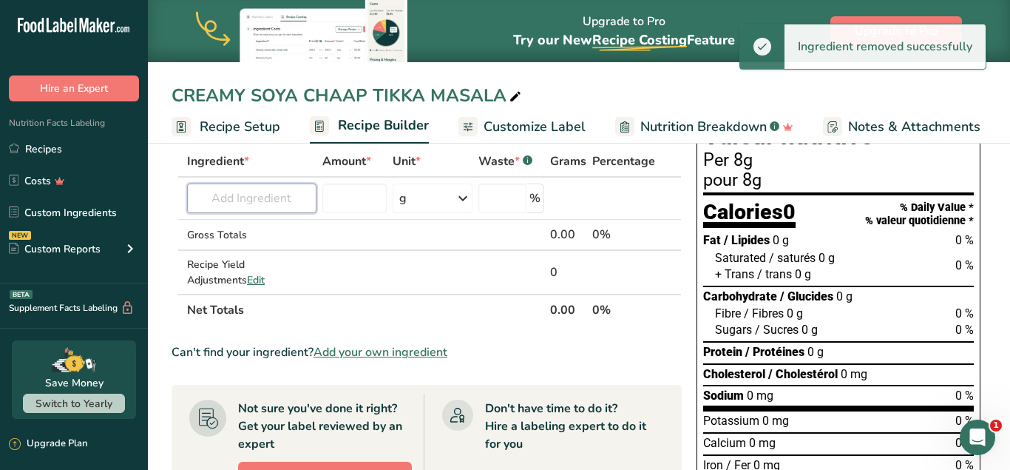
click at [277, 197] on input "text" at bounding box center [251, 198] width 129 height 30
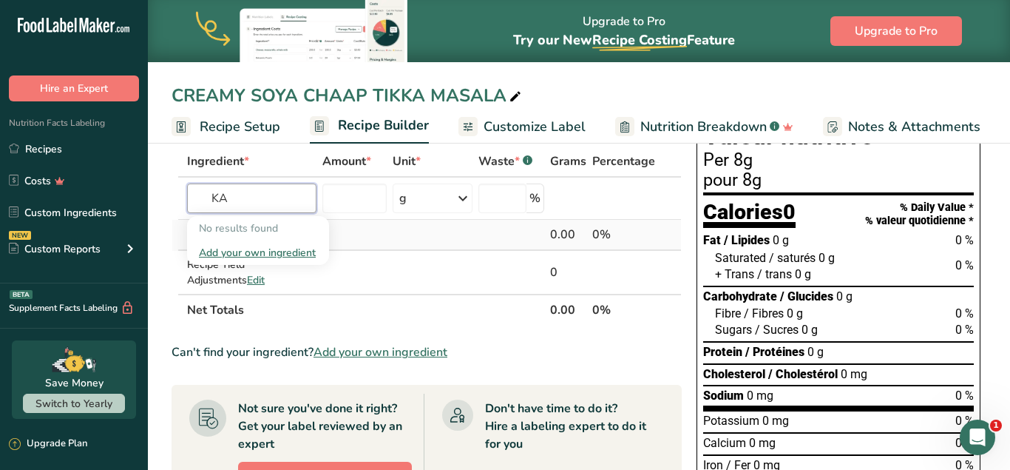
type input "K"
type input "METHI"
click at [277, 226] on div "dry methi" at bounding box center [246, 228] width 95 height 16
type input "dry methi"
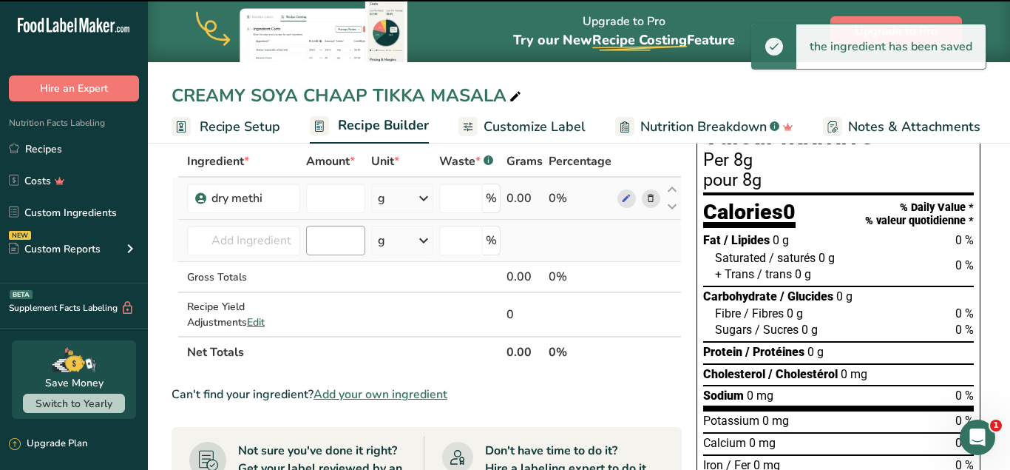
type input "0"
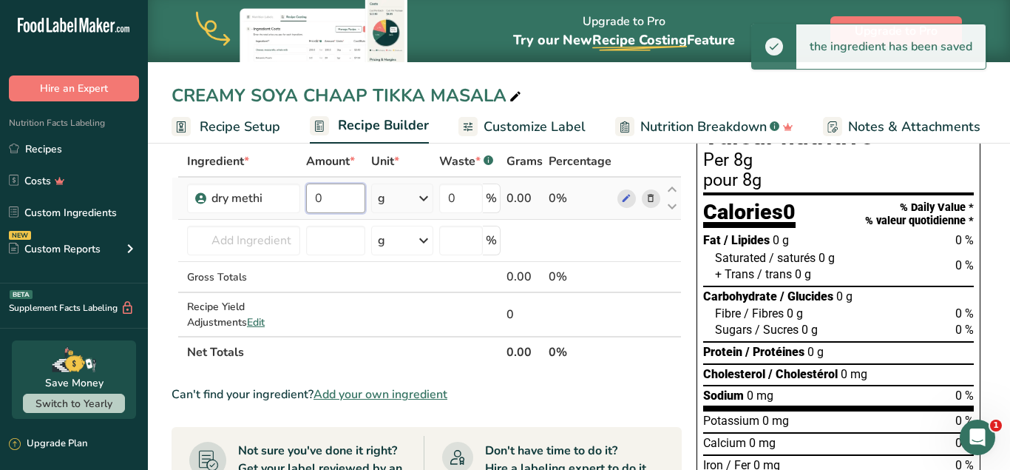
click at [344, 195] on input "0" at bounding box center [335, 198] width 59 height 30
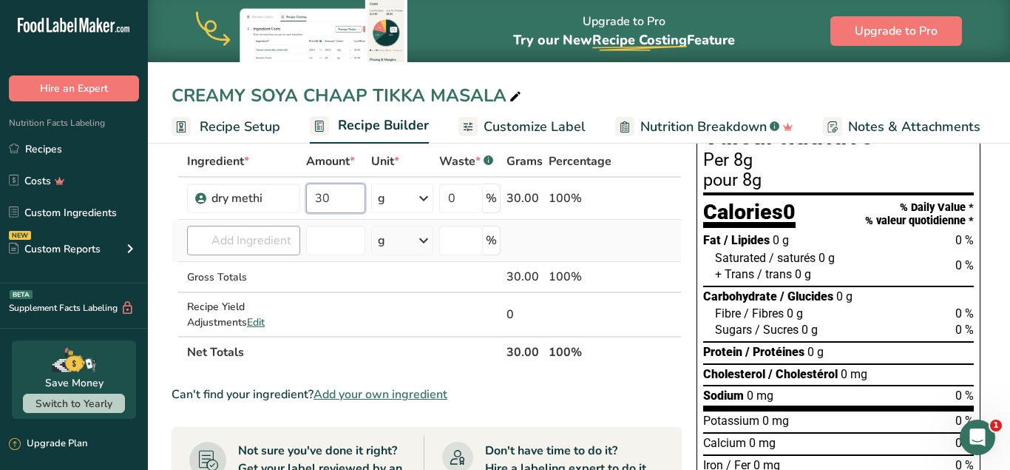
type input "30"
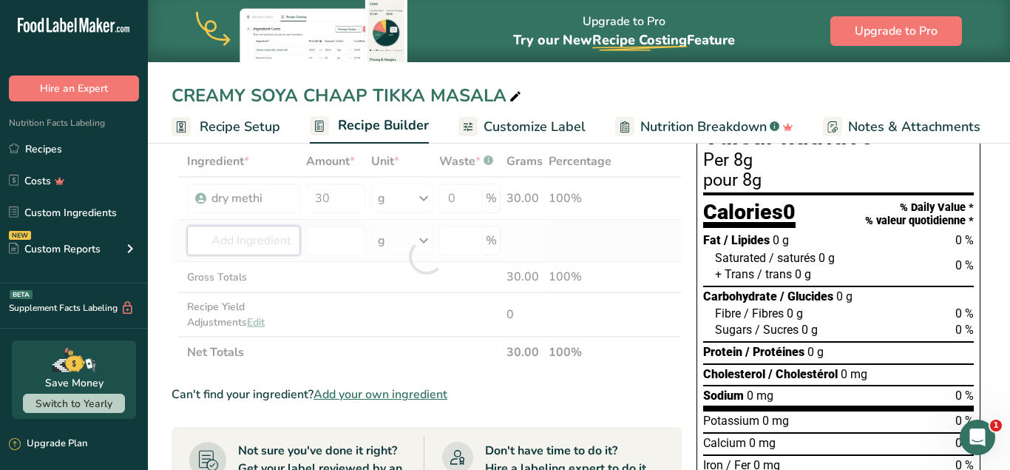
click at [260, 237] on input "text" at bounding box center [243, 241] width 113 height 30
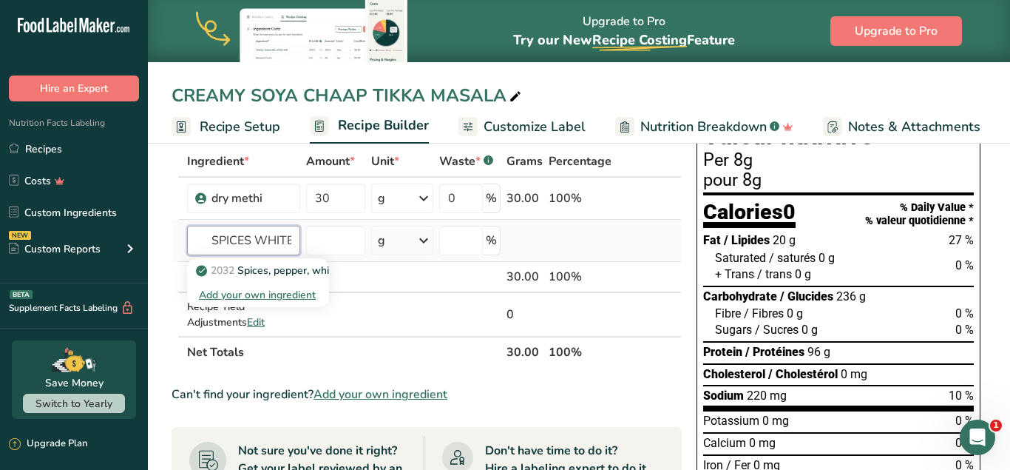
scroll to position [0, 1]
type input "SPICES WHITE"
click at [296, 269] on p "2032 Spices, pepper, white" at bounding box center [269, 271] width 140 height 16
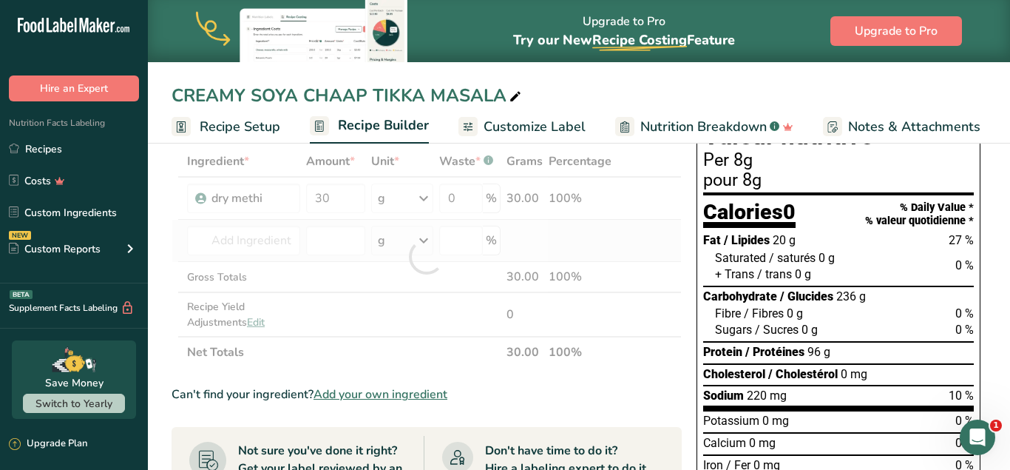
type input "Spices, pepper, white"
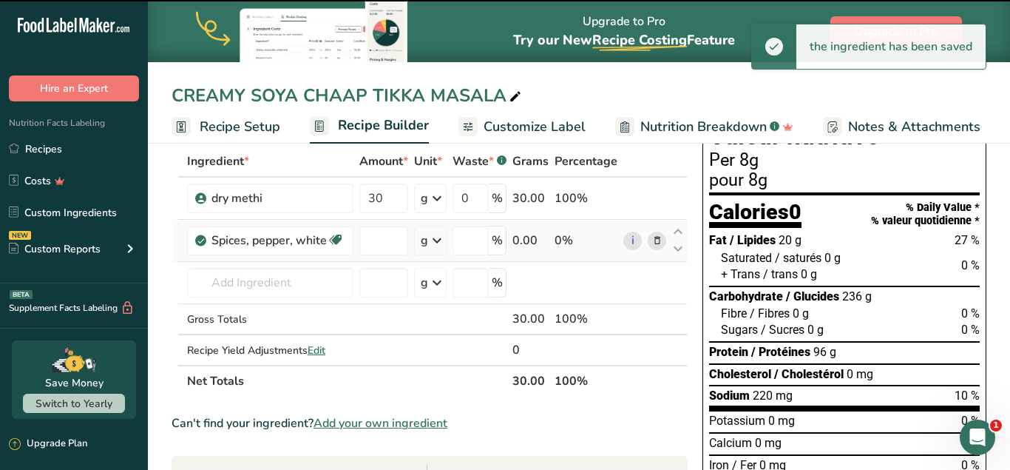
type input "0"
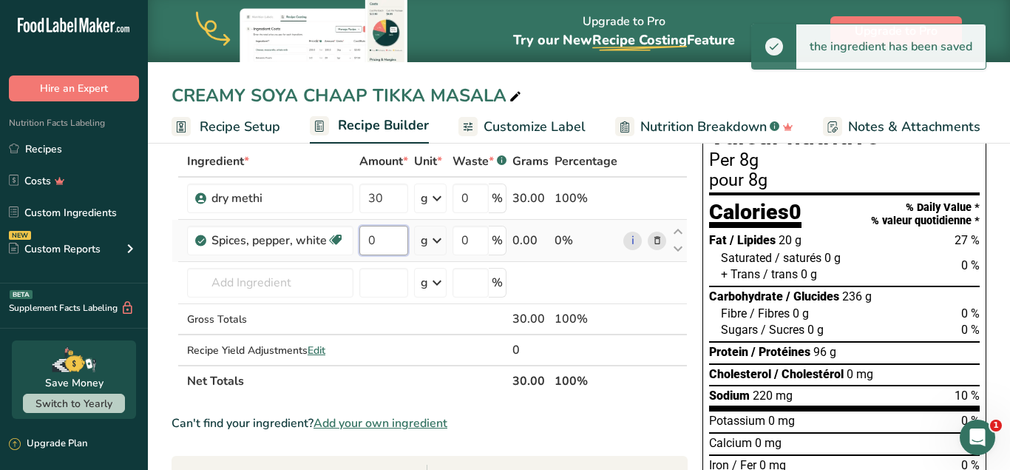
click at [397, 246] on input "0" at bounding box center [383, 241] width 49 height 30
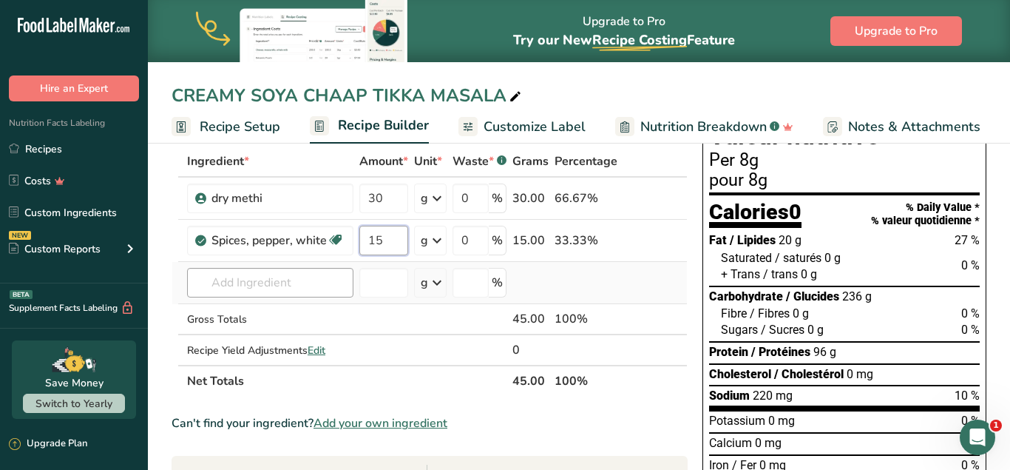
type input "15"
click at [331, 291] on input "text" at bounding box center [270, 283] width 166 height 30
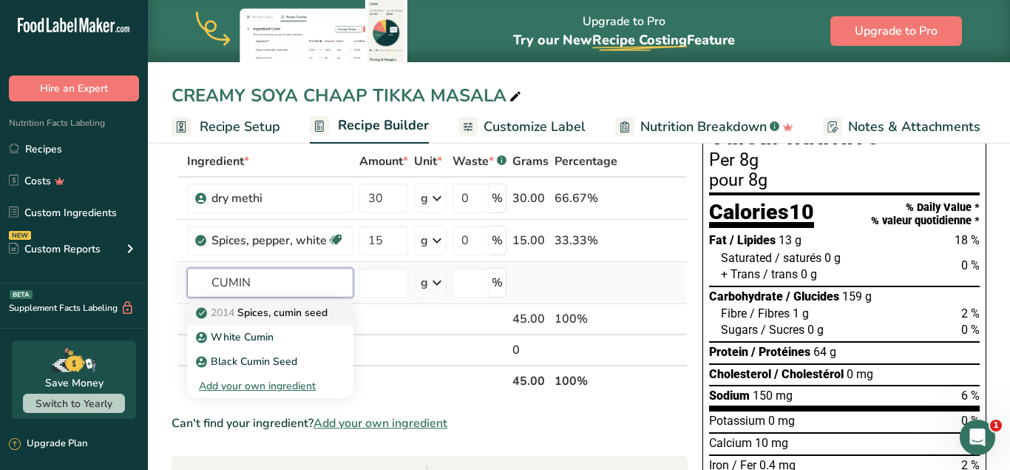
type input "CUMIN"
click at [291, 314] on p "2014 Spices, cumin seed" at bounding box center [263, 313] width 129 height 16
type input "Spices, cumin seed"
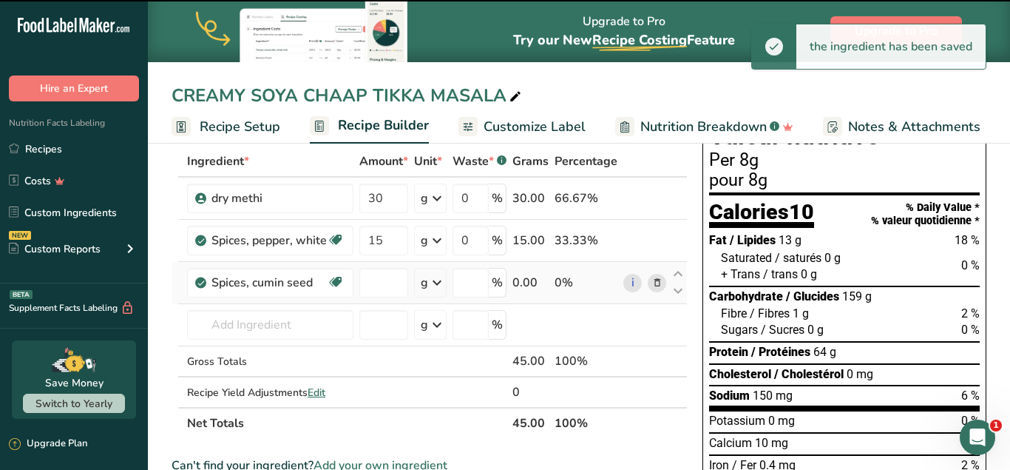
type input "0"
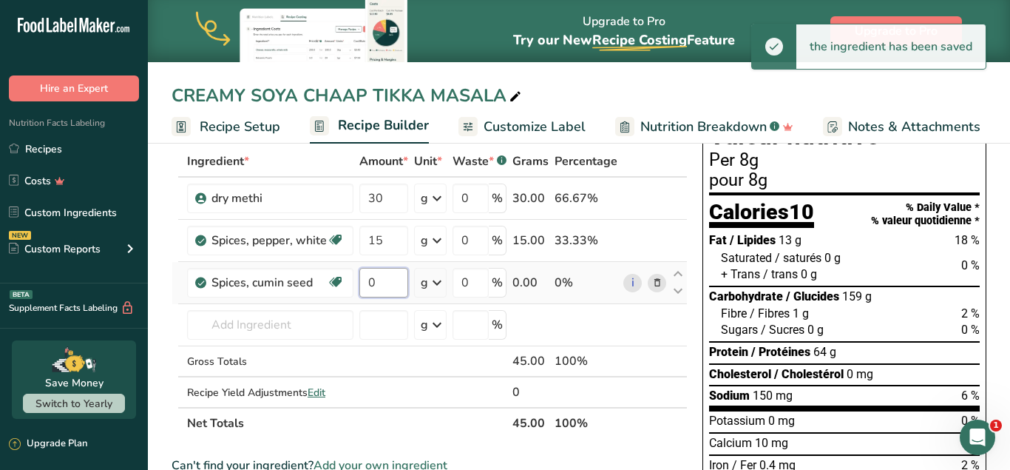
click at [378, 291] on input "0" at bounding box center [383, 283] width 49 height 30
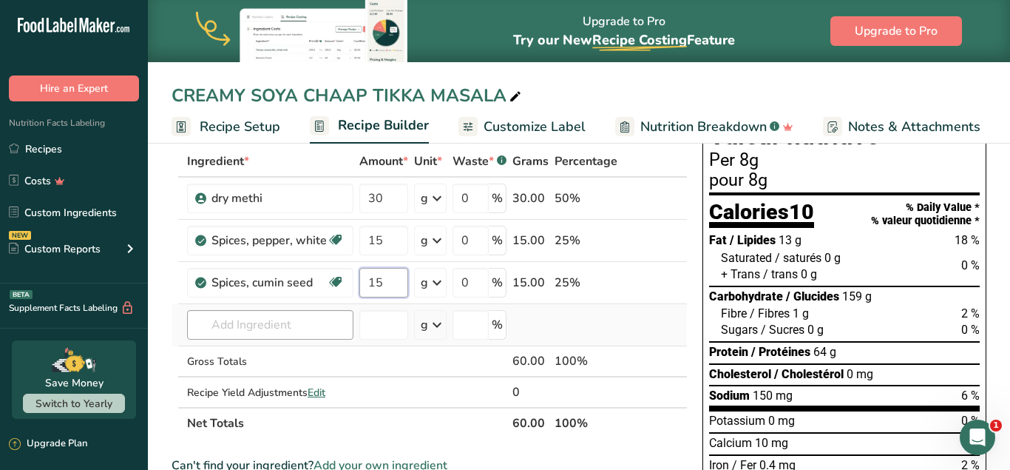
type input "15"
click at [309, 331] on input "text" at bounding box center [270, 325] width 166 height 30
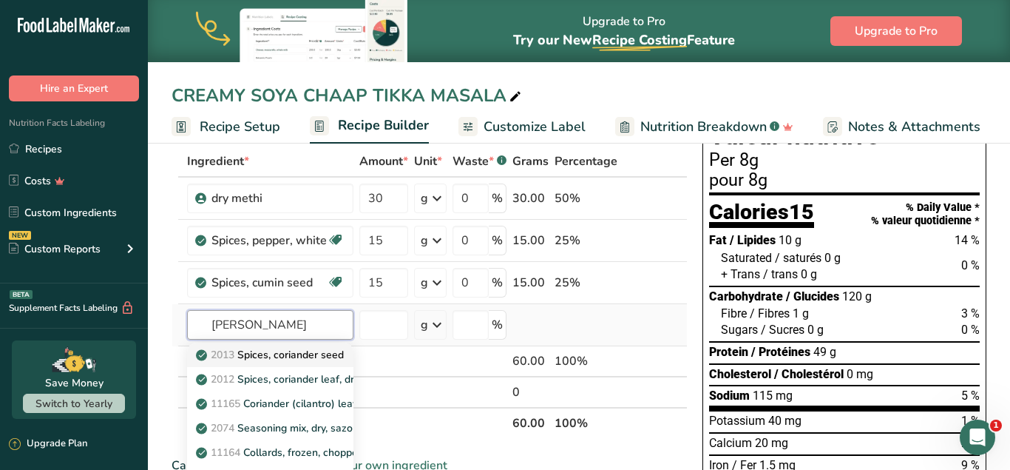
type input "[PERSON_NAME]"
click at [317, 356] on p "2013 Spices, coriander seed" at bounding box center [271, 355] width 145 height 16
type input "Spices, coriander seed"
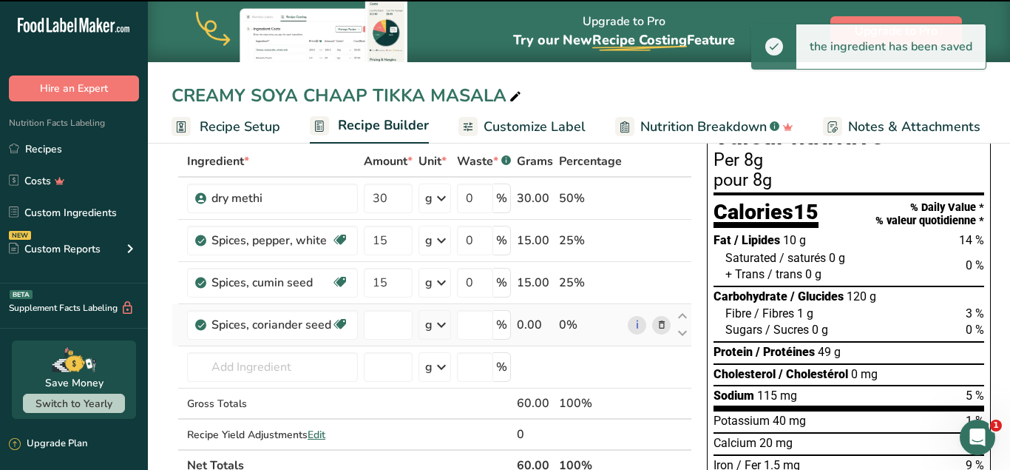
type input "0"
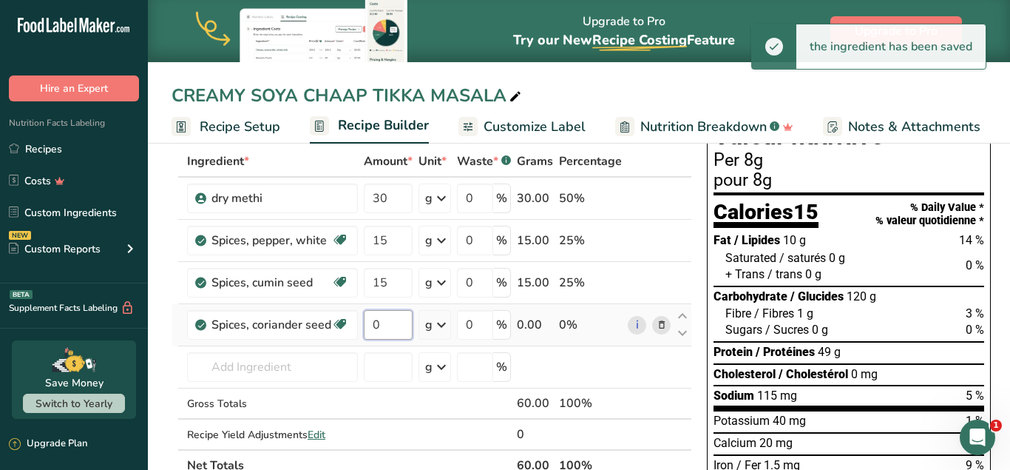
click at [385, 324] on input "0" at bounding box center [388, 325] width 49 height 30
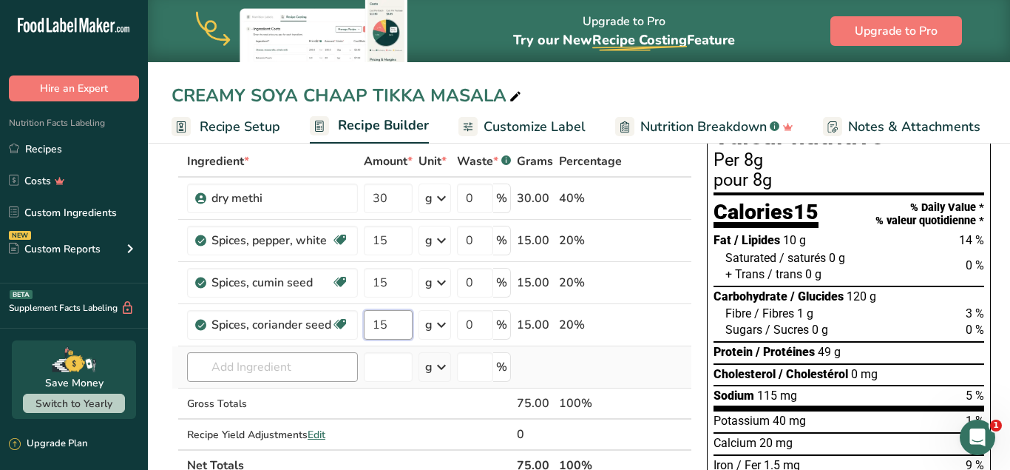
type input "15"
click at [329, 365] on input "text" at bounding box center [272, 367] width 171 height 30
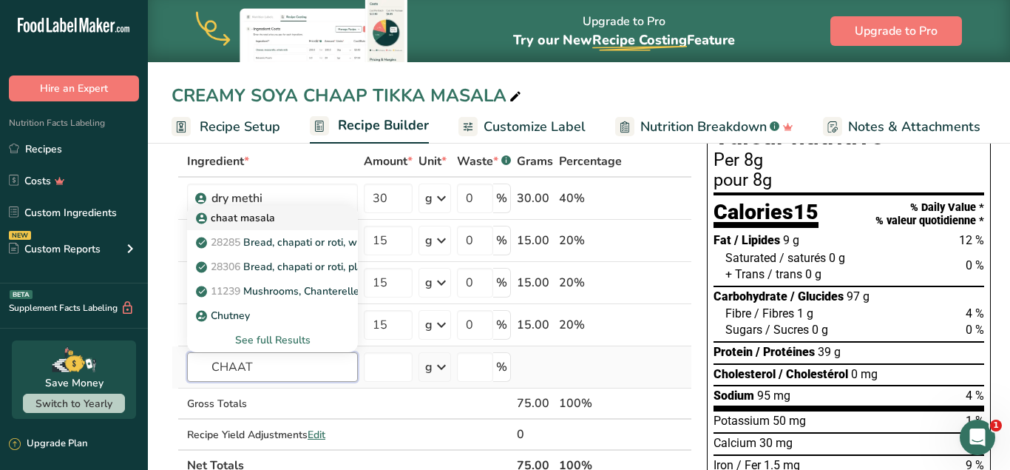
type input "CHAAT"
click at [322, 221] on link "chaat masala" at bounding box center [272, 218] width 171 height 24
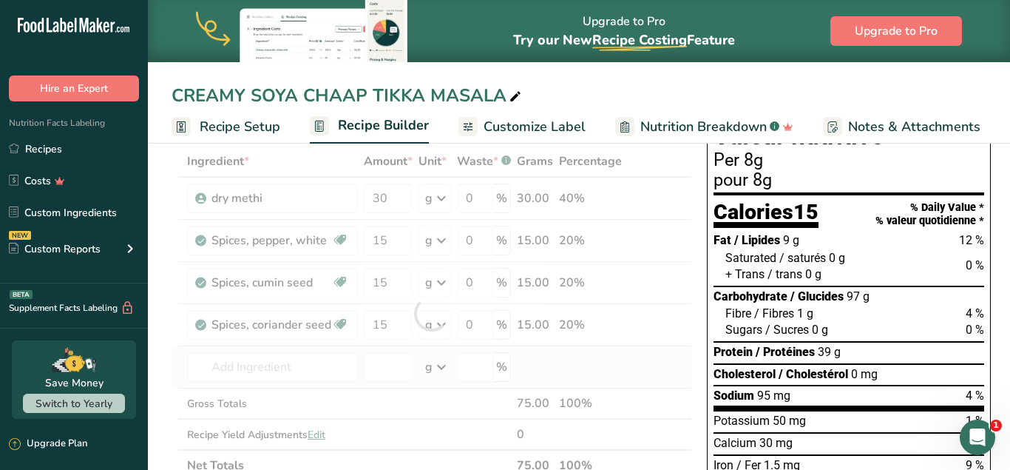
type input "chaat masala"
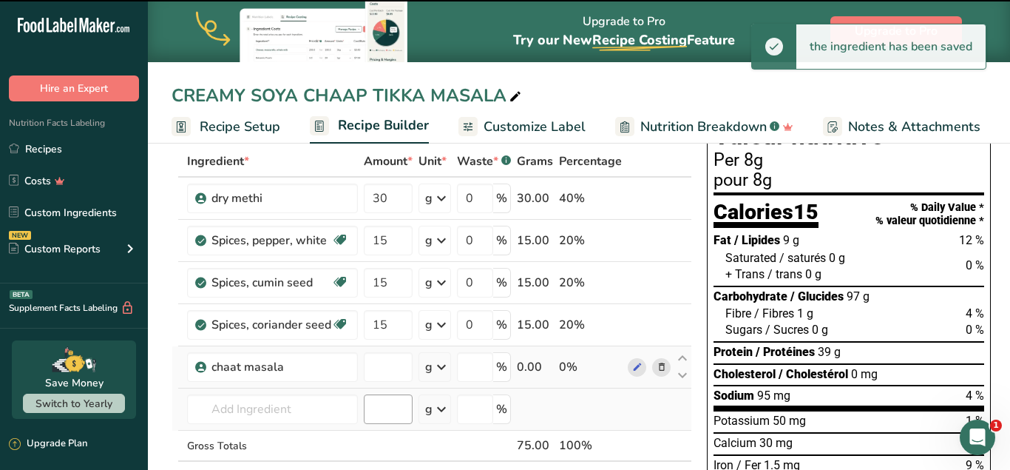
type input "0"
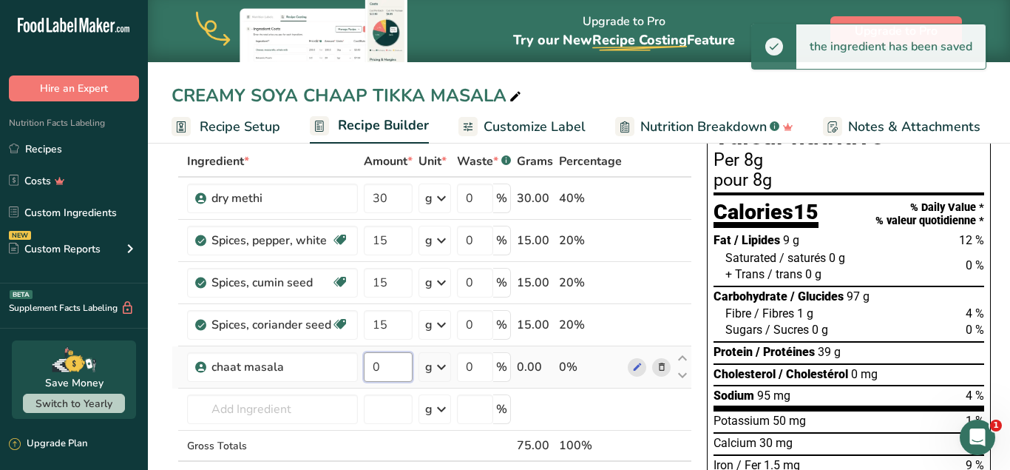
click at [383, 368] on input "0" at bounding box center [388, 367] width 49 height 30
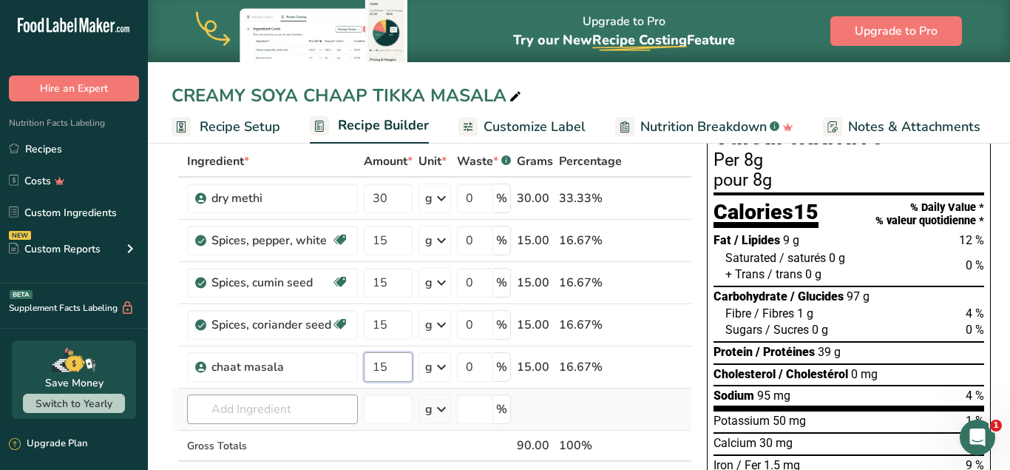
type input "15"
click at [283, 416] on input "text" at bounding box center [272, 409] width 171 height 30
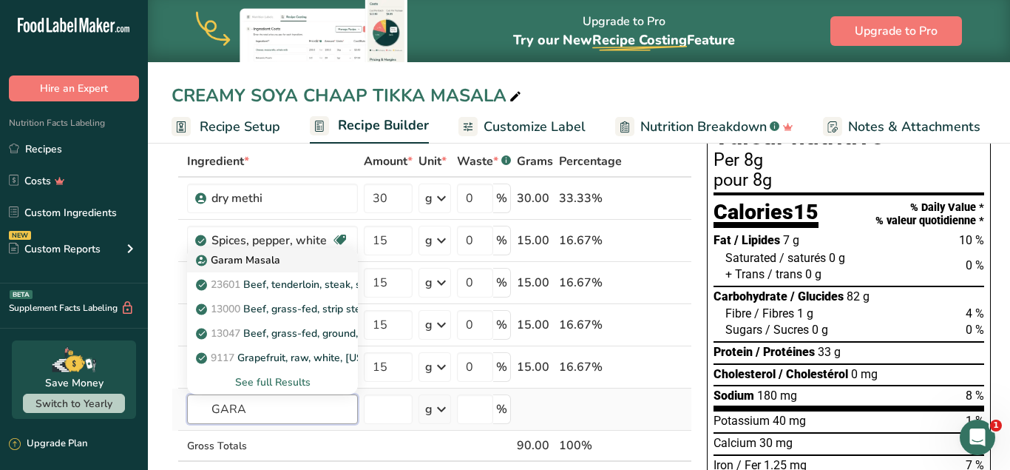
type input "GARA"
click at [318, 262] on div "Garam Masala" at bounding box center [261, 260] width 124 height 16
type input "Garam Masala"
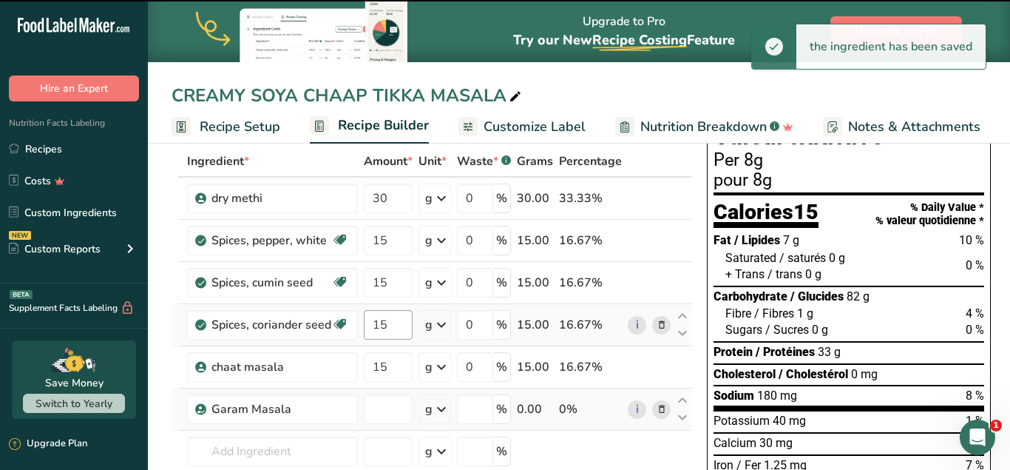
type input "0"
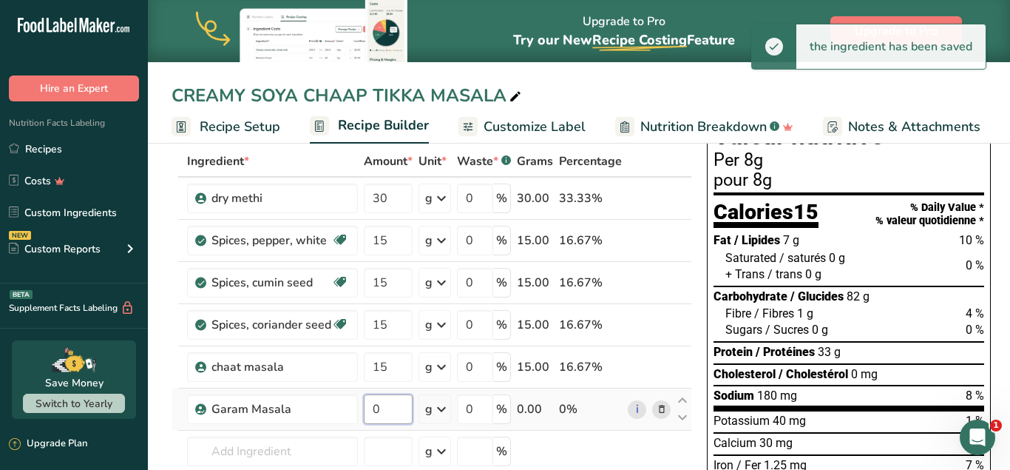
click at [393, 419] on input "0" at bounding box center [388, 409] width 49 height 30
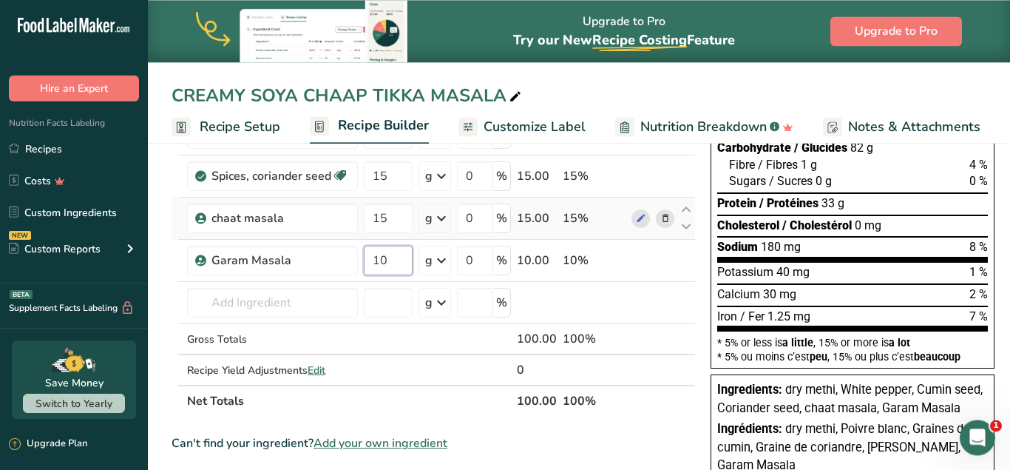
scroll to position [226, 0]
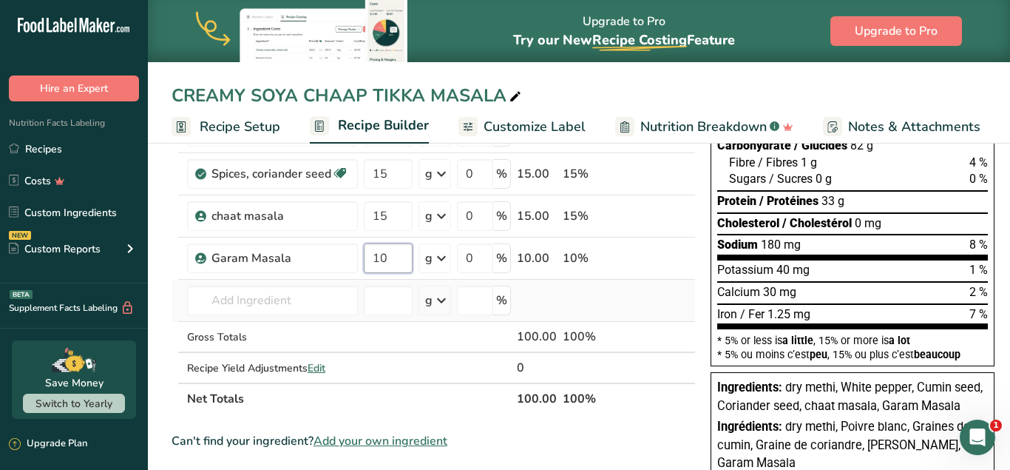
type input "10"
click at [666, 302] on div "Ingredient * Amount * Unit * Waste * .a-a{fill:#347362;}.b-a{fill:#fff;} Grams …" at bounding box center [434, 204] width 524 height 419
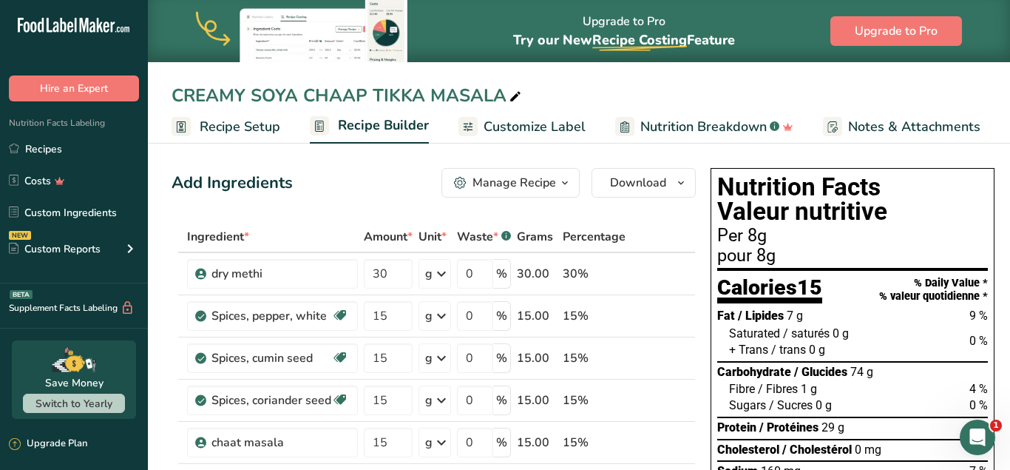
click at [538, 124] on span "Customize Label" at bounding box center [535, 127] width 102 height 20
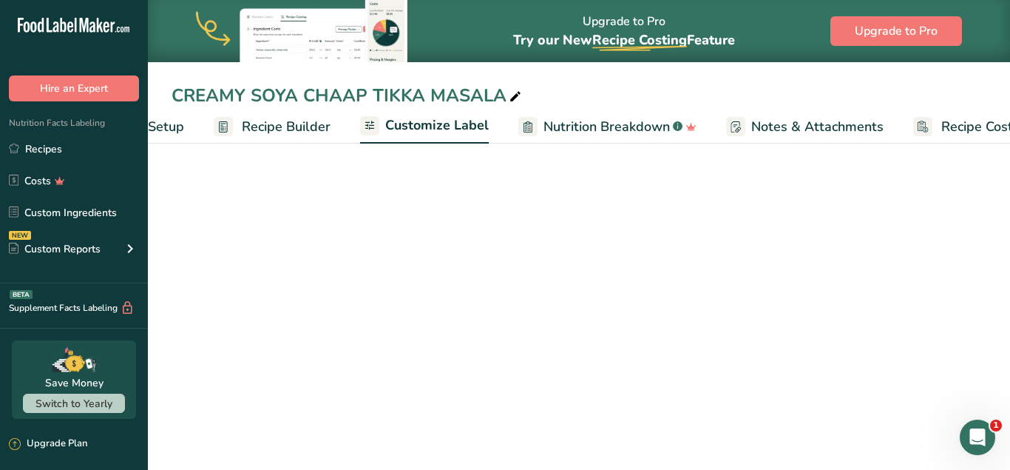
scroll to position [0, 155]
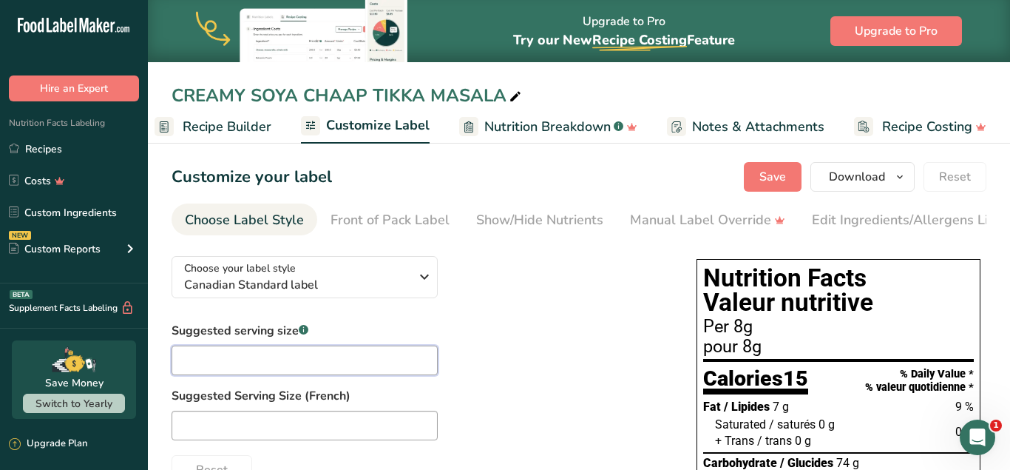
click at [310, 359] on input "text" at bounding box center [305, 360] width 266 height 30
type input "tablespoon"
click at [774, 169] on span "Save" at bounding box center [773, 177] width 27 height 18
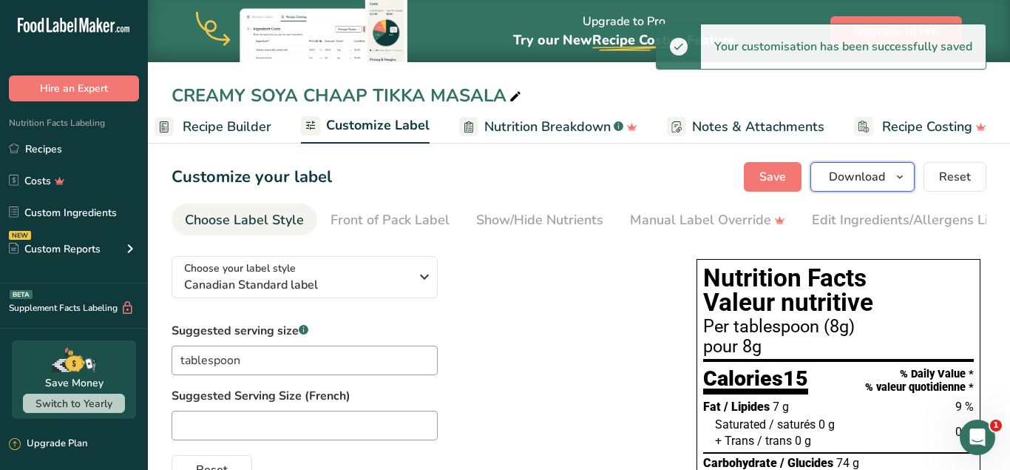
click at [862, 175] on span "Download" at bounding box center [857, 177] width 56 height 18
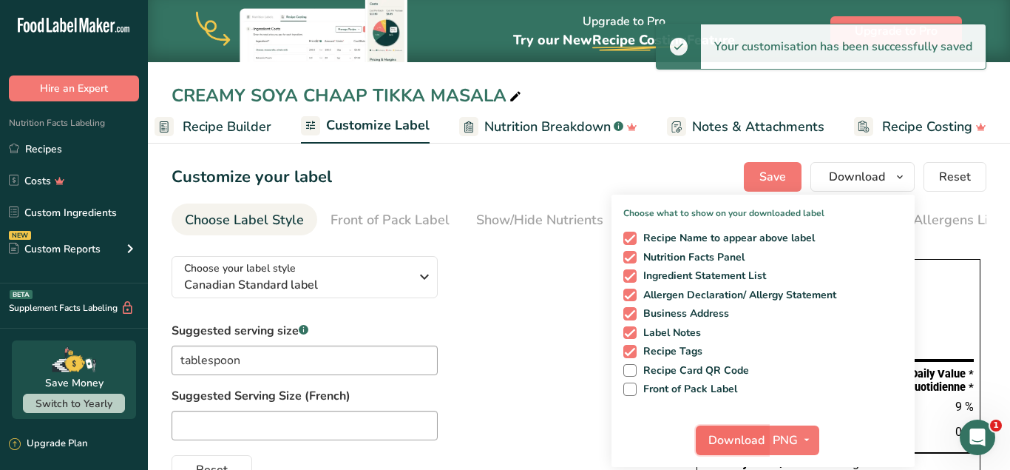
click at [745, 444] on span "Download" at bounding box center [737, 440] width 56 height 18
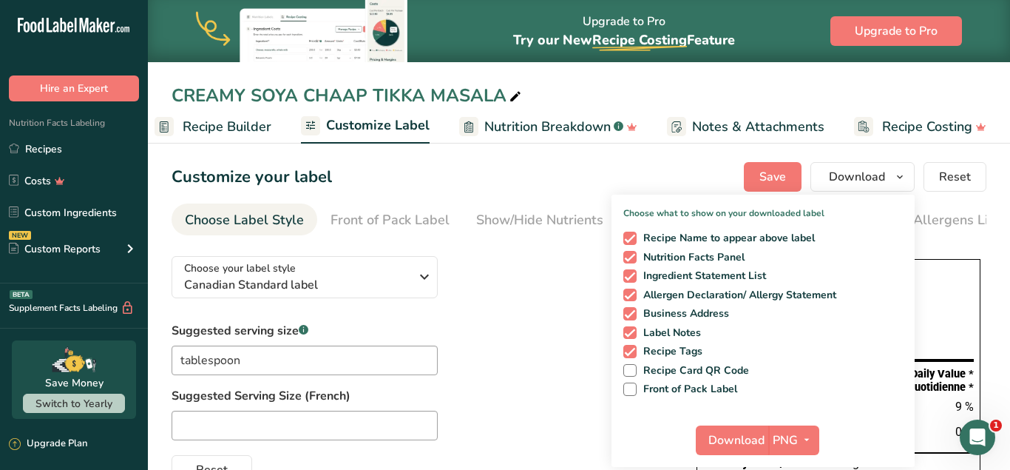
click at [541, 340] on div "Suggested serving size .a-a{fill:#347362;}.b-a{fill:#fff;} tablespoon Suggested…" at bounding box center [420, 403] width 496 height 163
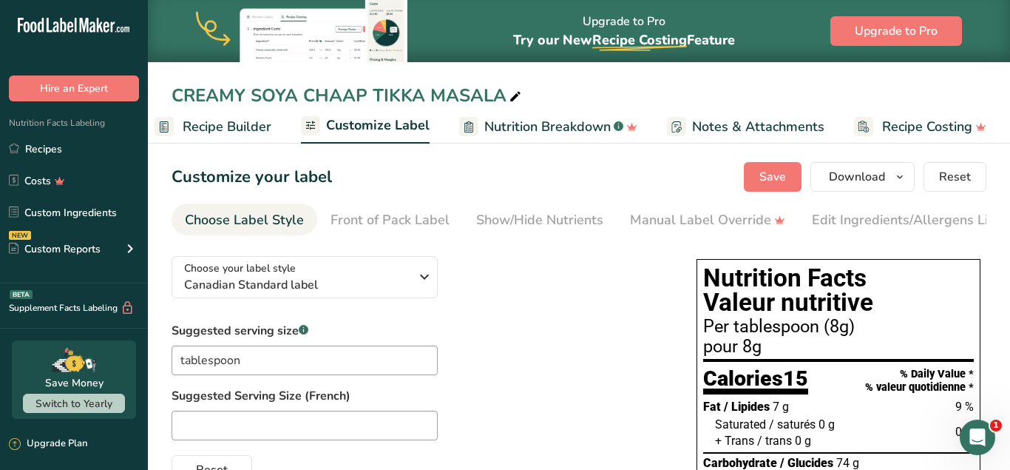
click at [239, 121] on span "Recipe Builder" at bounding box center [227, 127] width 89 height 20
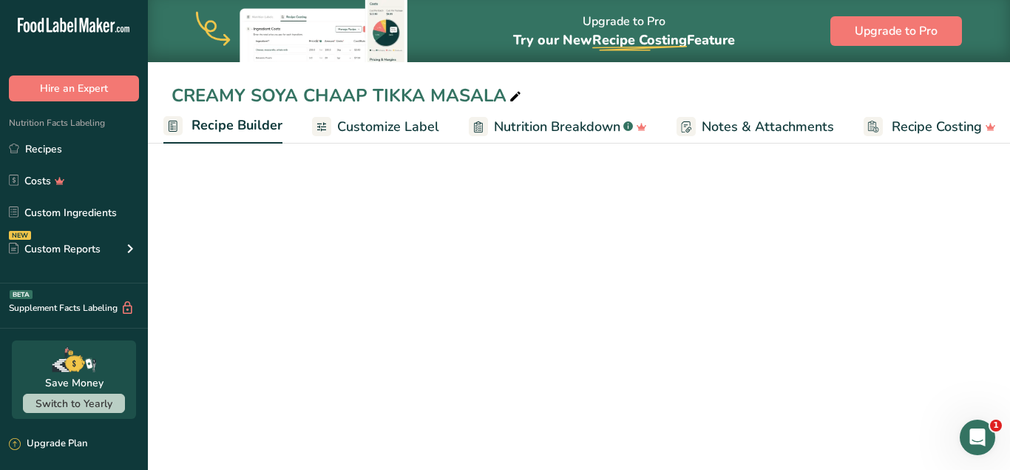
scroll to position [0, 143]
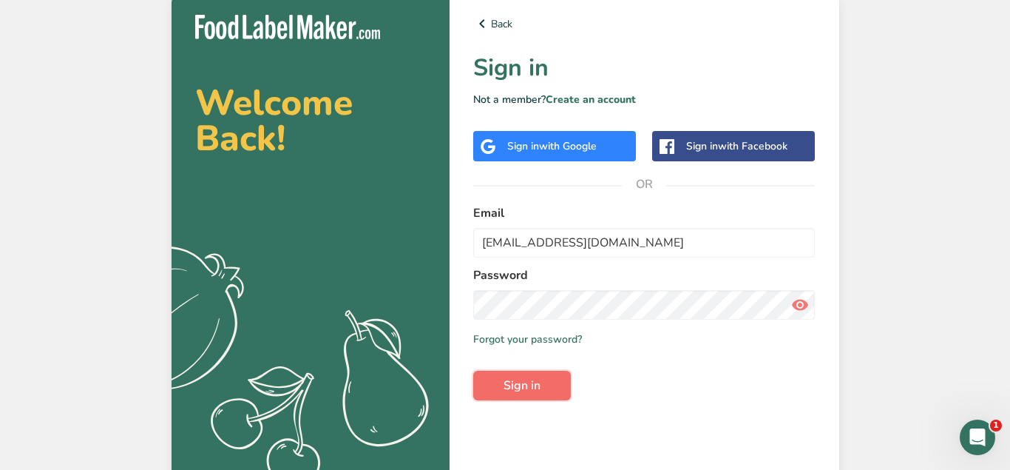
click at [526, 389] on span "Sign in" at bounding box center [522, 385] width 37 height 18
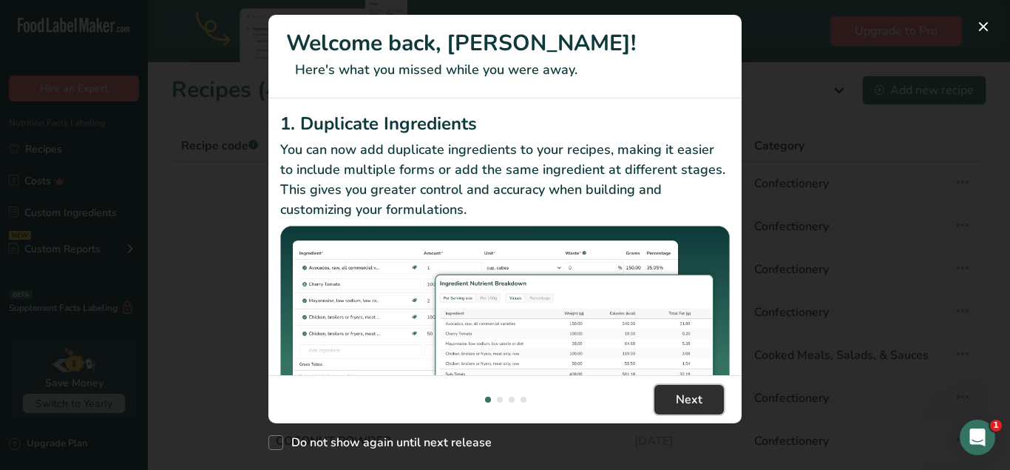
click at [686, 399] on span "Next" at bounding box center [689, 400] width 27 height 18
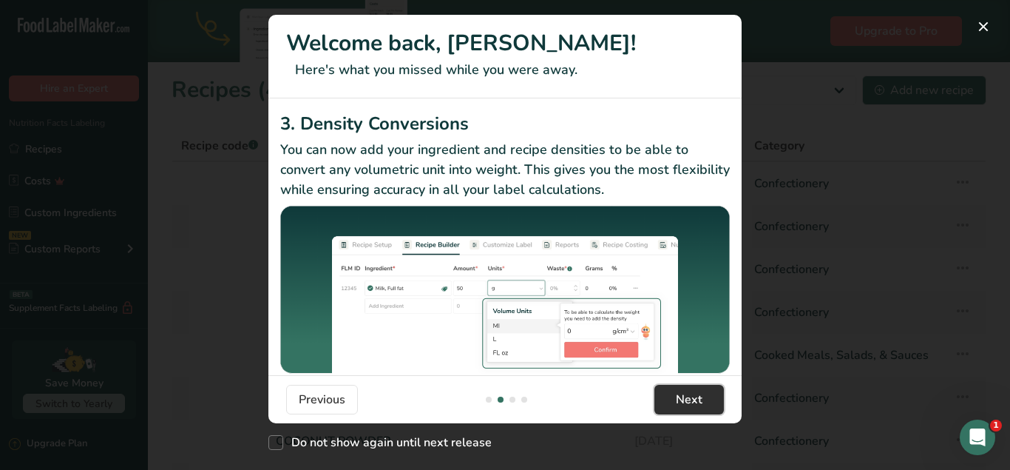
click at [686, 399] on span "Next" at bounding box center [689, 400] width 27 height 18
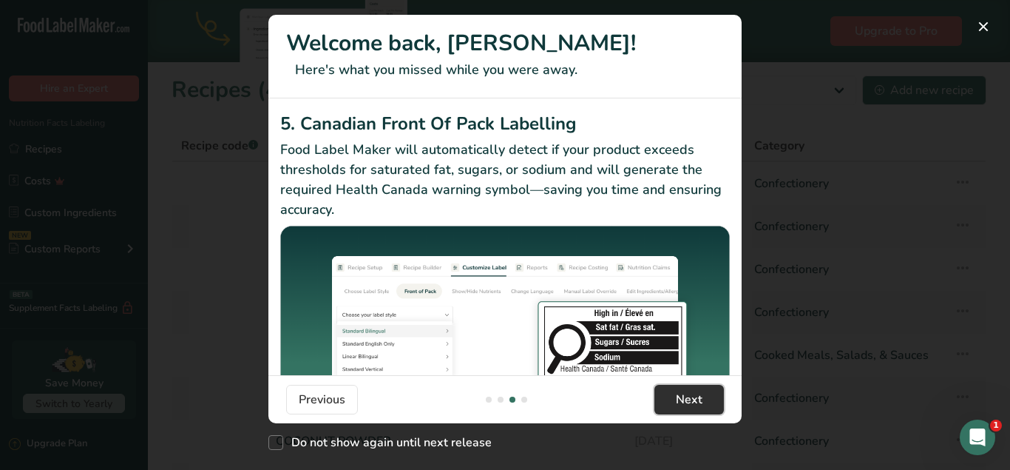
click at [686, 399] on span "Next" at bounding box center [689, 400] width 27 height 18
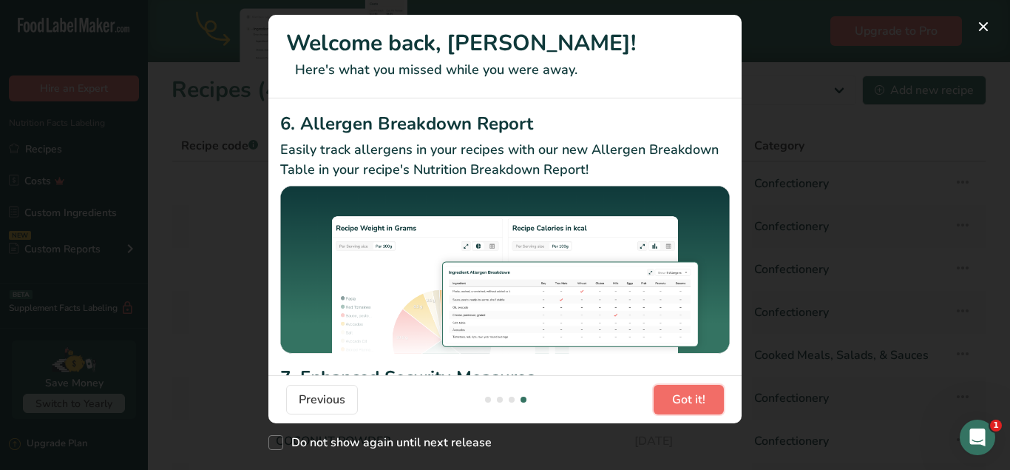
click at [686, 399] on span "Got it!" at bounding box center [688, 400] width 33 height 18
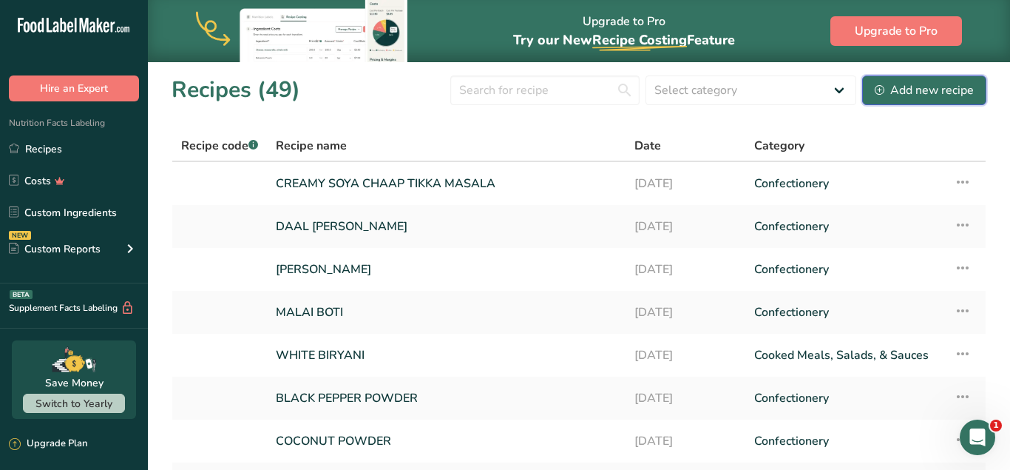
click at [920, 93] on div "Add new recipe" at bounding box center [924, 90] width 99 height 18
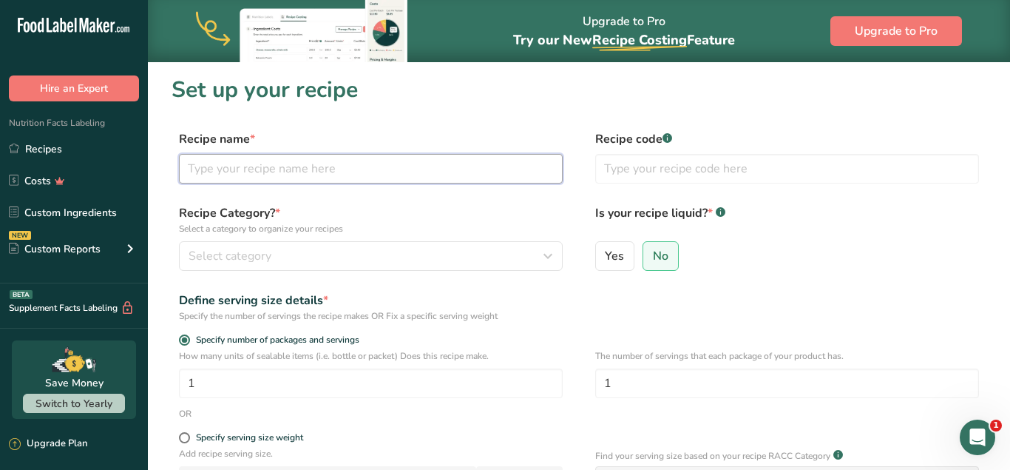
click at [288, 166] on input "text" at bounding box center [371, 169] width 384 height 30
type input "CHICKEN 65"
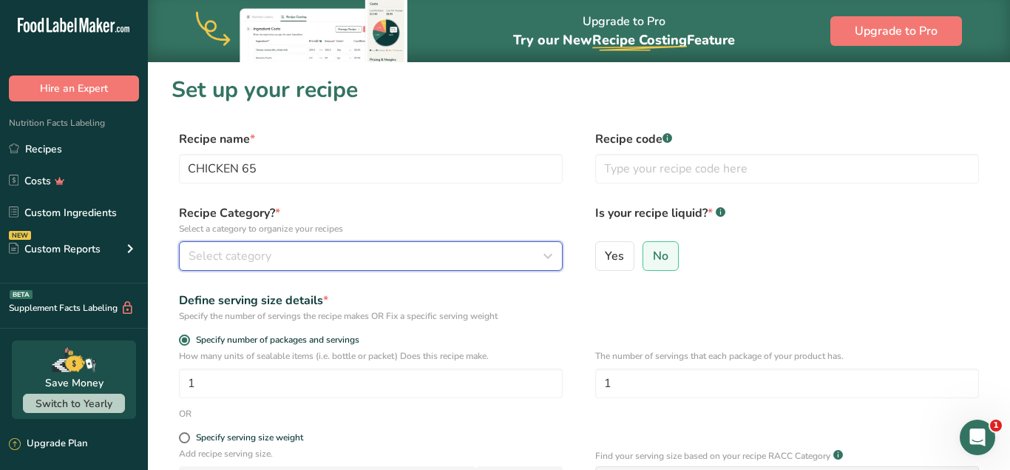
click at [297, 252] on div "Select category" at bounding box center [367, 256] width 356 height 18
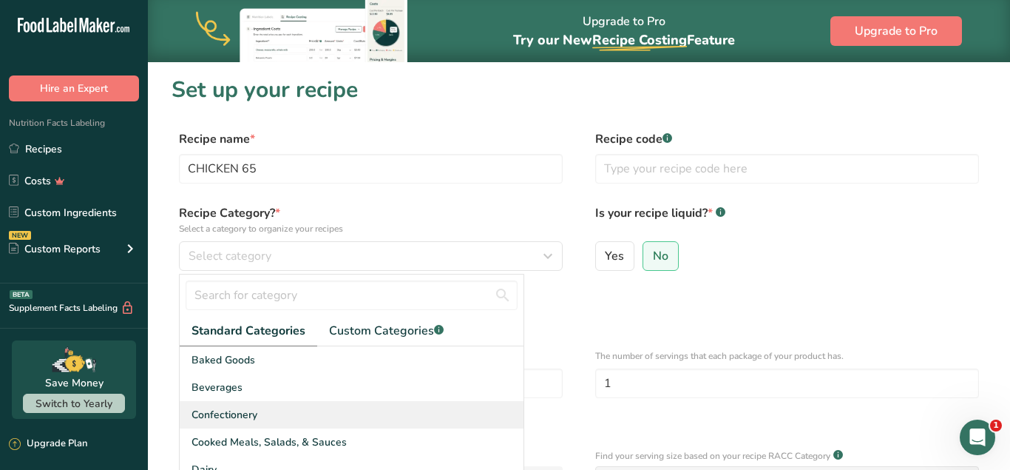
click at [254, 416] on span "Confectionery" at bounding box center [225, 415] width 66 height 16
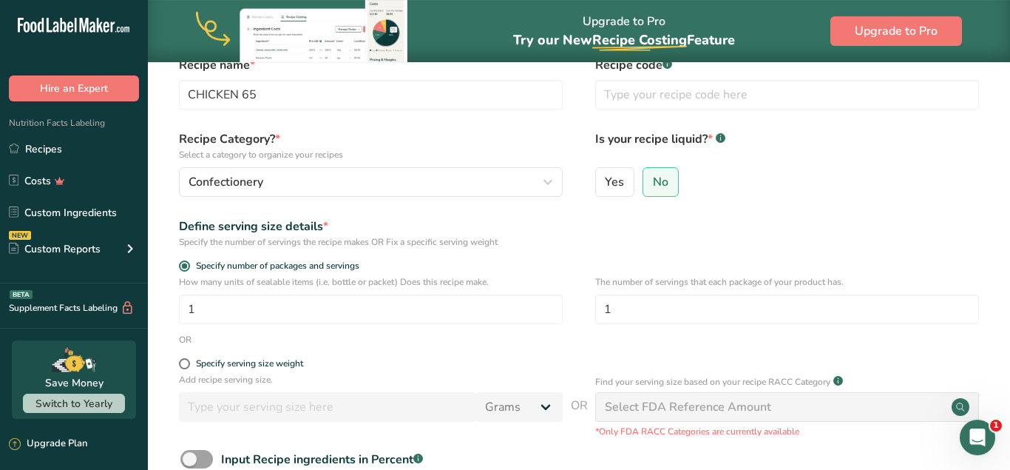
scroll to position [151, 0]
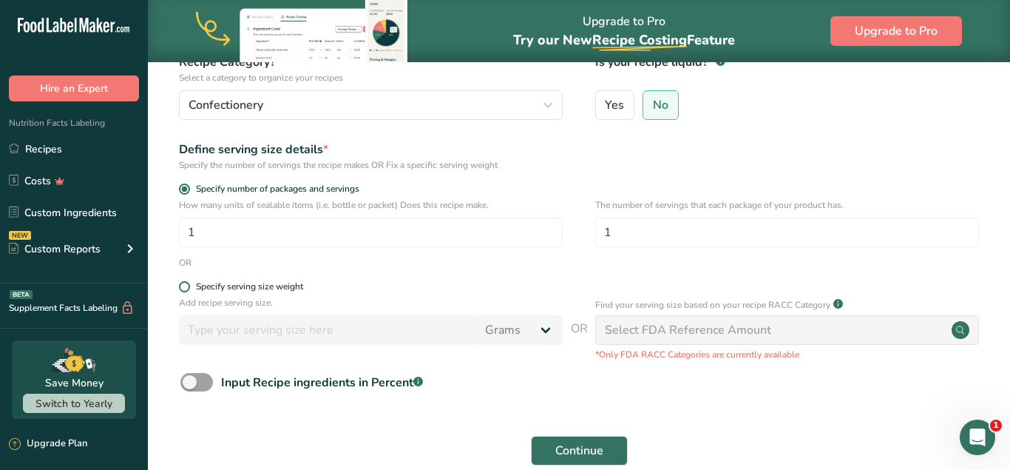
click at [183, 286] on span at bounding box center [184, 286] width 11 height 11
click at [183, 286] on input "Specify serving size weight" at bounding box center [184, 287] width 10 height 10
radio input "true"
radio input "false"
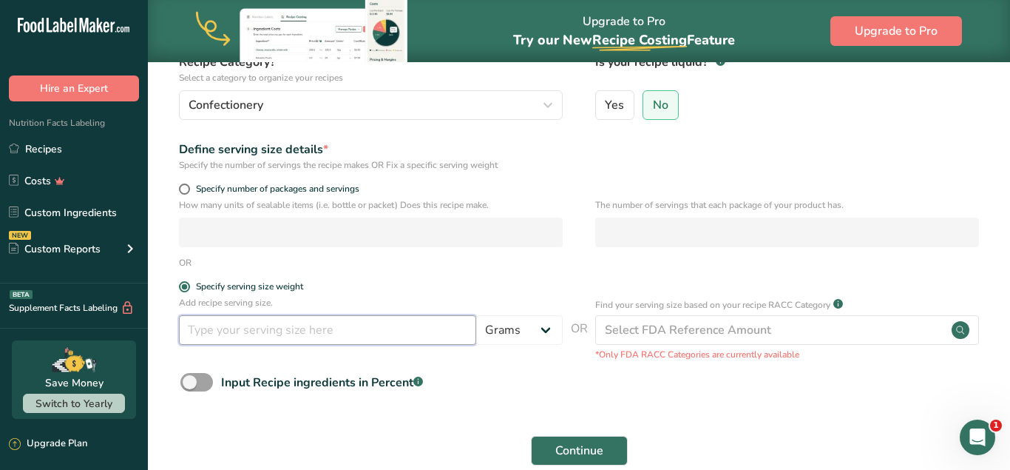
click at [254, 335] on input "number" at bounding box center [327, 330] width 297 height 30
type input "8"
click at [602, 450] on span "Continue" at bounding box center [579, 451] width 48 height 18
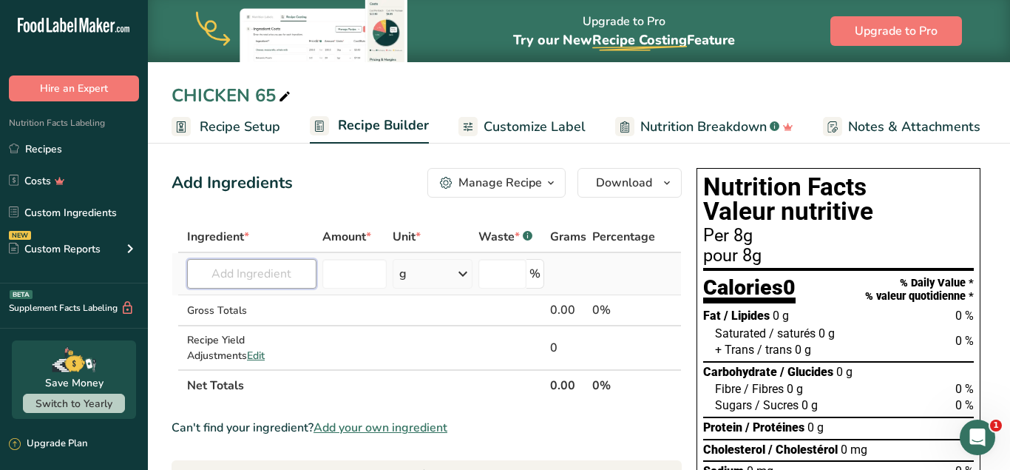
click at [269, 274] on input "text" at bounding box center [251, 274] width 129 height 30
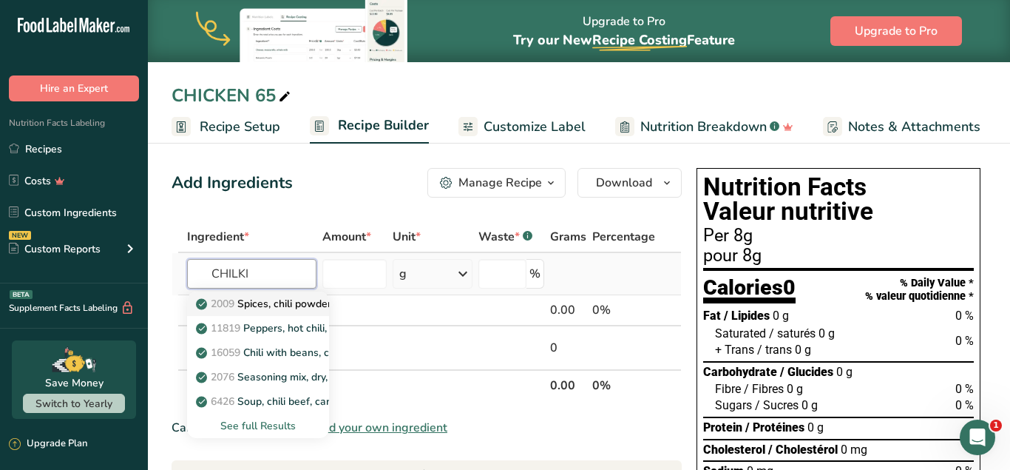
type input "CHILKI"
click at [298, 302] on p "2009 Spices, chili powder" at bounding box center [265, 304] width 132 height 16
type input "Spices, chili powder"
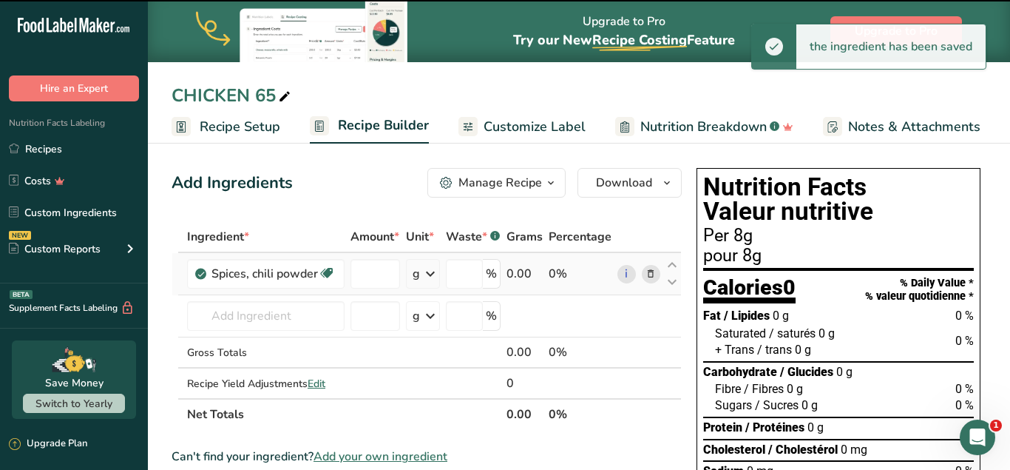
type input "0"
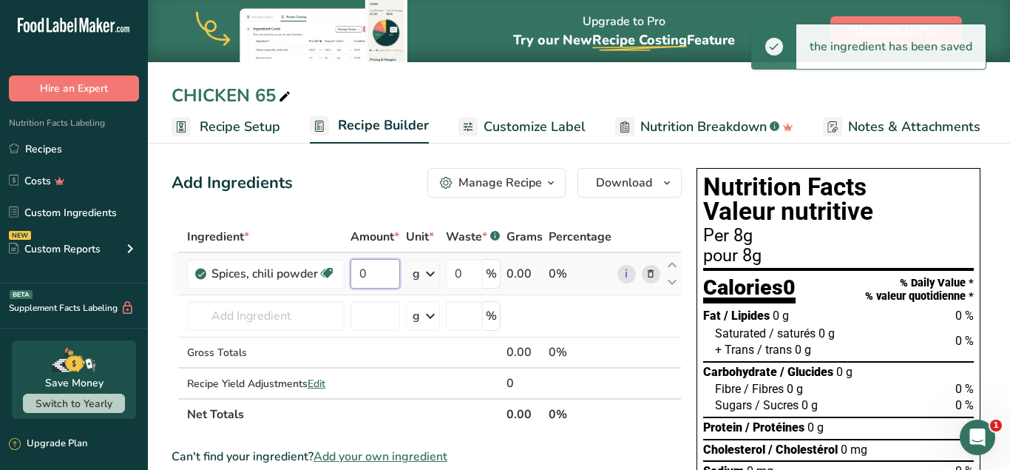
click at [369, 277] on input "0" at bounding box center [376, 274] width 50 height 30
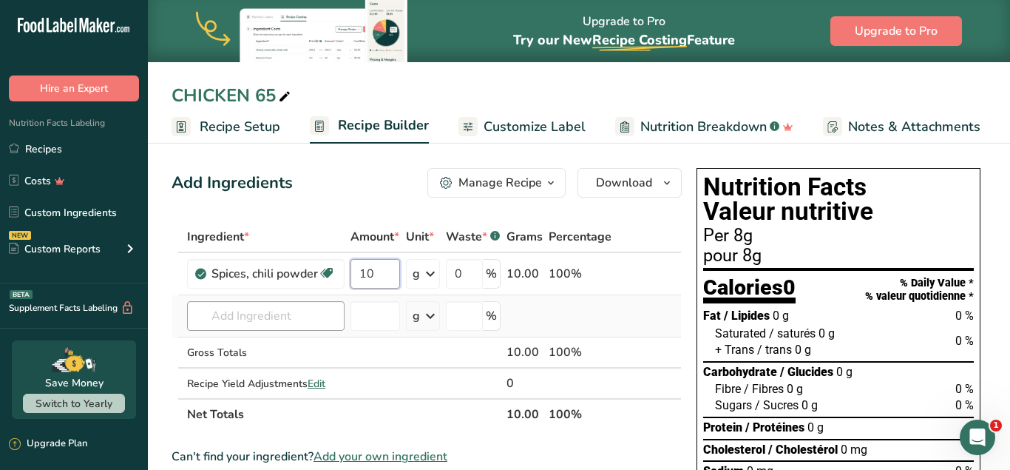
type input "10"
click at [301, 314] on input "text" at bounding box center [266, 316] width 158 height 30
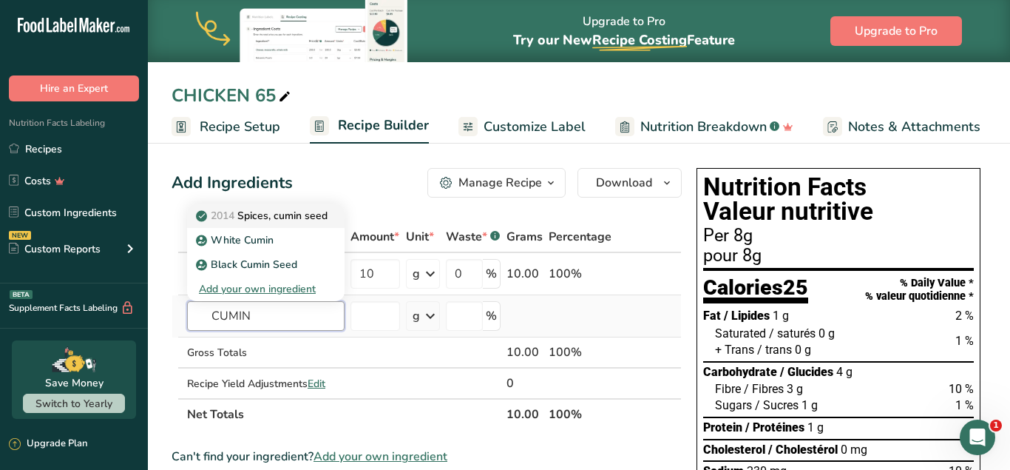
type input "CUMIN"
click at [300, 215] on p "2014 Spices, cumin seed" at bounding box center [263, 216] width 129 height 16
type input "Spices, cumin seed"
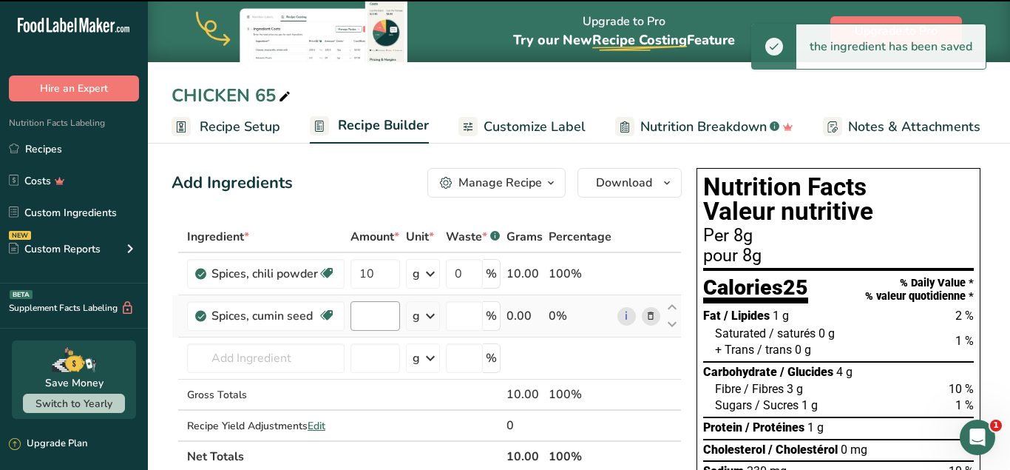
type input "0"
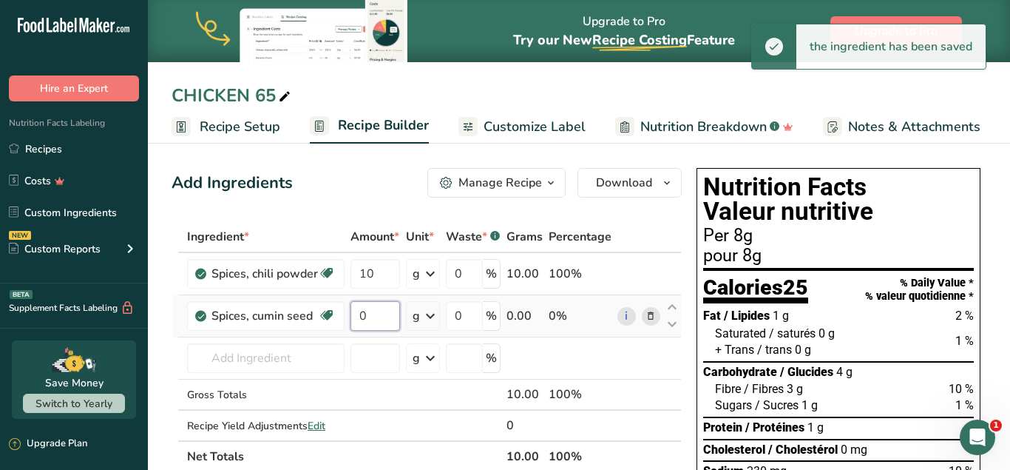
click at [373, 314] on input "0" at bounding box center [376, 316] width 50 height 30
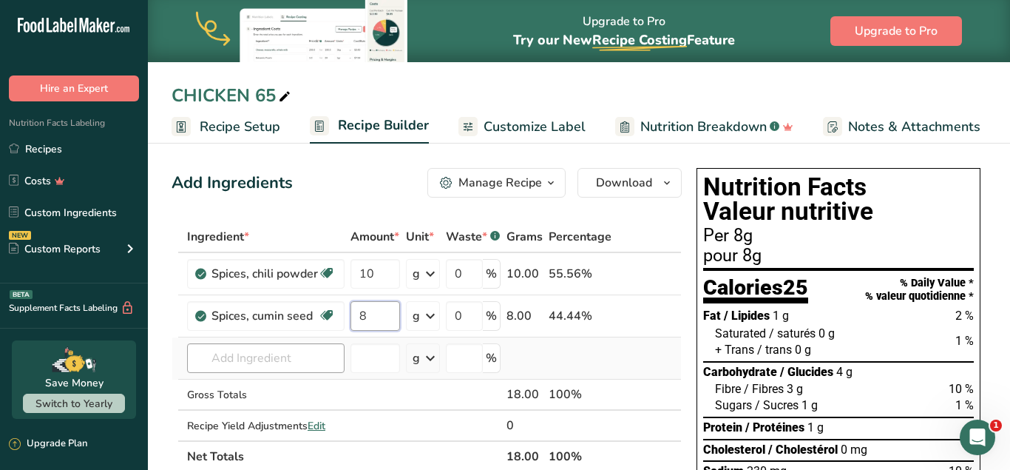
type input "8"
click at [328, 363] on input "text" at bounding box center [266, 358] width 158 height 30
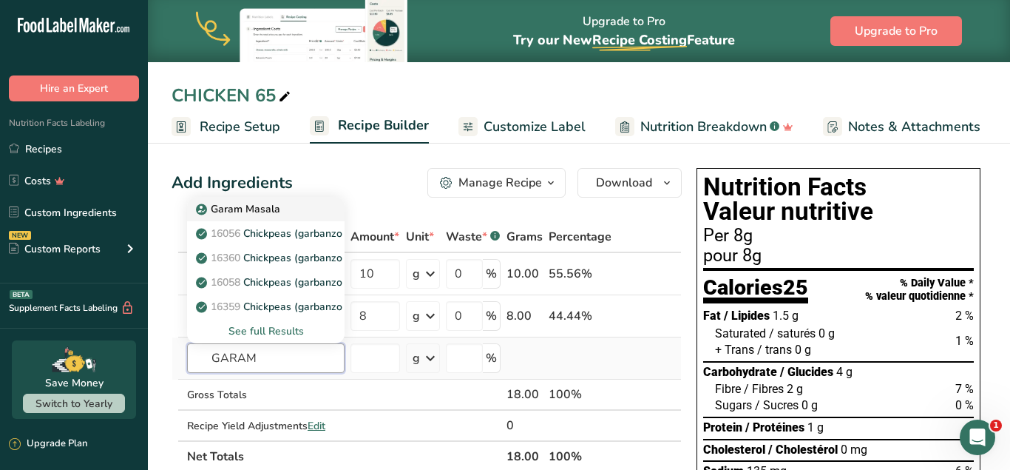
type input "GARAM"
click at [289, 206] on div "Garam Masala" at bounding box center [254, 209] width 110 height 16
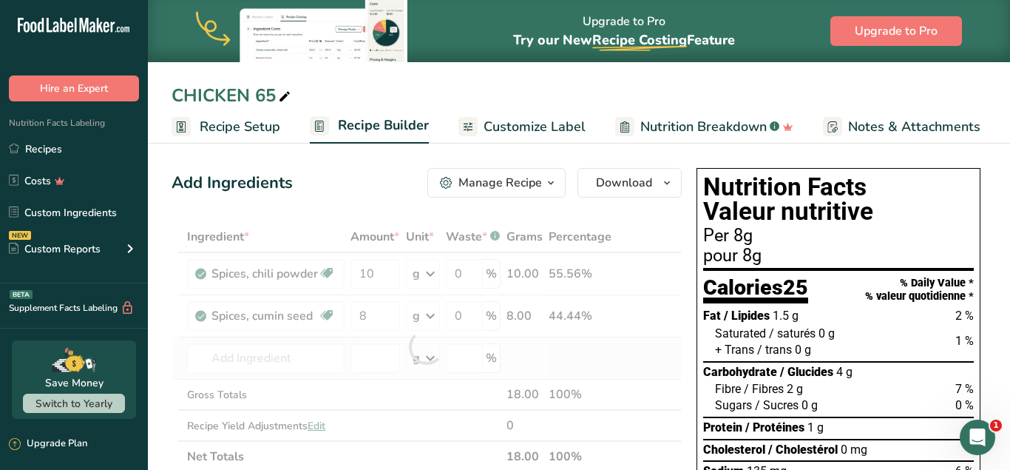
type input "Garam Masala"
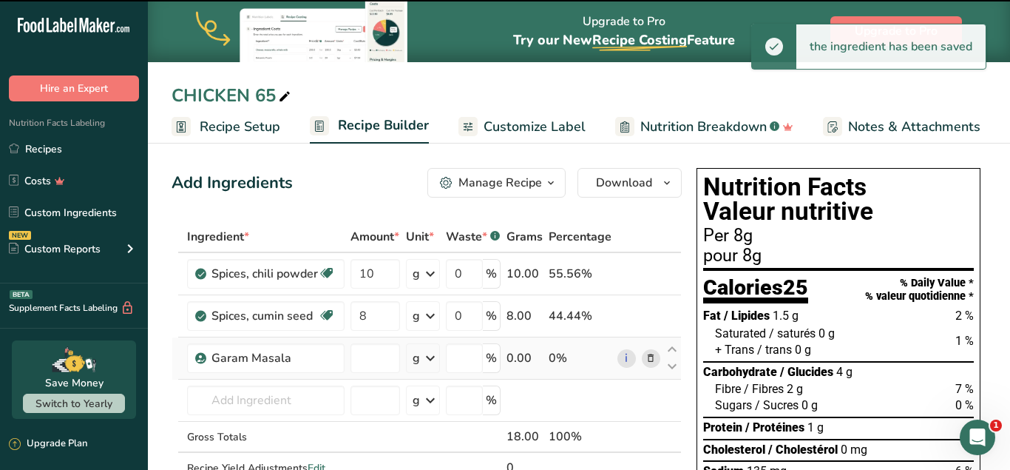
type input "0"
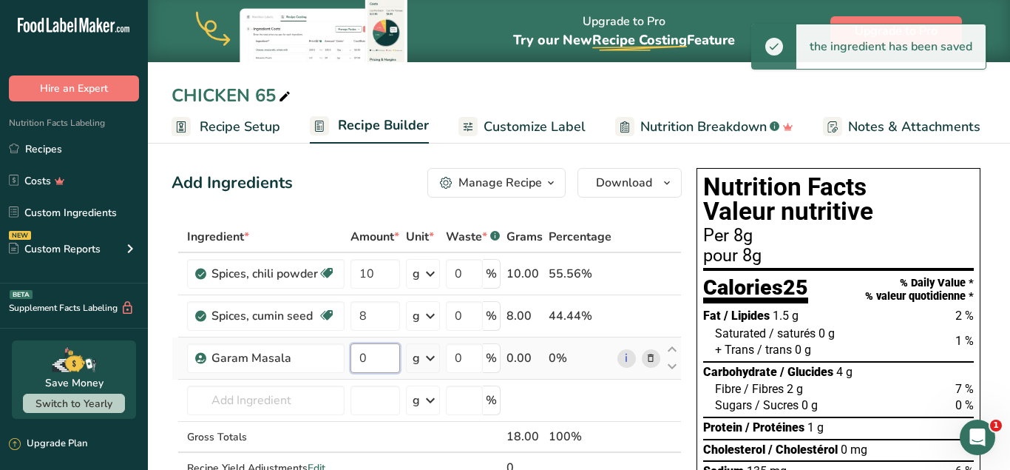
click at [381, 357] on input "0" at bounding box center [376, 358] width 50 height 30
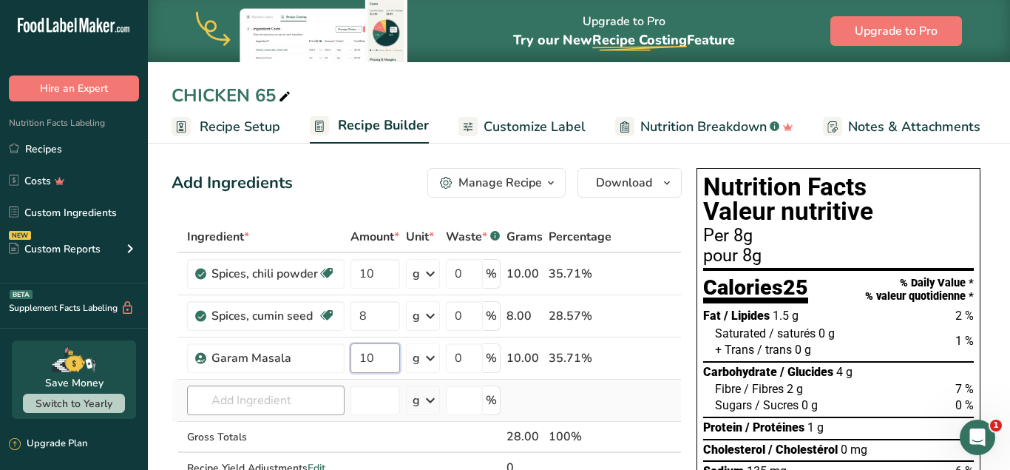
type input "10"
click at [282, 405] on input "text" at bounding box center [266, 400] width 158 height 30
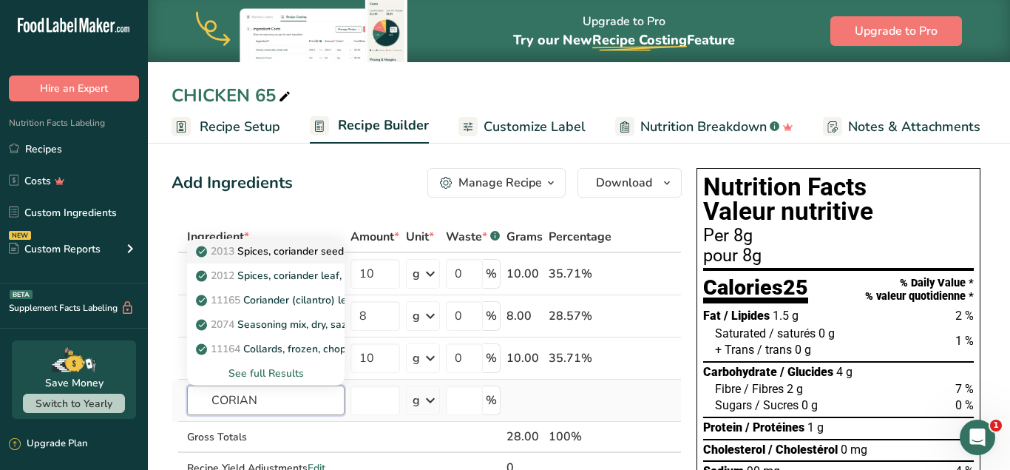
type input "CORIAN"
click at [298, 250] on p "2013 Spices, coriander seed" at bounding box center [271, 251] width 145 height 16
type input "Spices, coriander seed"
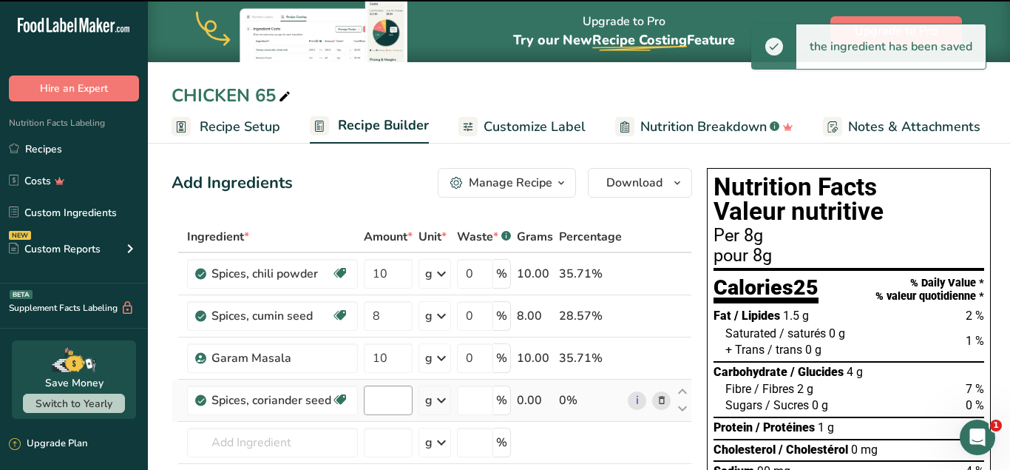
type input "0"
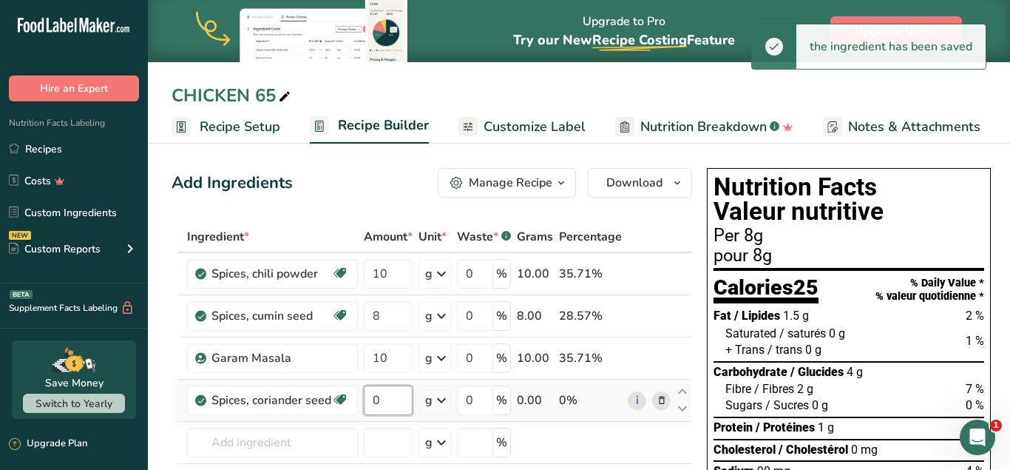
click at [389, 408] on input "0" at bounding box center [388, 400] width 49 height 30
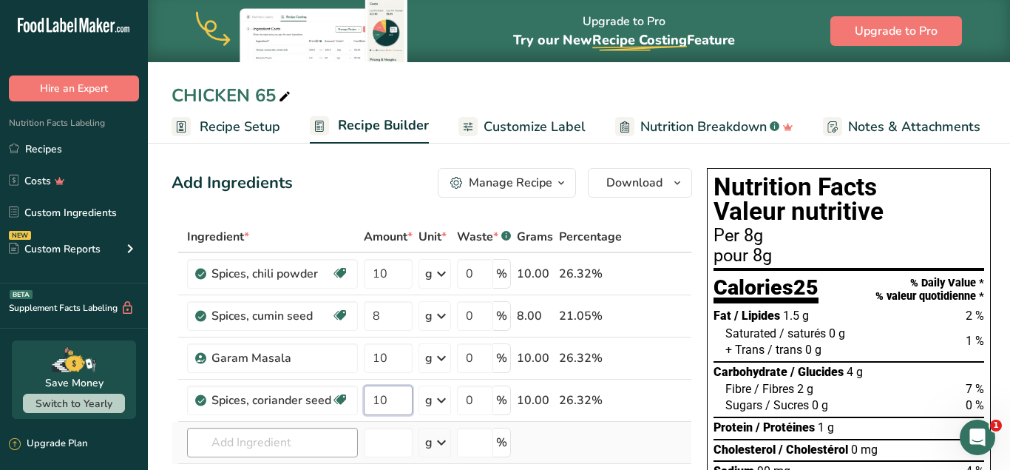
type input "10"
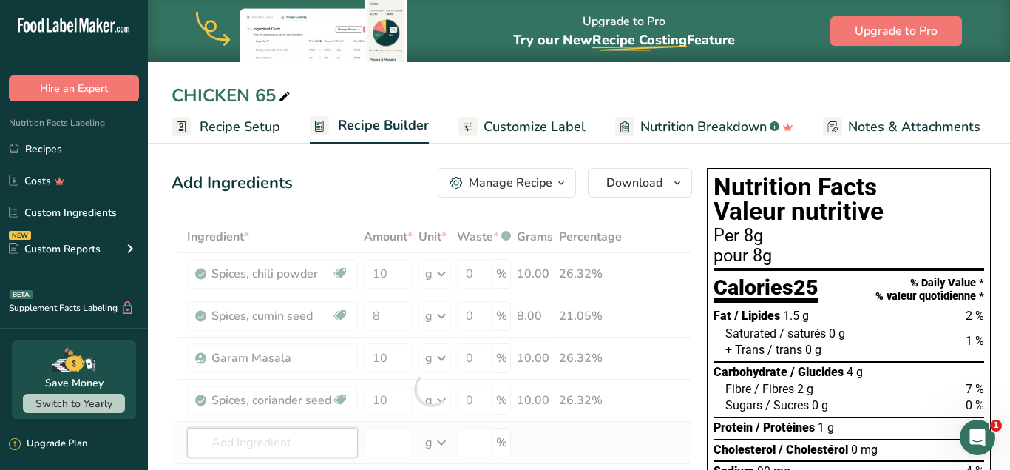
click at [339, 447] on input "text" at bounding box center [272, 442] width 171 height 30
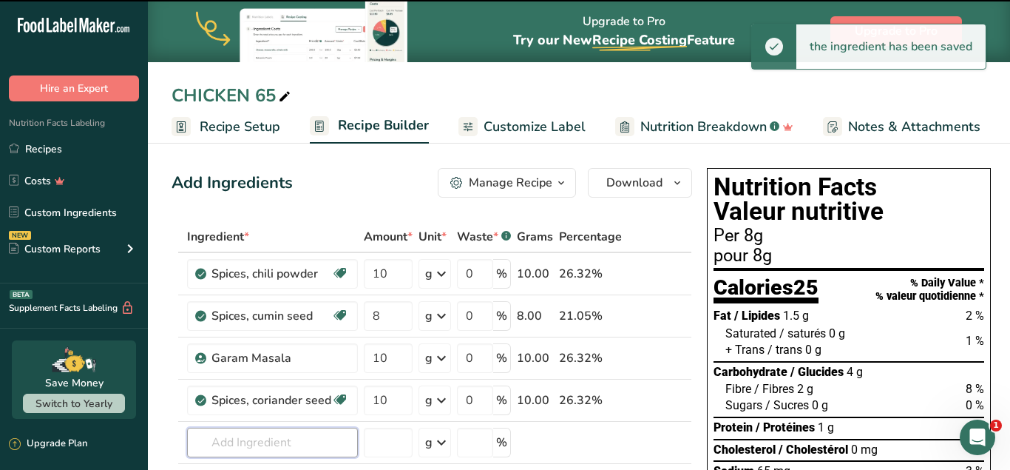
scroll to position [151, 0]
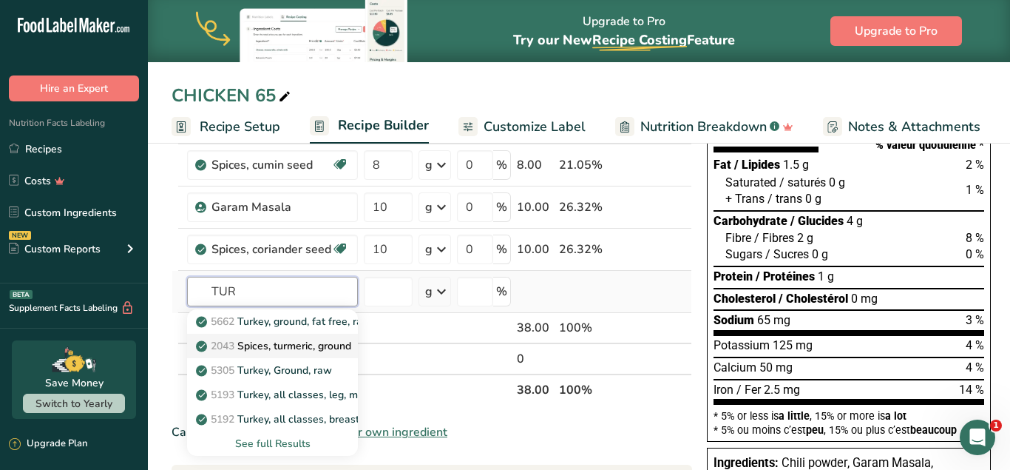
type input "TUR"
click at [304, 345] on p "2043 Spices, turmeric, ground" at bounding box center [275, 346] width 152 height 16
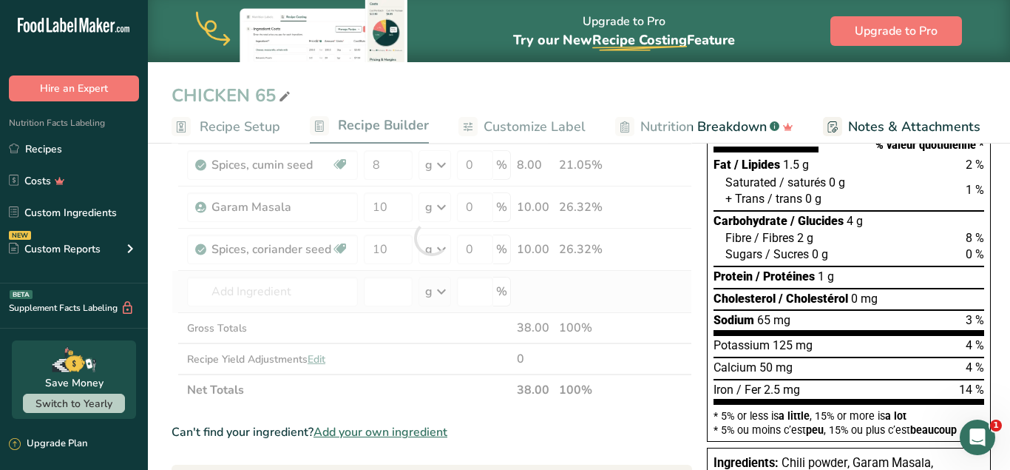
type input "Spices, turmeric, ground"
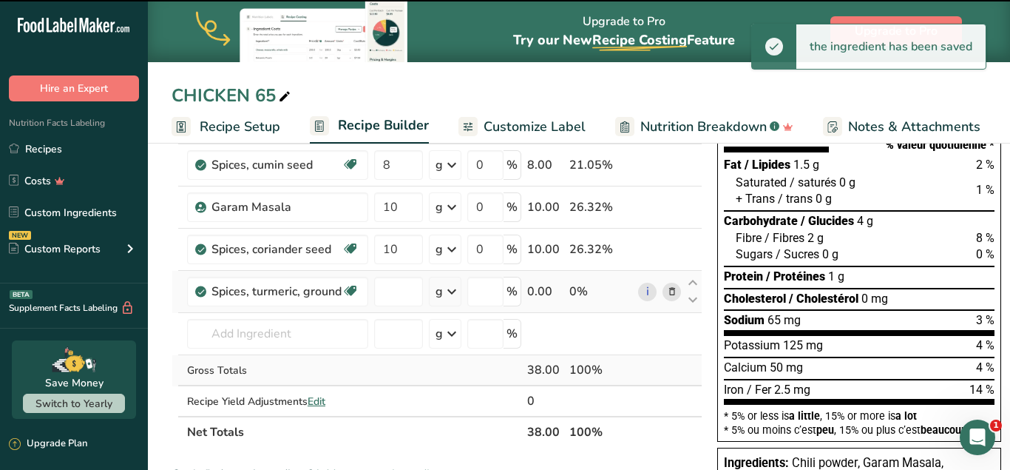
type input "0"
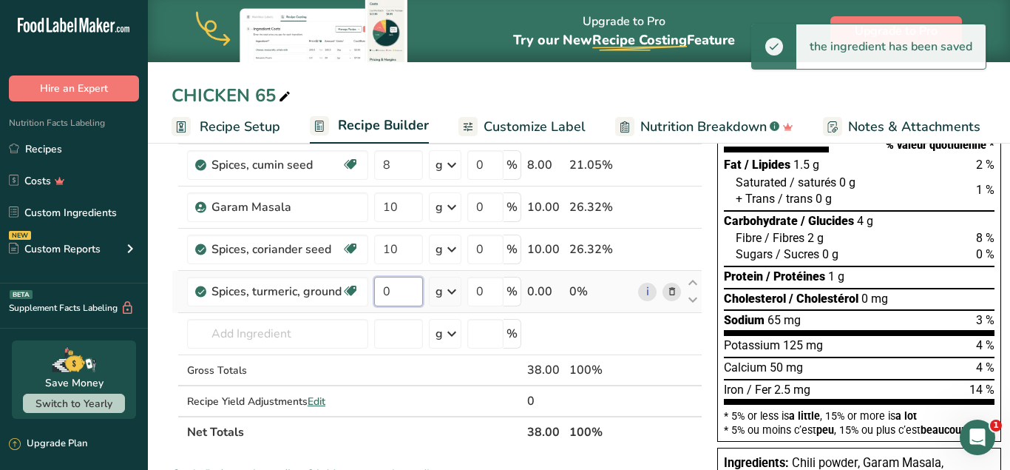
click at [408, 284] on input "0" at bounding box center [398, 292] width 49 height 30
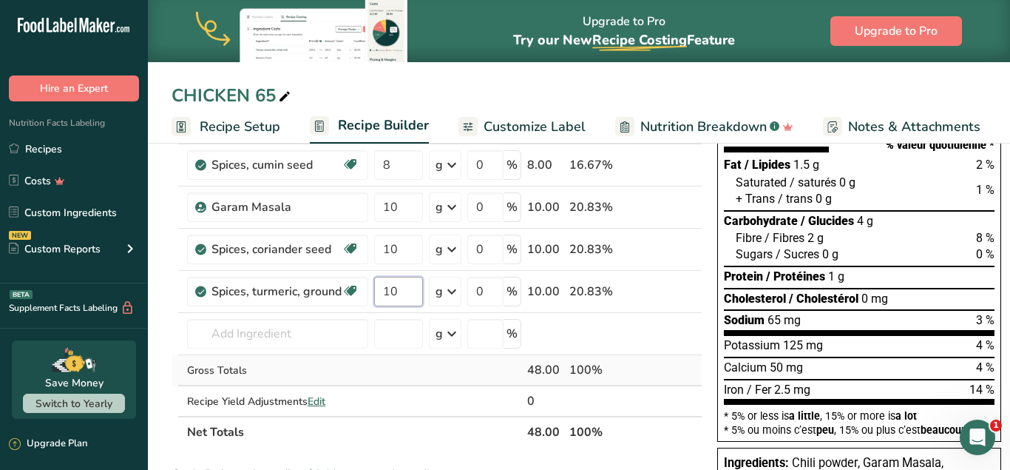
type input "10"
click at [677, 368] on div "Ingredient * Amount * Unit * Waste * .a-a{fill:#347362;}.b-a{fill:#fff;} Grams …" at bounding box center [437, 258] width 531 height 377
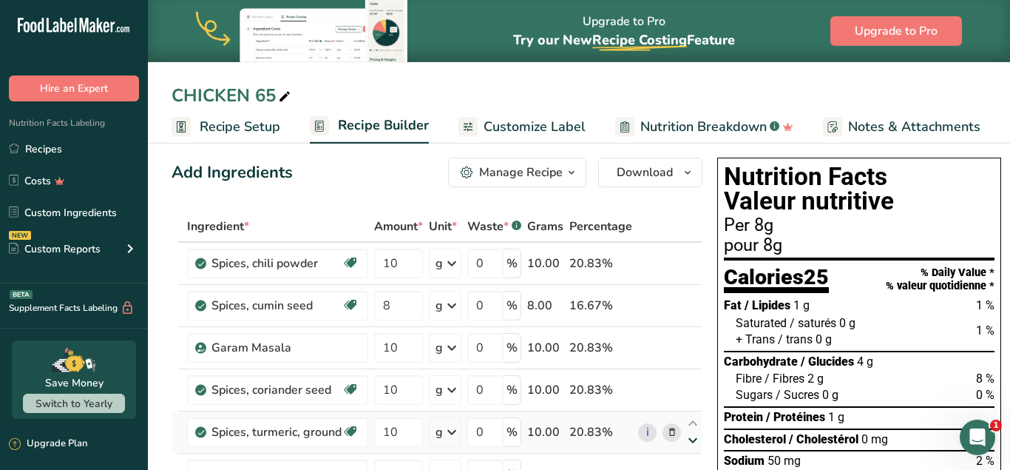
scroll to position [0, 0]
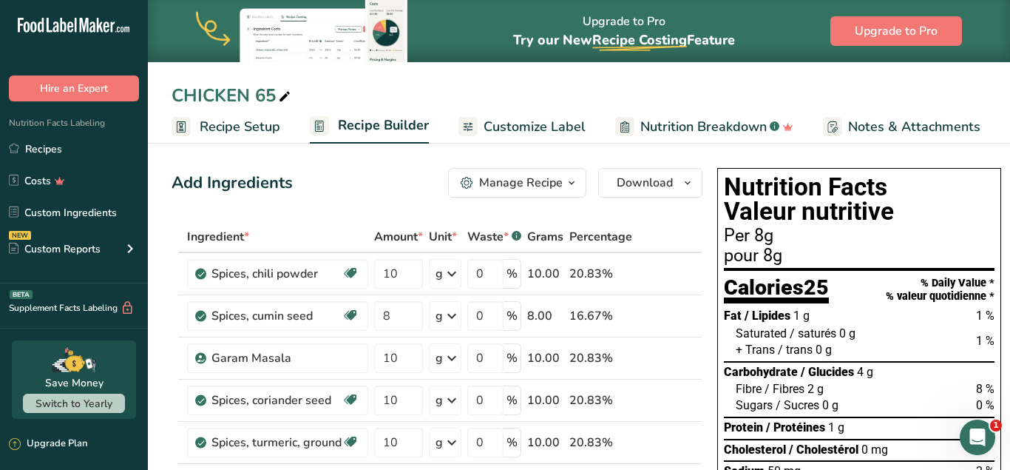
click at [754, 237] on div "Per 8g" at bounding box center [859, 236] width 271 height 18
click at [513, 124] on span "Customize Label" at bounding box center [535, 127] width 102 height 20
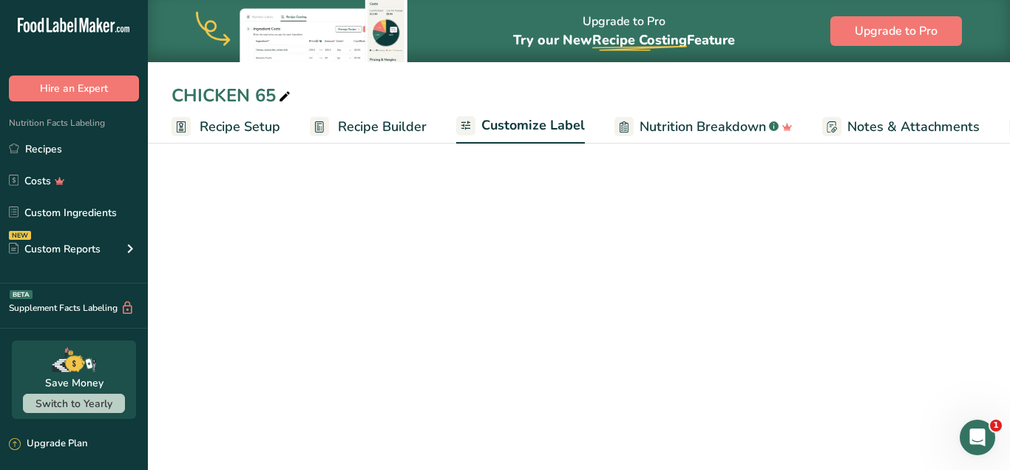
scroll to position [0, 155]
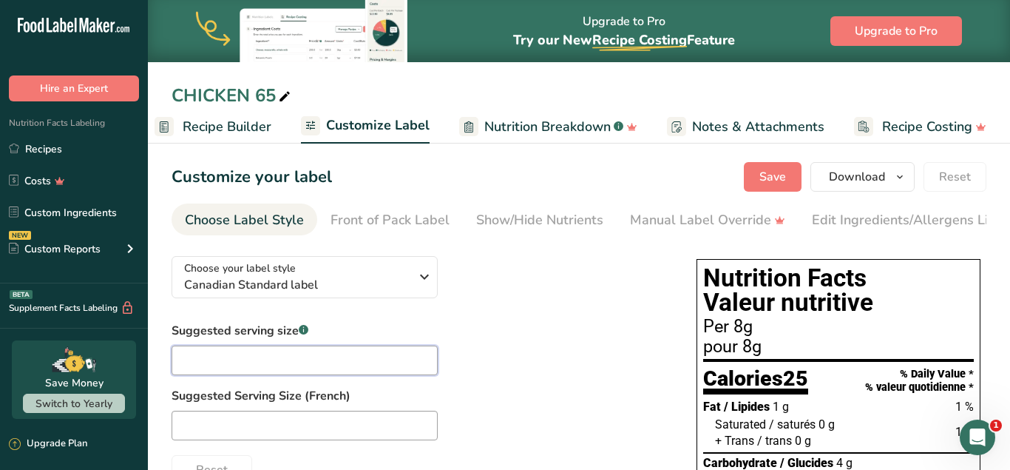
click at [295, 354] on input "text" at bounding box center [305, 360] width 266 height 30
type input "tablespoon"
click at [785, 176] on span "Save" at bounding box center [773, 177] width 27 height 18
click at [774, 183] on span "Save" at bounding box center [773, 177] width 27 height 18
click at [859, 178] on span "Download" at bounding box center [857, 177] width 56 height 18
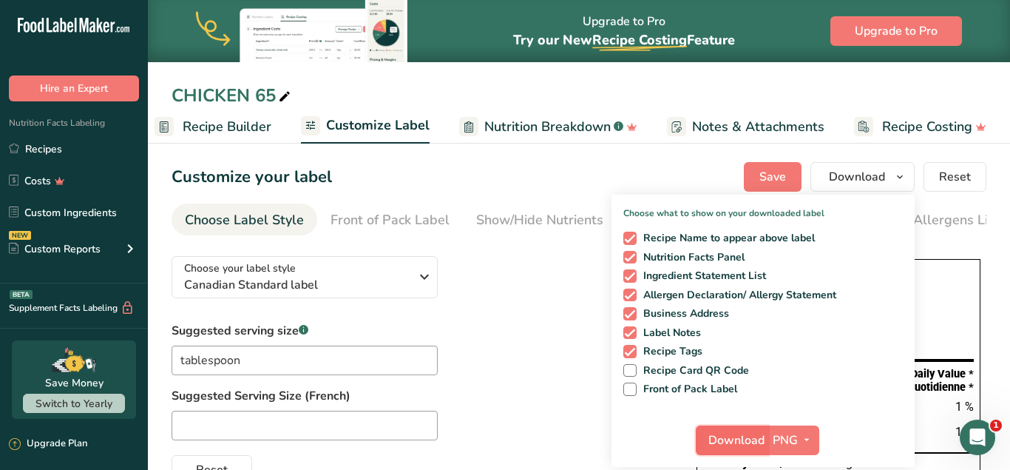
click at [734, 442] on span "Download" at bounding box center [737, 440] width 56 height 18
